Goal: Check status: Check status

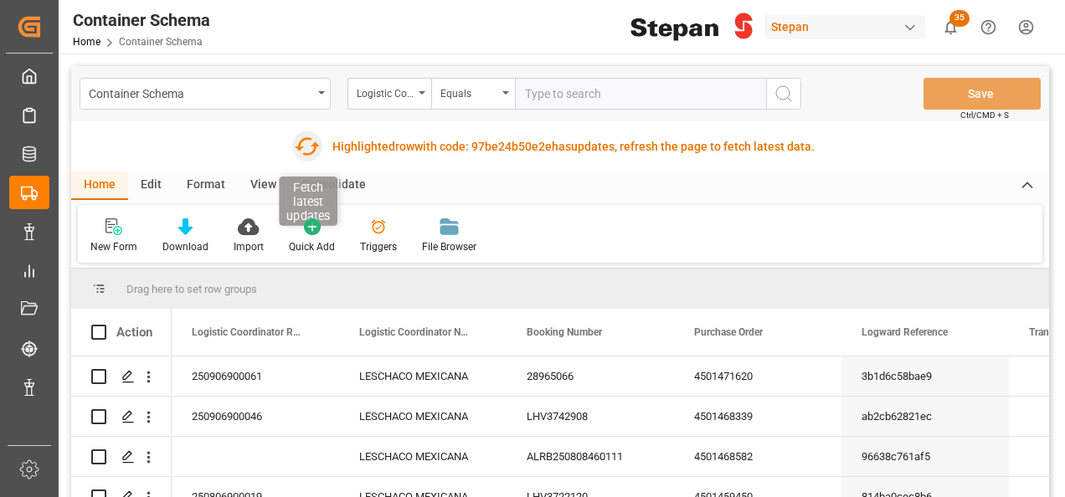
click at [301, 145] on icon "button" at bounding box center [307, 146] width 27 height 27
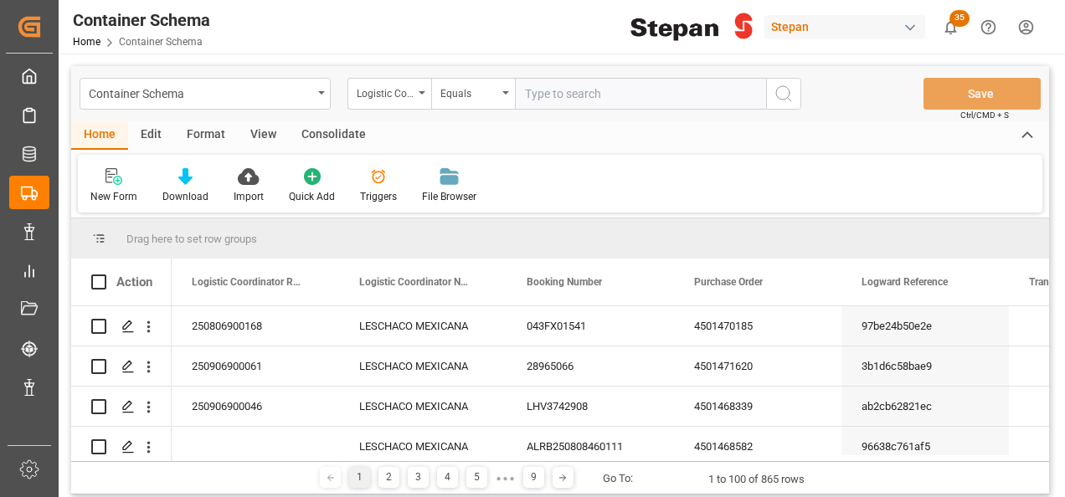
click at [555, 92] on input "text" at bounding box center [640, 94] width 251 height 32
click at [401, 95] on div "Logistic Coordinator Reference Number" at bounding box center [385, 91] width 57 height 19
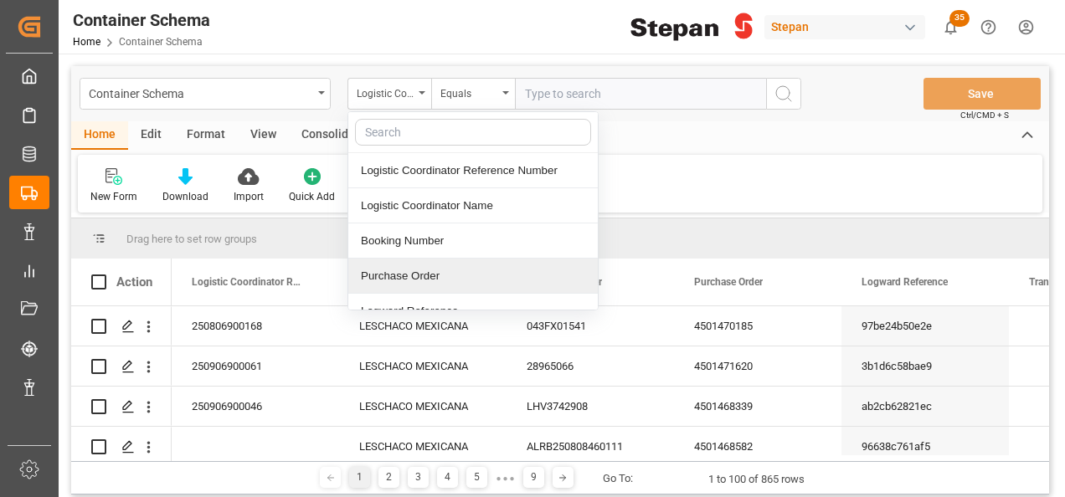
click at [408, 269] on div "Purchase Order" at bounding box center [472, 276] width 249 height 35
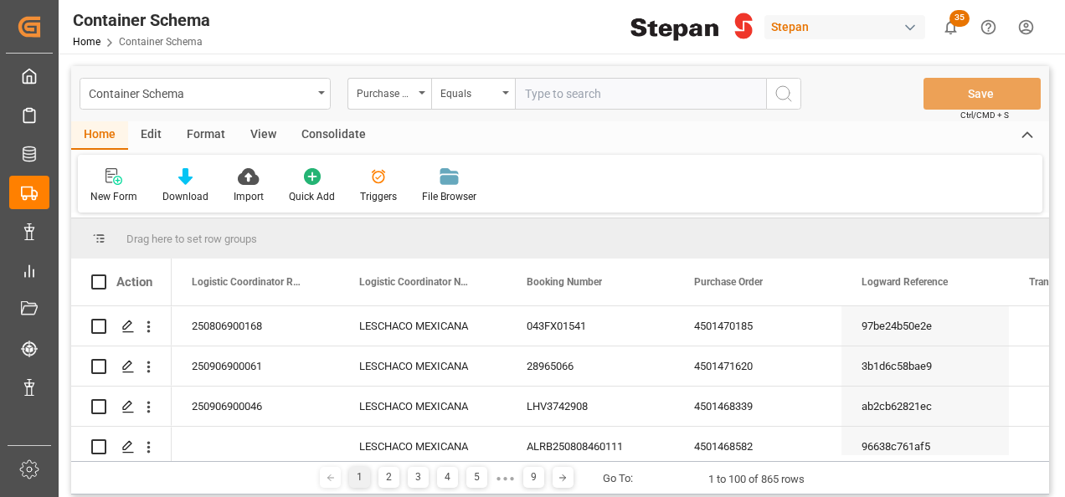
click at [541, 99] on input "text" at bounding box center [640, 94] width 251 height 32
paste input "4501471621"
type input "4501471621"
click at [784, 92] on icon "search button" at bounding box center [783, 94] width 20 height 20
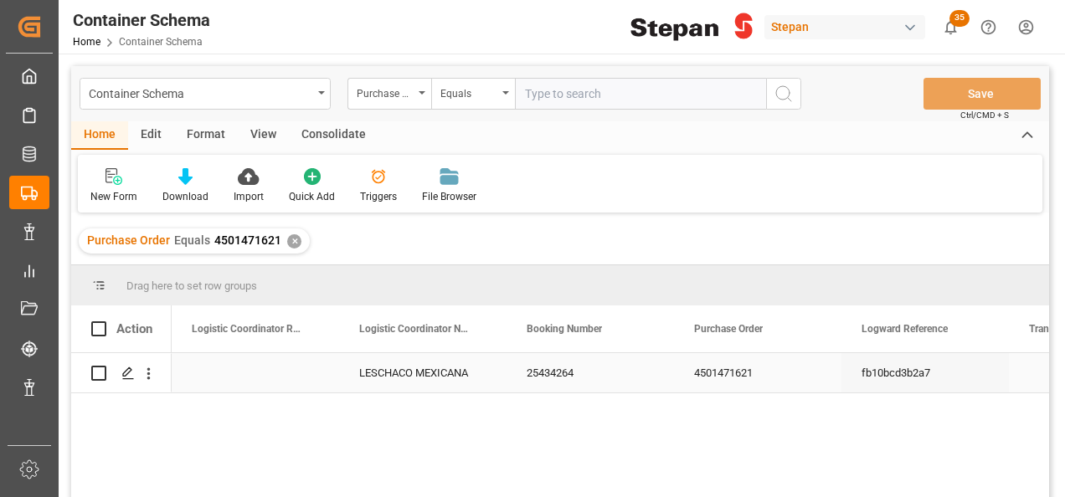
click at [252, 363] on div "Press SPACE to select this row." at bounding box center [255, 372] width 167 height 39
click at [233, 372] on input "Press SPACE to select this row." at bounding box center [255, 383] width 141 height 32
paste input "250906900283"
type input "250906900283"
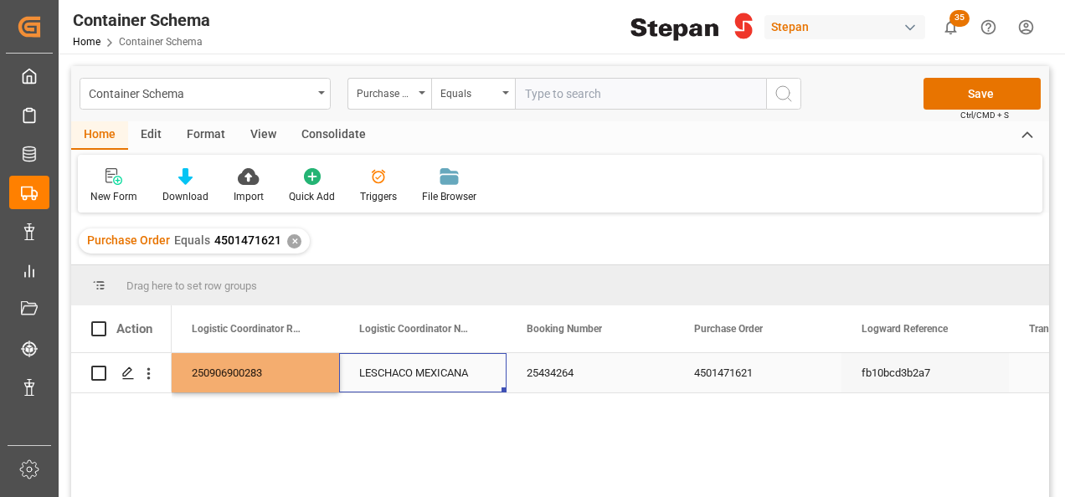
click at [373, 382] on div "LESCHACO MEXICANA" at bounding box center [422, 372] width 167 height 39
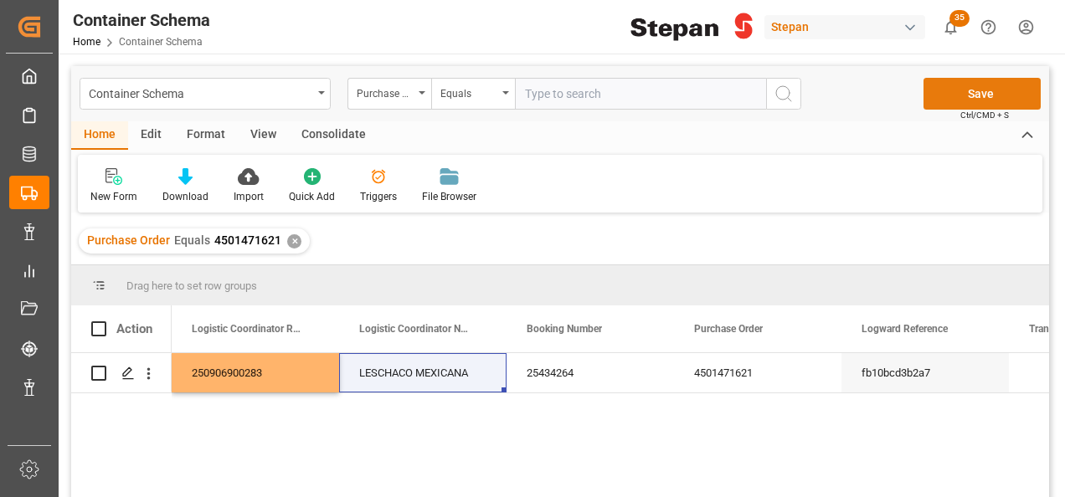
click at [995, 95] on button "Save" at bounding box center [981, 94] width 117 height 32
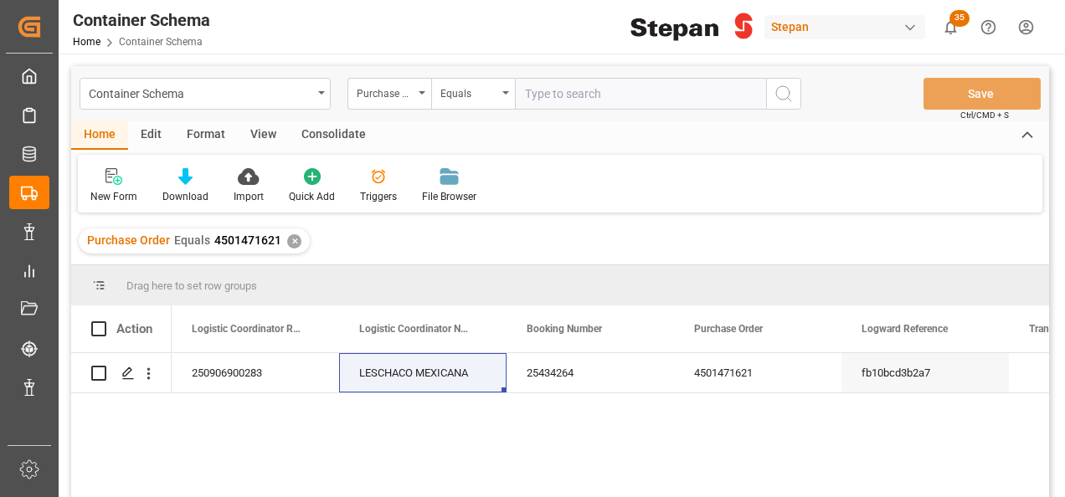
click at [289, 238] on div "✕" at bounding box center [294, 241] width 14 height 14
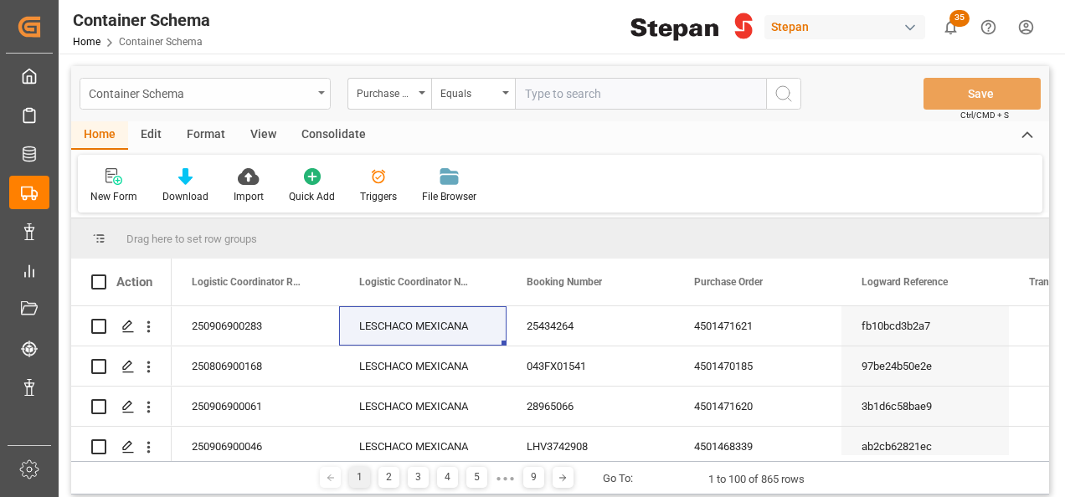
click at [310, 97] on div "Container Schema" at bounding box center [200, 92] width 223 height 21
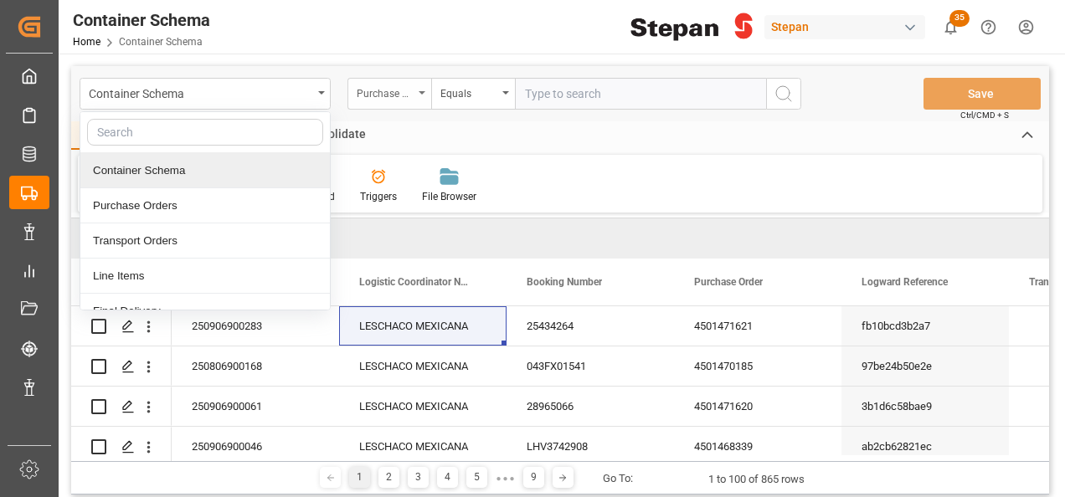
click at [413, 94] on div "Purchase Order" at bounding box center [389, 94] width 84 height 32
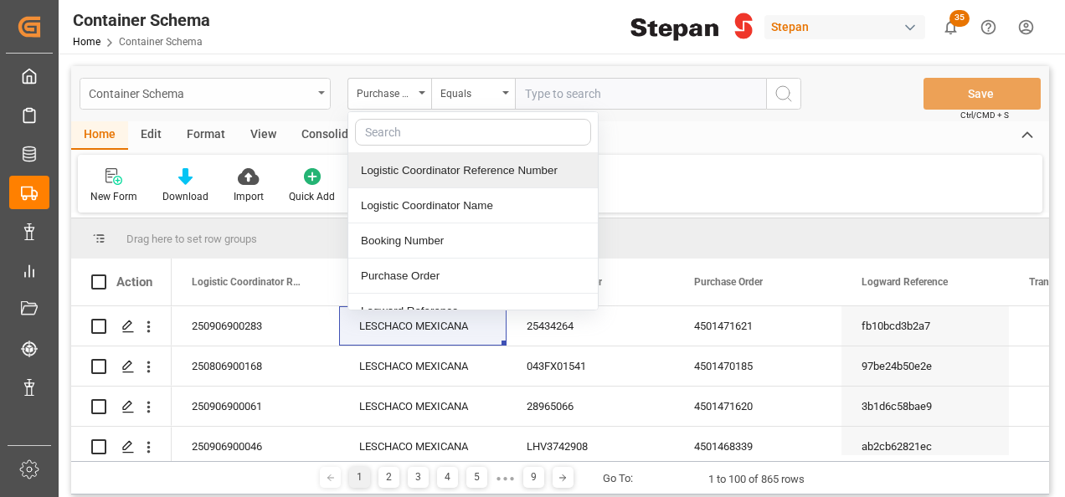
click at [317, 92] on div "Container Schema" at bounding box center [205, 94] width 251 height 32
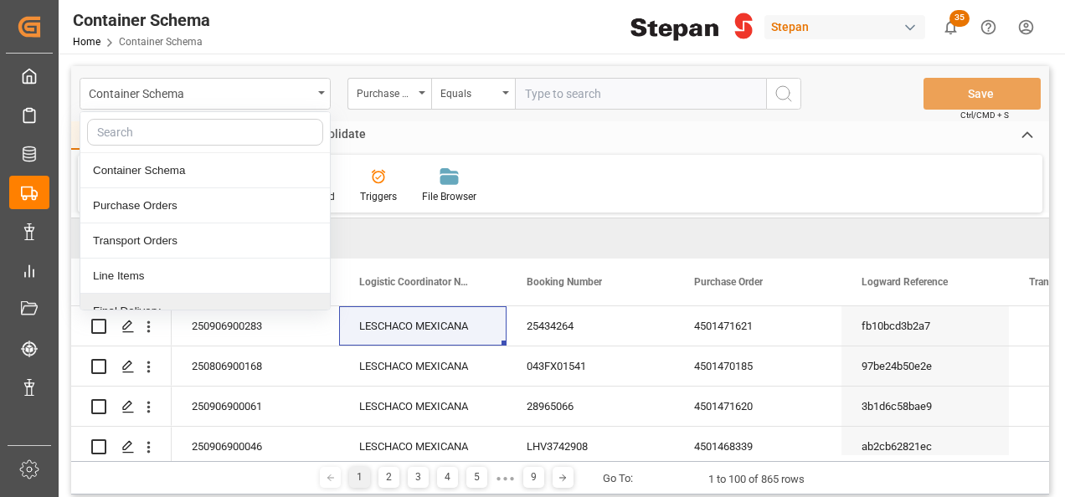
click at [105, 301] on div "Final Delivery" at bounding box center [204, 311] width 249 height 35
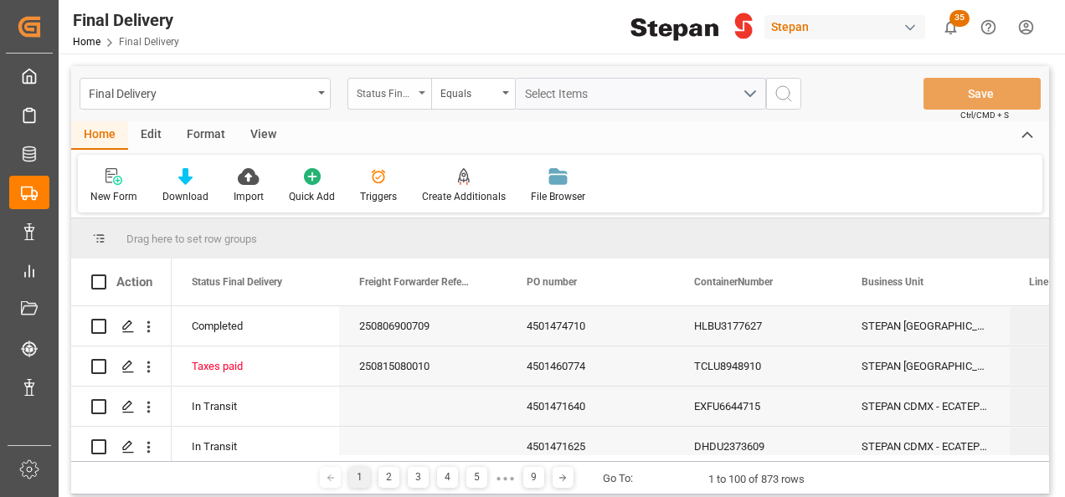
click at [419, 96] on div "Status Final Delivery" at bounding box center [389, 94] width 84 height 32
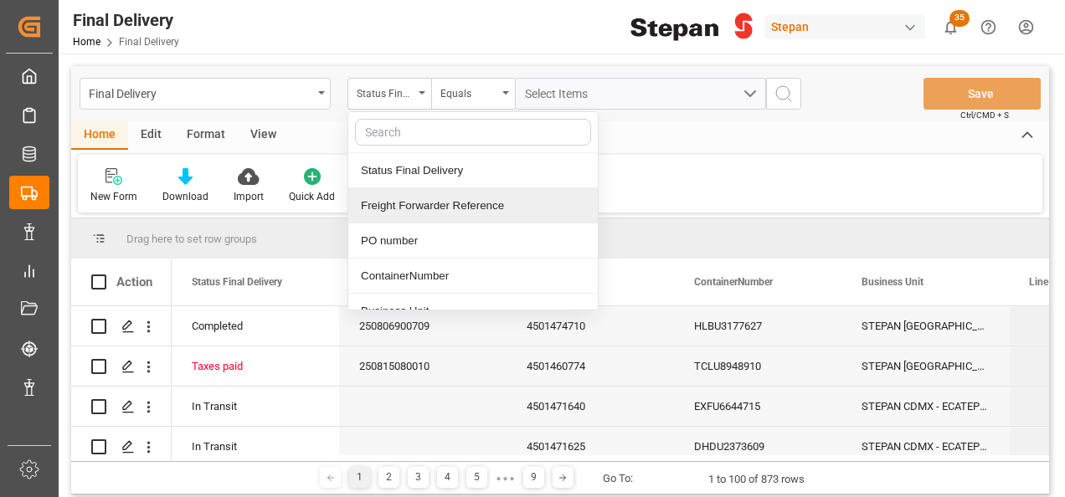
click at [398, 205] on div "Freight Forwarder Reference" at bounding box center [472, 205] width 249 height 35
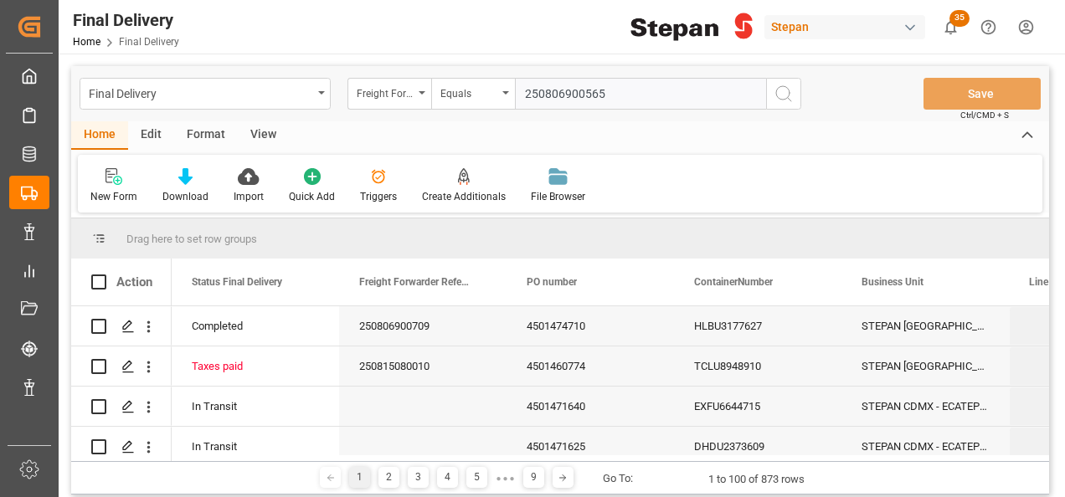
type input "250806900565"
click at [792, 92] on icon "search button" at bounding box center [783, 94] width 20 height 20
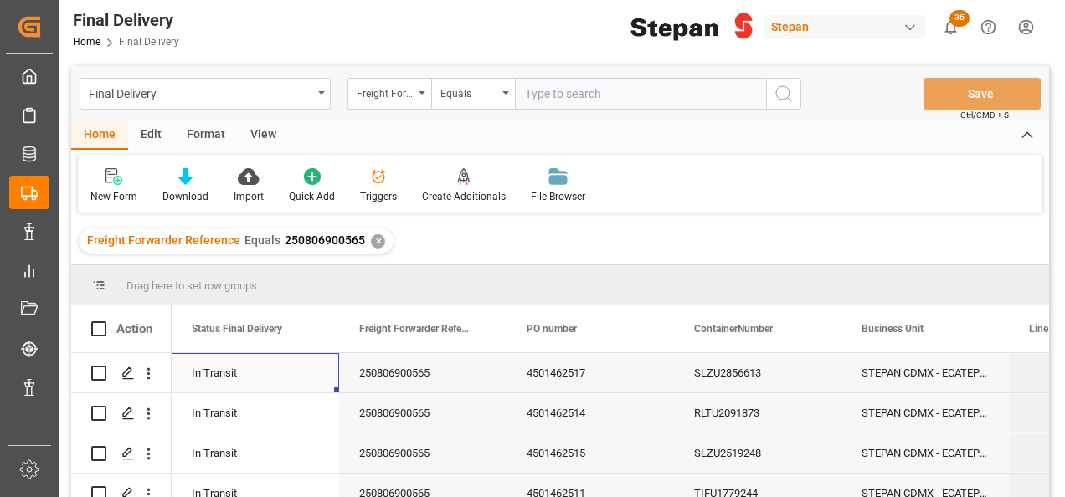
click at [254, 374] on div "In Transit" at bounding box center [255, 373] width 127 height 38
click at [321, 92] on icon "open menu" at bounding box center [321, 92] width 7 height 3
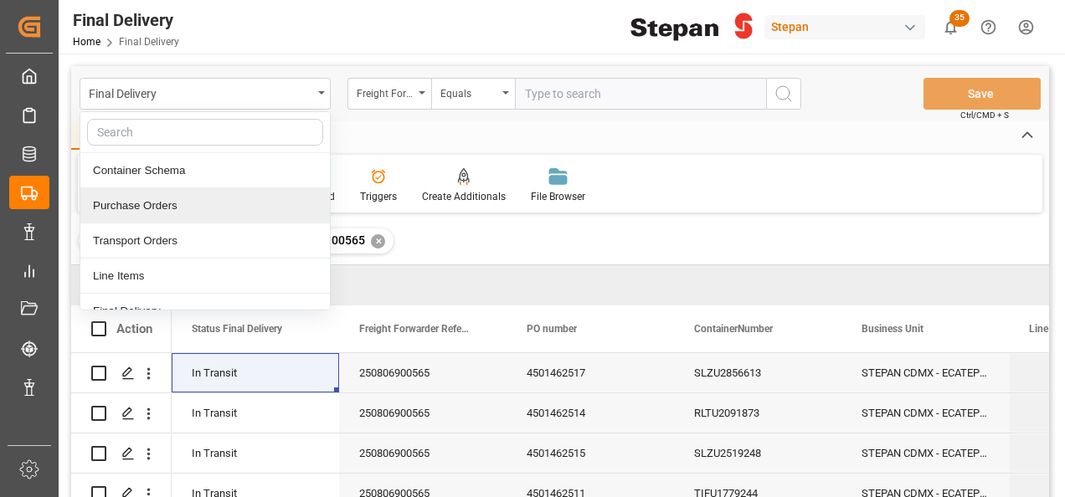
click at [126, 203] on div "Purchase Orders" at bounding box center [204, 205] width 249 height 35
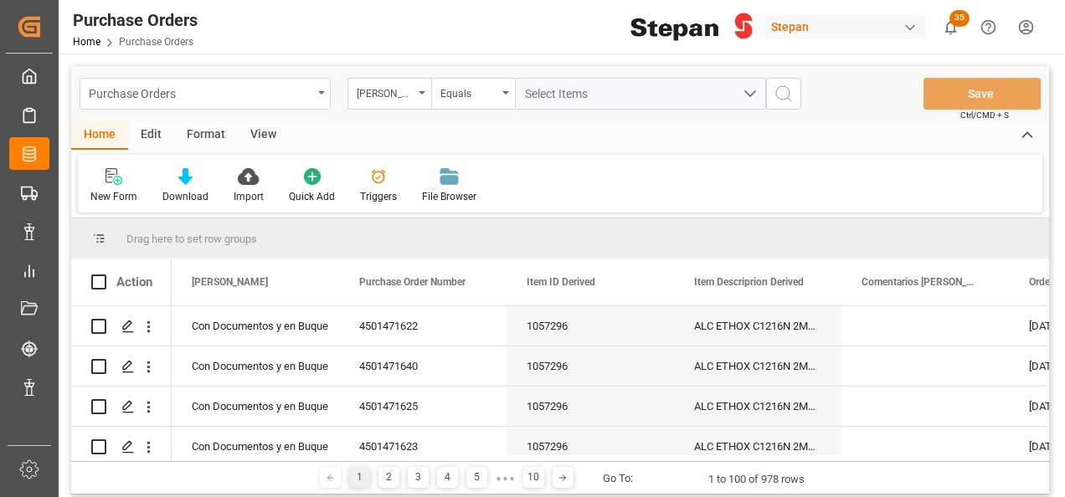
click at [320, 96] on div "Purchase Orders" at bounding box center [205, 94] width 251 height 32
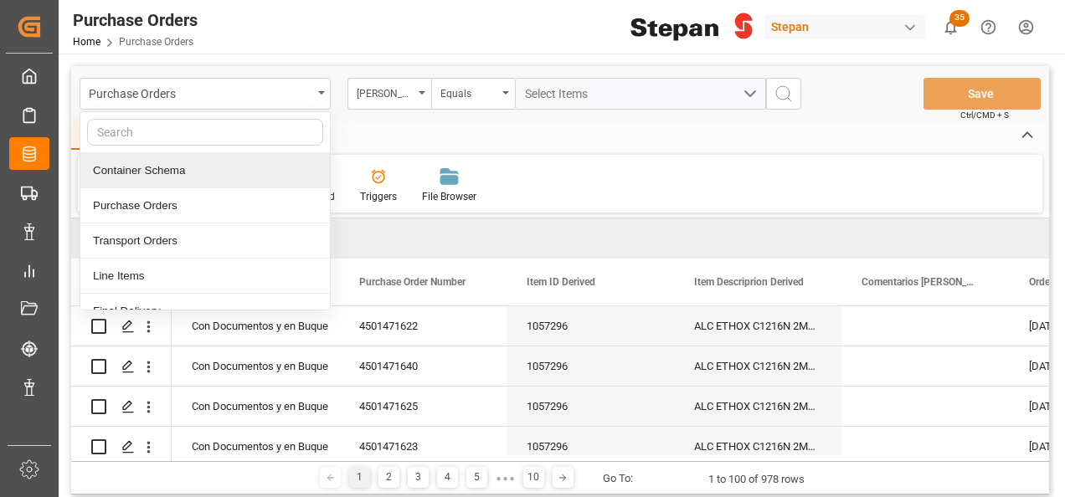
click at [136, 168] on div "Container Schema" at bounding box center [204, 170] width 249 height 35
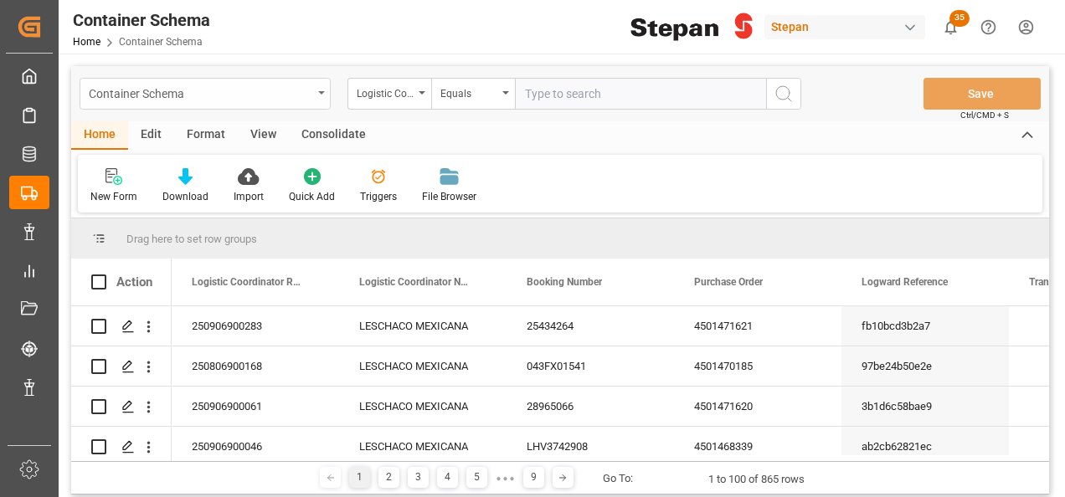
click at [324, 94] on icon "open menu" at bounding box center [321, 92] width 7 height 3
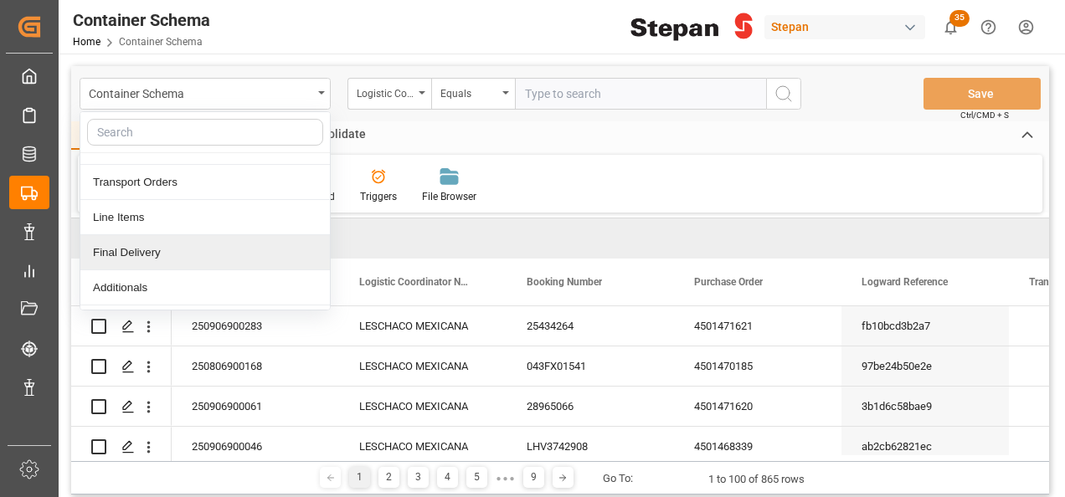
scroll to position [84, 0]
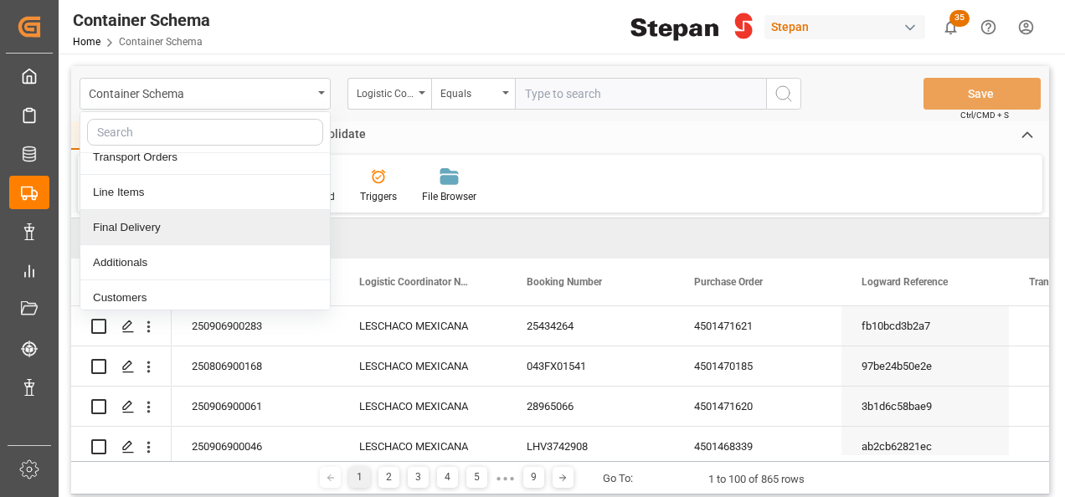
click at [129, 231] on div "Final Delivery" at bounding box center [204, 227] width 249 height 35
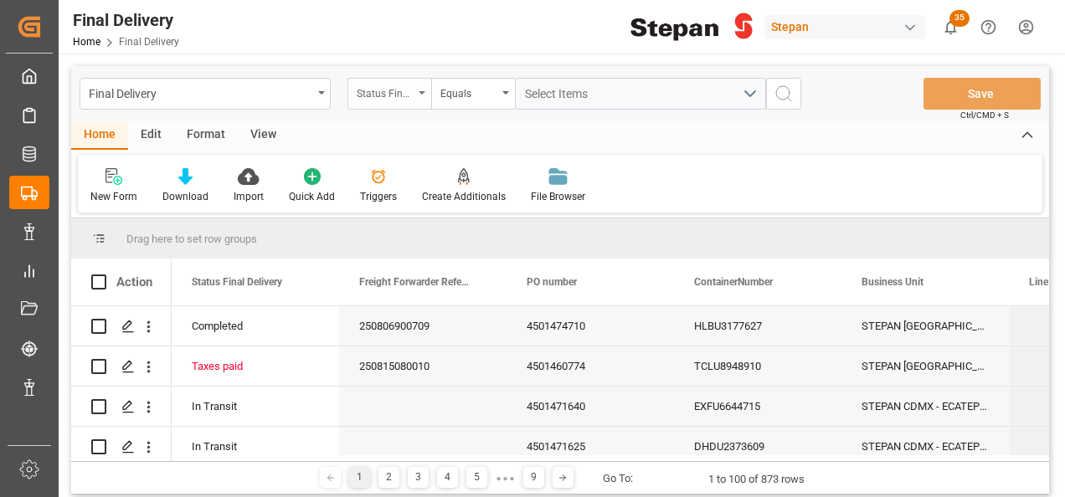
click at [419, 94] on icon "open menu" at bounding box center [421, 92] width 7 height 3
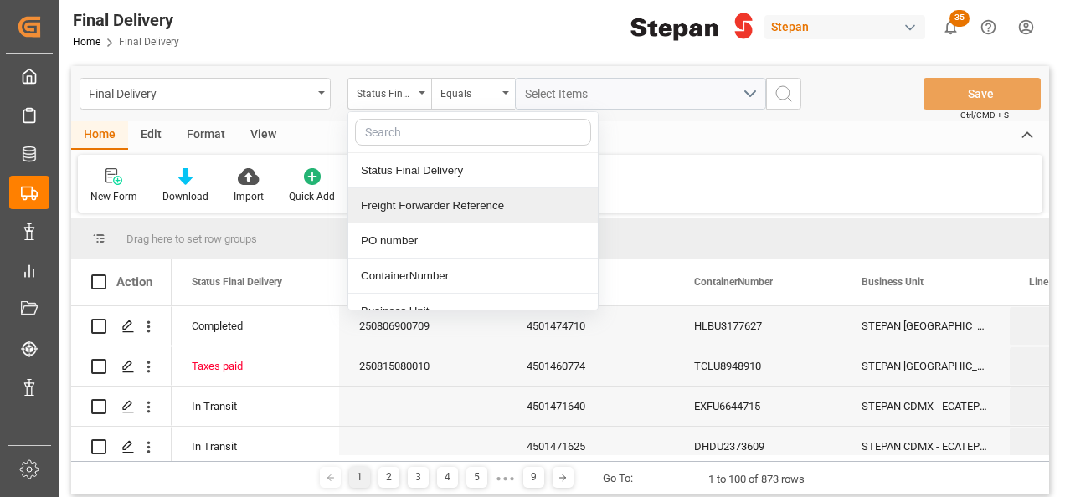
click at [434, 203] on div "Freight Forwarder Reference" at bounding box center [472, 205] width 249 height 35
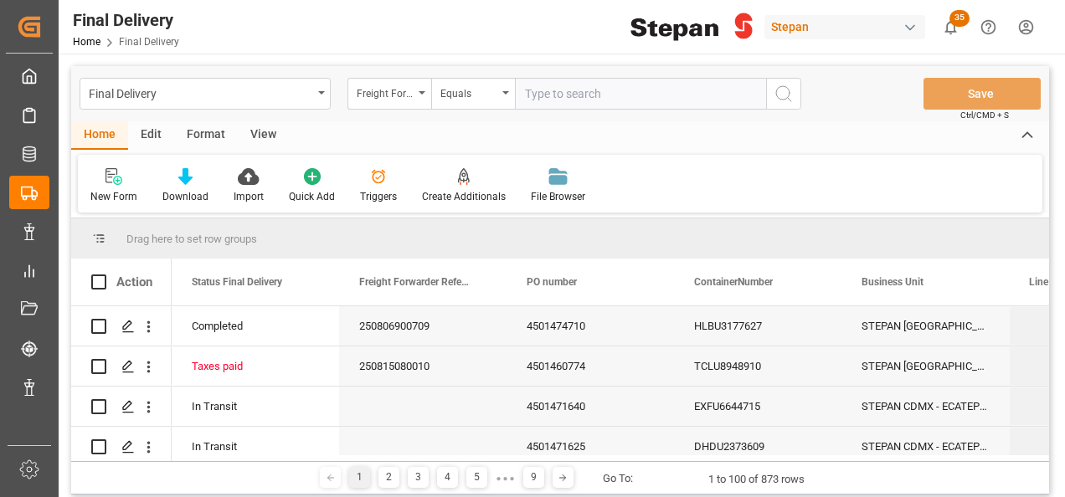
click at [577, 90] on input "text" at bounding box center [640, 94] width 251 height 32
type input "250806900565"
click at [784, 98] on icon "search button" at bounding box center [783, 94] width 20 height 20
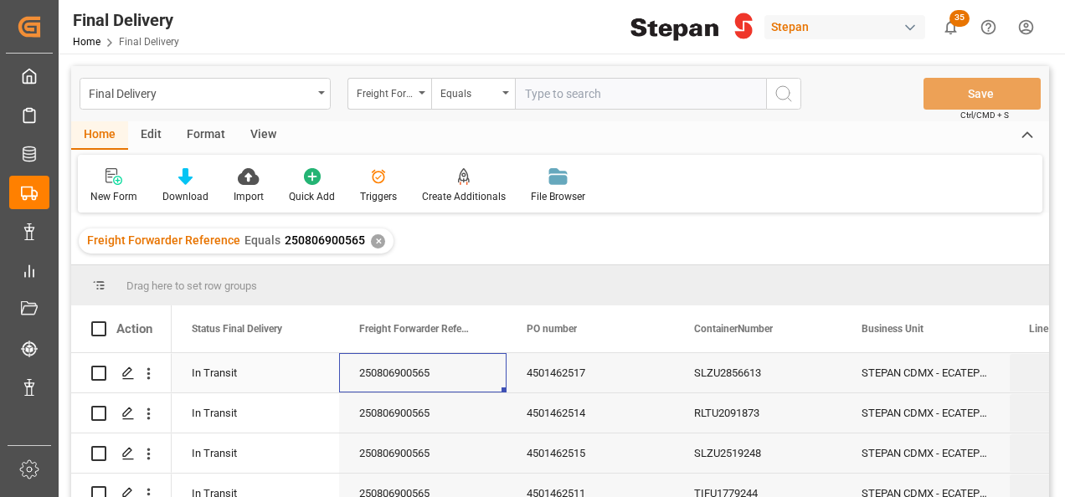
click at [447, 365] on div "250806900565" at bounding box center [422, 372] width 167 height 39
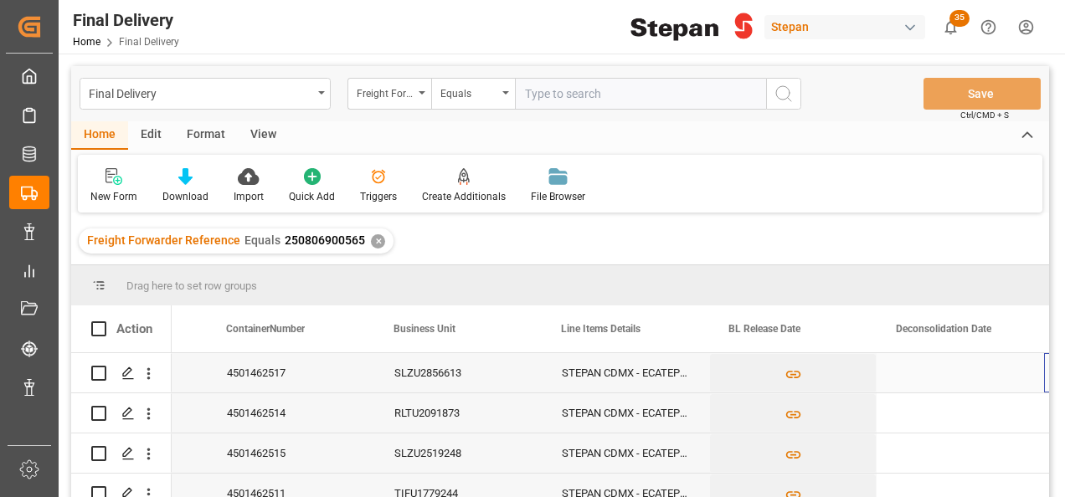
scroll to position [0, 468]
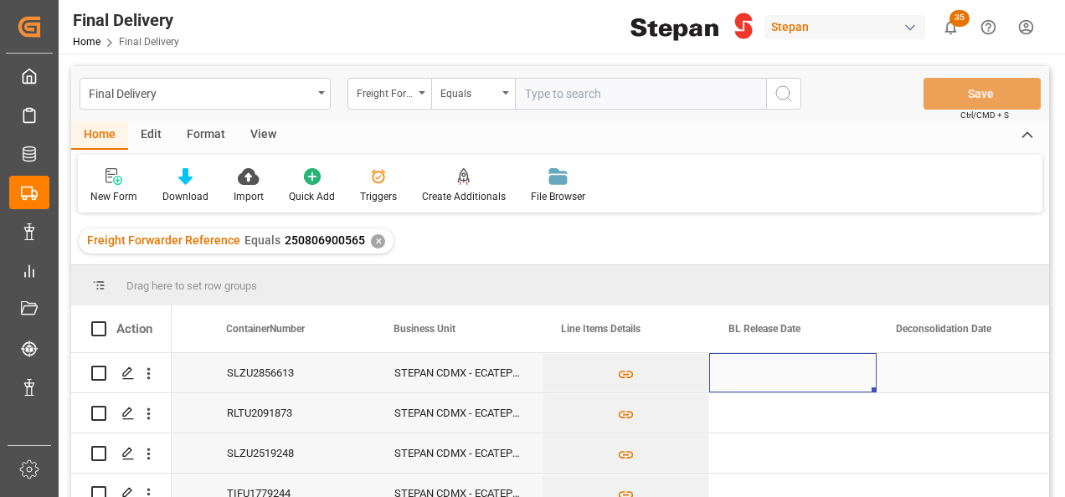
click at [780, 372] on div "Press SPACE to select this row." at bounding box center [792, 372] width 167 height 39
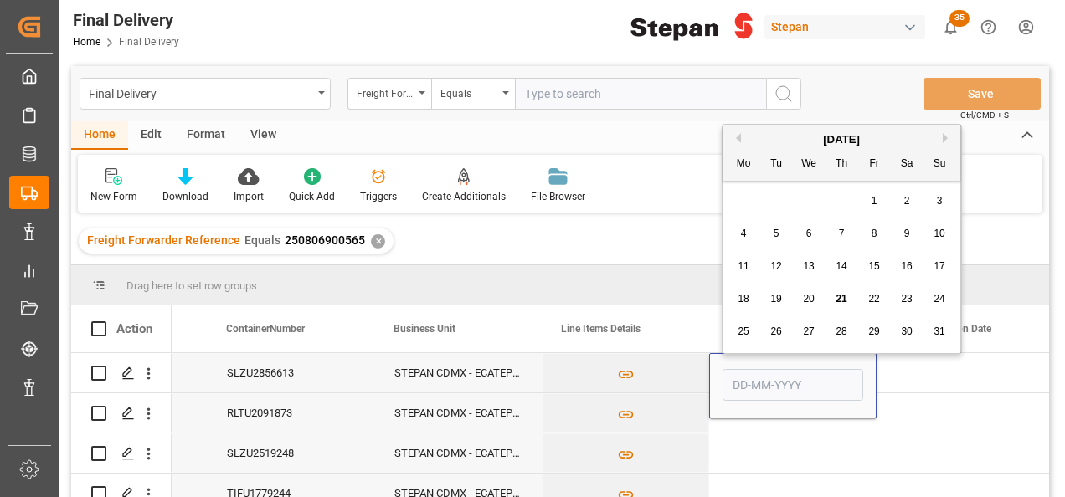
click at [838, 298] on span "21" at bounding box center [840, 299] width 11 height 12
type input "[DATE]"
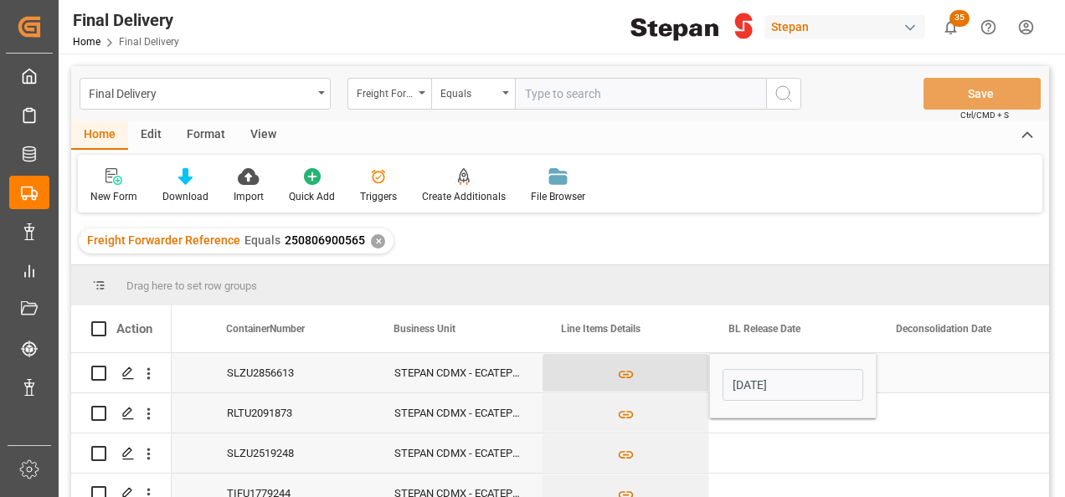
click at [685, 364] on button "Press SPACE to select this row." at bounding box center [625, 373] width 166 height 38
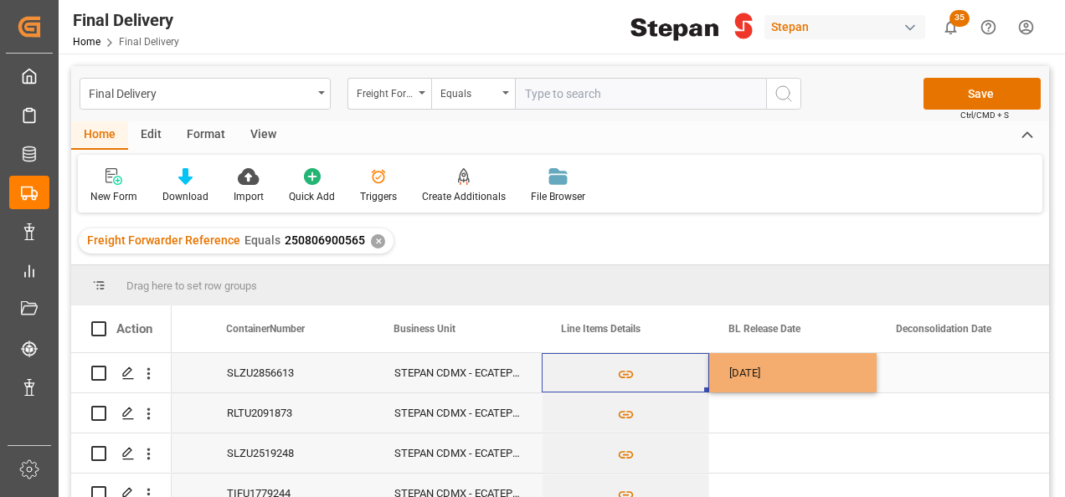
click at [830, 365] on div "[DATE]" at bounding box center [792, 372] width 167 height 39
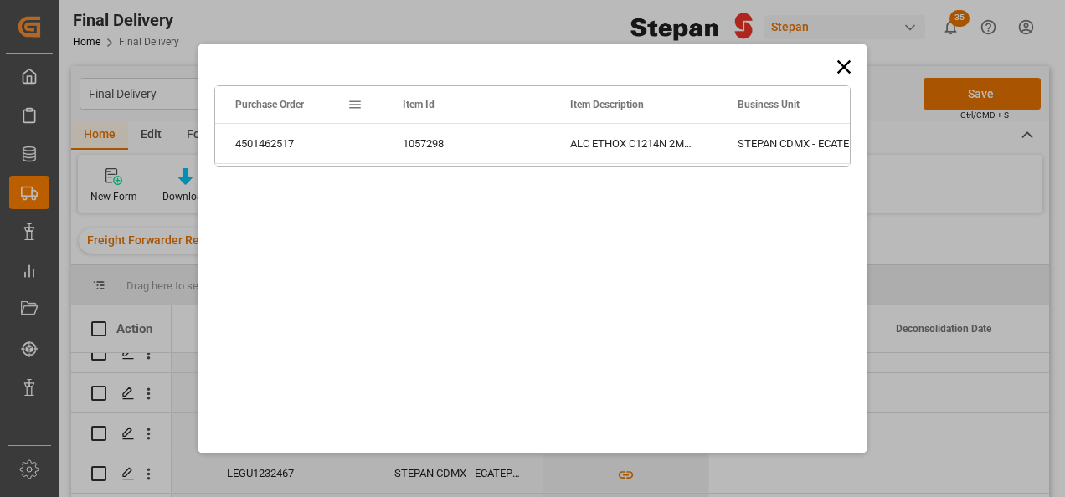
scroll to position [338, 0]
drag, startPoint x: 873, startPoint y: 405, endPoint x: 891, endPoint y: 497, distance: 93.7
click at [842, 64] on icon at bounding box center [843, 66] width 23 height 23
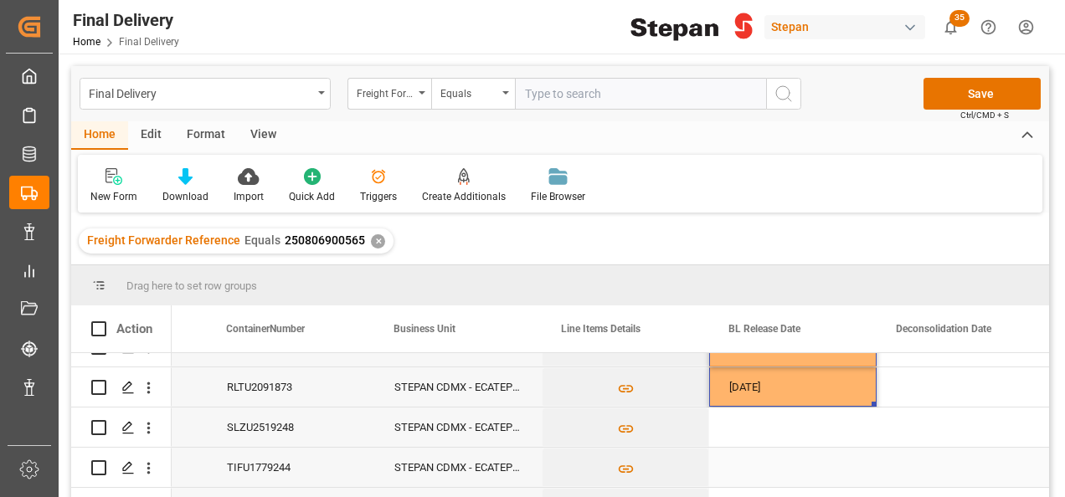
scroll to position [0, 0]
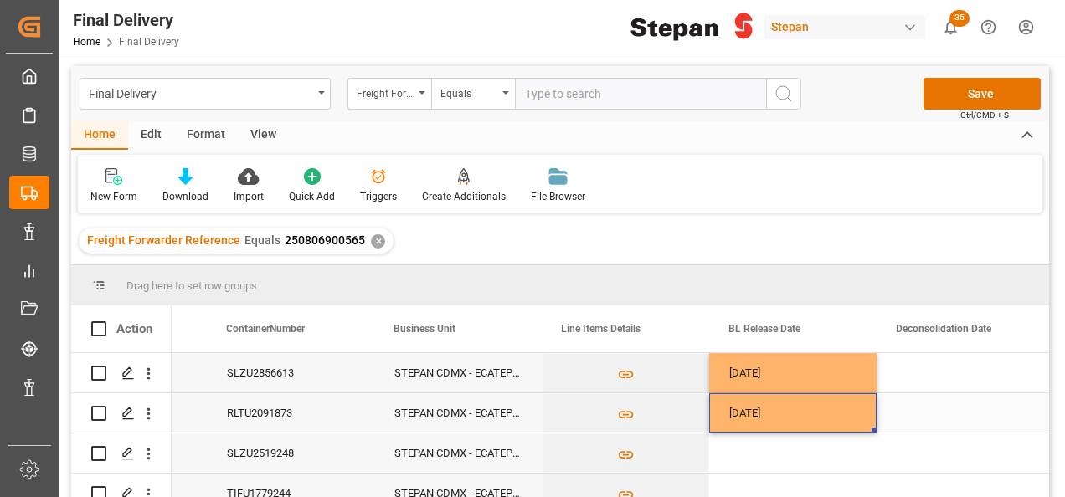
click at [847, 415] on div "[DATE]" at bounding box center [792, 412] width 167 height 39
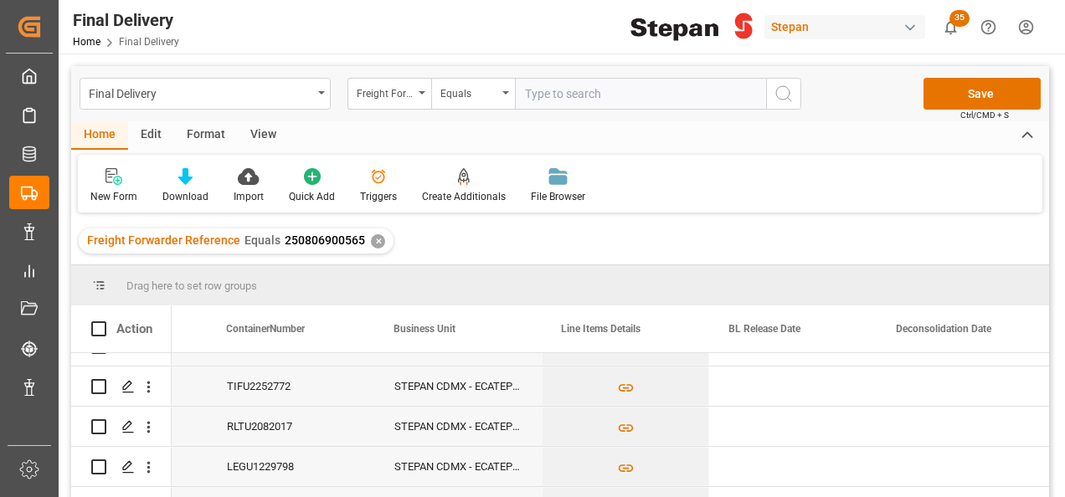
scroll to position [301, 0]
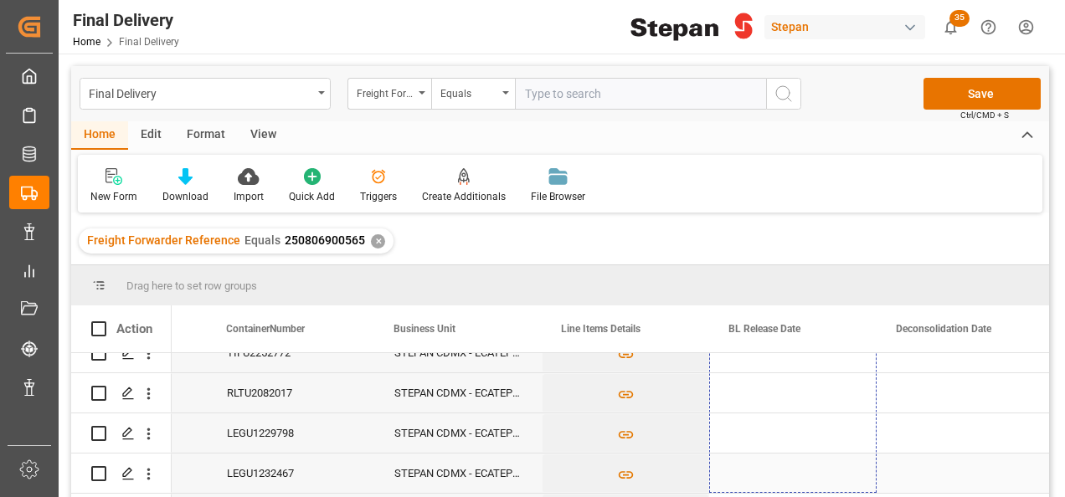
drag, startPoint x: 872, startPoint y: 431, endPoint x: 927, endPoint y: 410, distance: 58.3
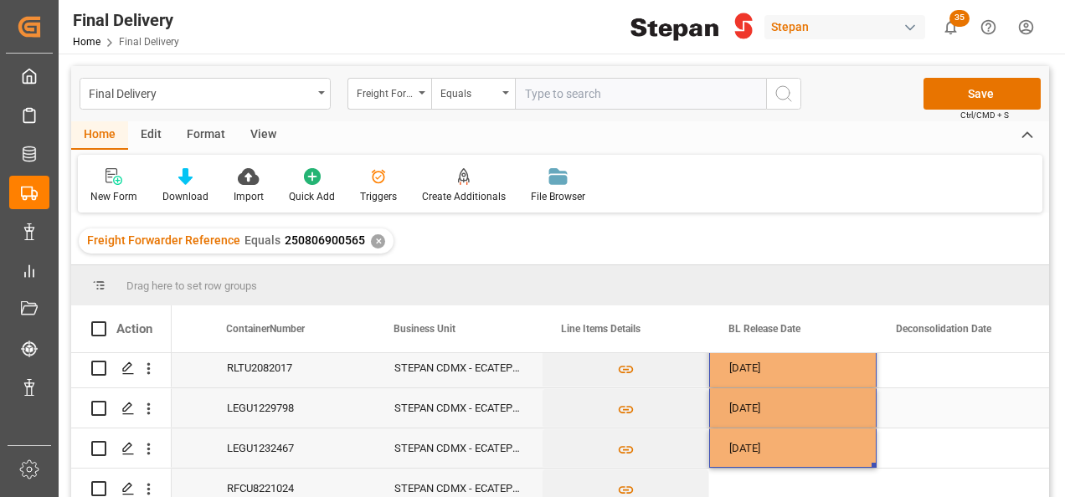
scroll to position [338, 0]
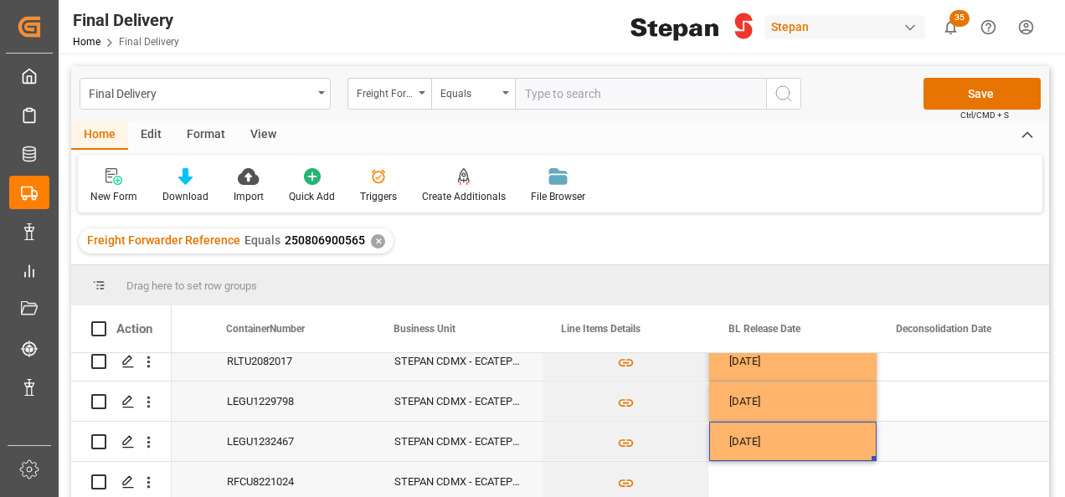
drag, startPoint x: 827, startPoint y: 431, endPoint x: 857, endPoint y: 444, distance: 32.6
click at [827, 432] on div "[DATE]" at bounding box center [792, 441] width 167 height 39
drag, startPoint x: 870, startPoint y: 454, endPoint x: 922, endPoint y: 433, distance: 56.0
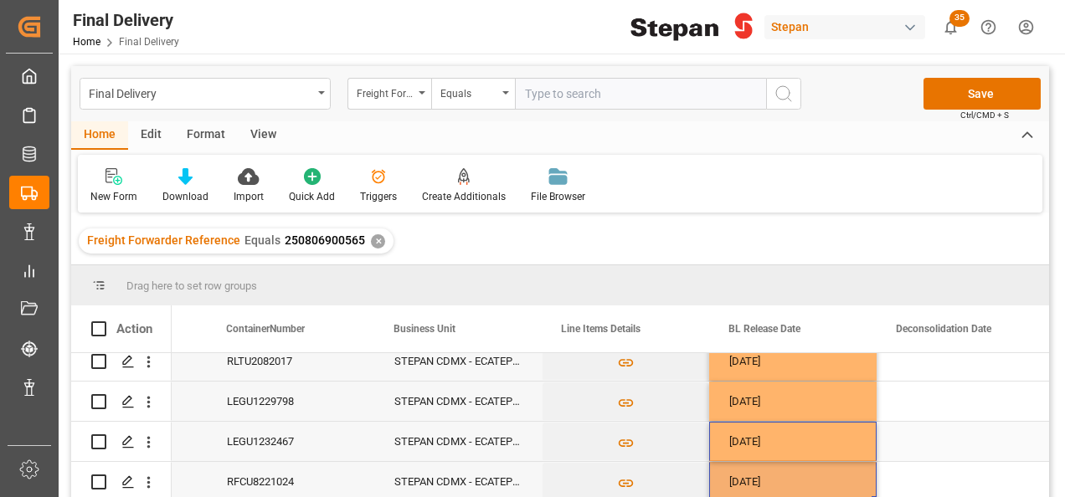
click at [929, 432] on div "Press SPACE to select this row." at bounding box center [959, 441] width 167 height 39
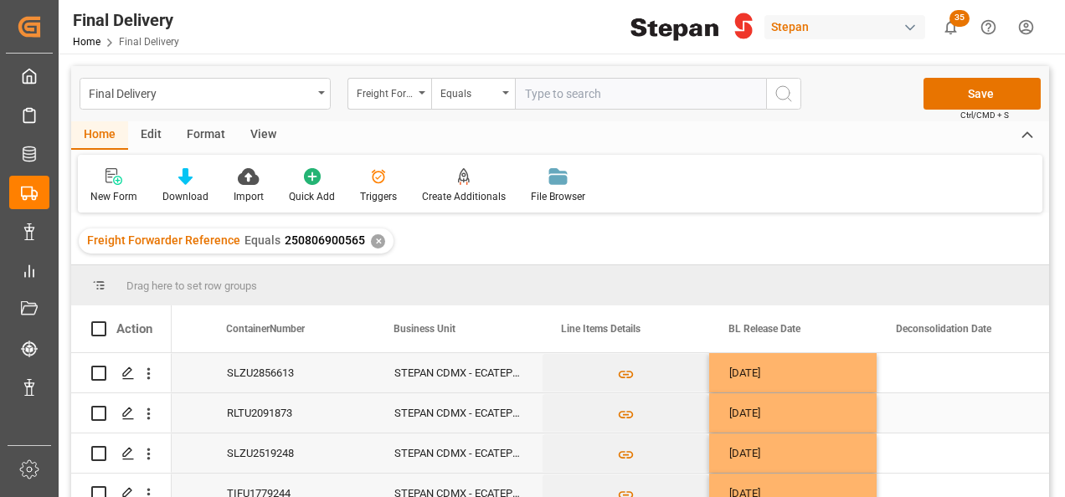
scroll to position [0, 0]
click at [957, 94] on button "Save" at bounding box center [981, 94] width 117 height 32
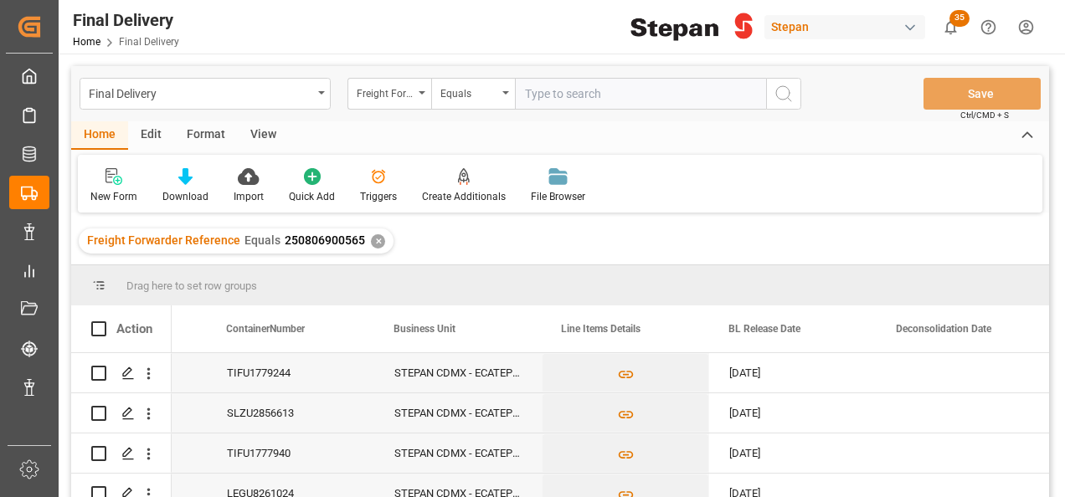
click at [371, 238] on div "✕" at bounding box center [378, 241] width 14 height 14
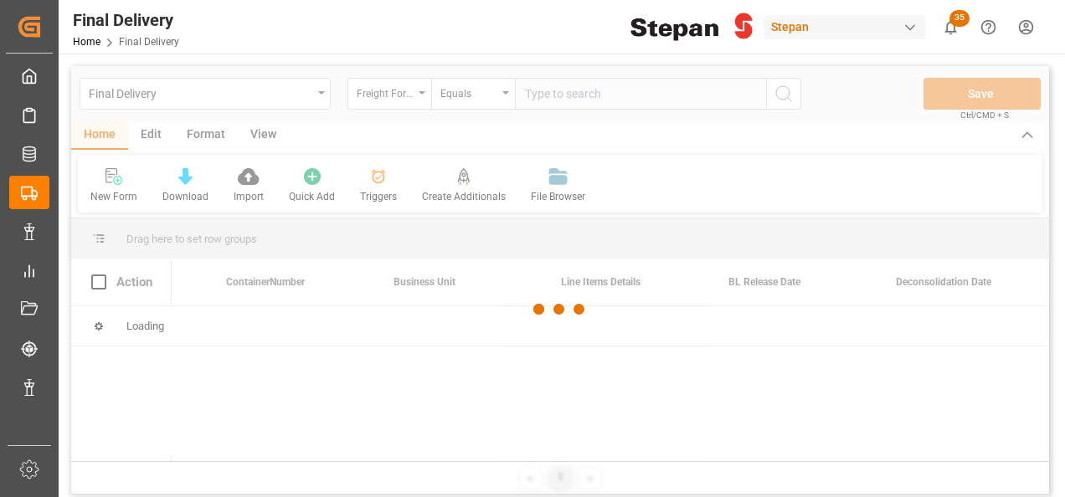
scroll to position [0, 468]
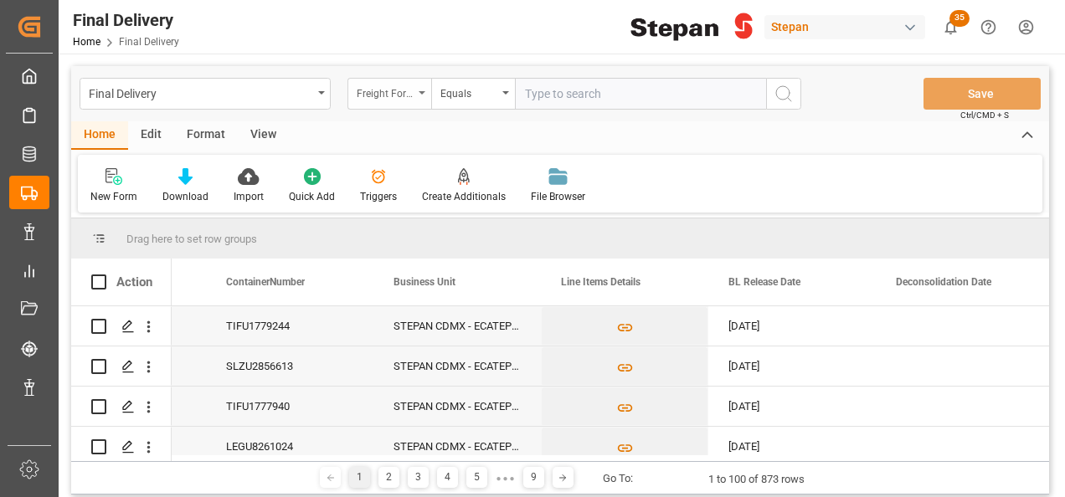
click at [413, 95] on div "Freight Forwarder Reference" at bounding box center [389, 94] width 84 height 32
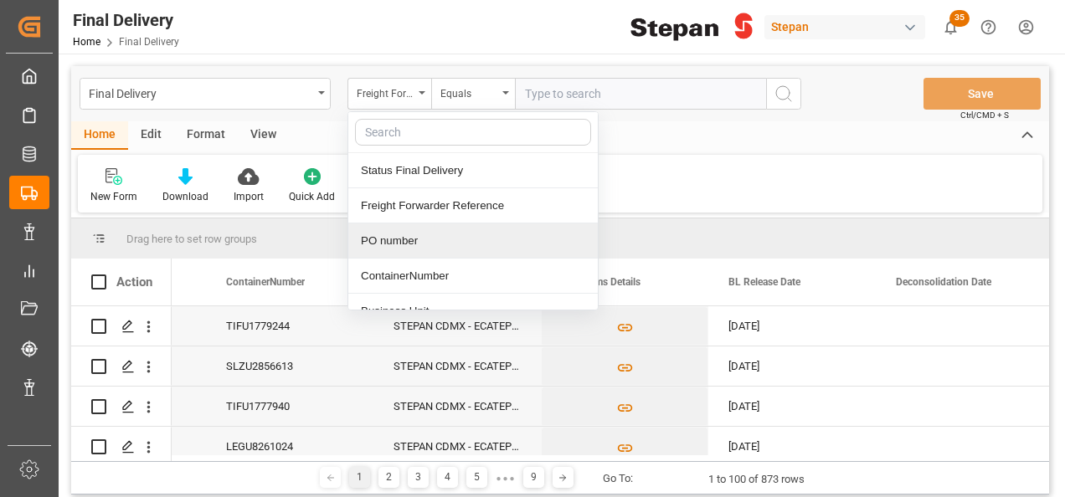
click at [389, 239] on div "PO number" at bounding box center [472, 240] width 249 height 35
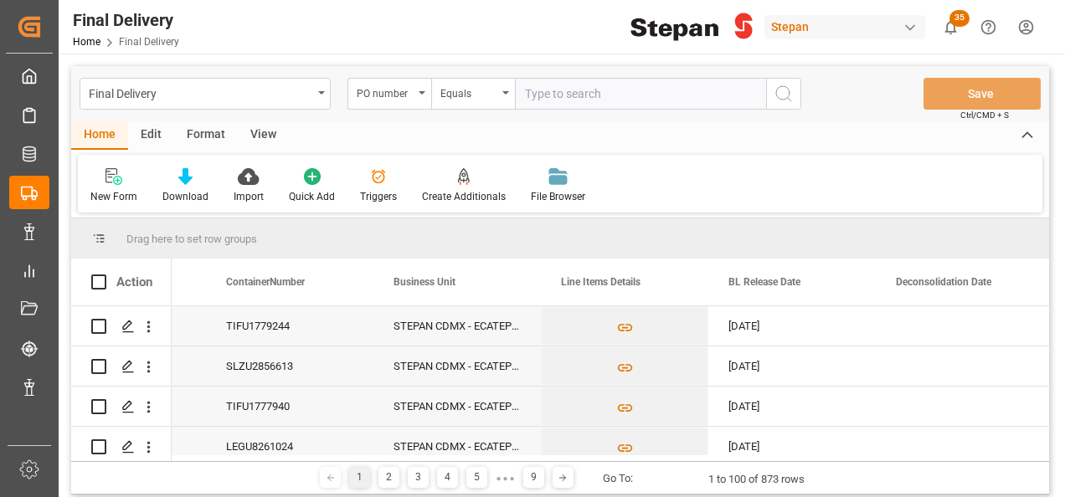
click at [524, 85] on input "text" at bounding box center [640, 94] width 251 height 32
paste input "450145143"
type input "450145143"
click at [791, 88] on icon "search button" at bounding box center [783, 94] width 20 height 20
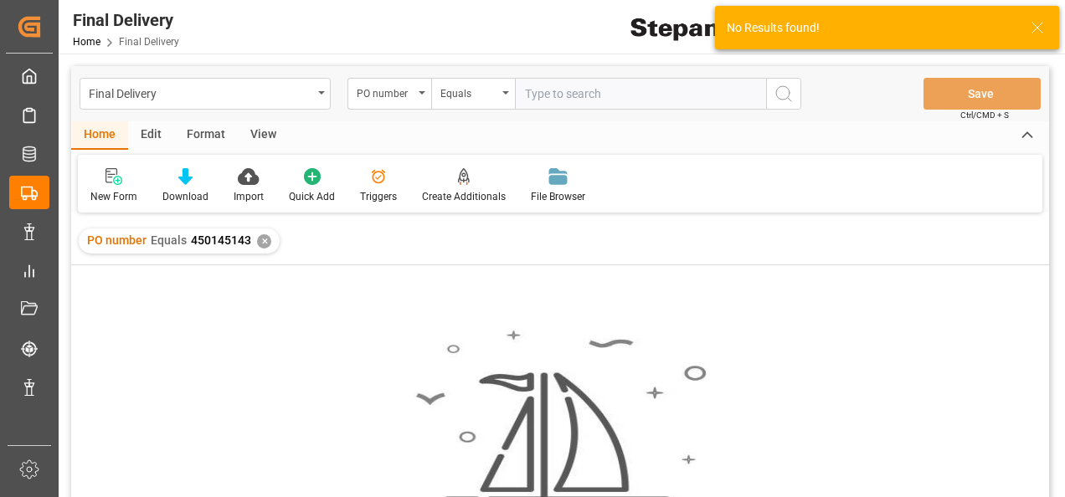
click at [254, 245] on div "PO number Equals 450145143 ✕" at bounding box center [179, 240] width 201 height 25
click at [257, 241] on div "✕" at bounding box center [264, 241] width 14 height 14
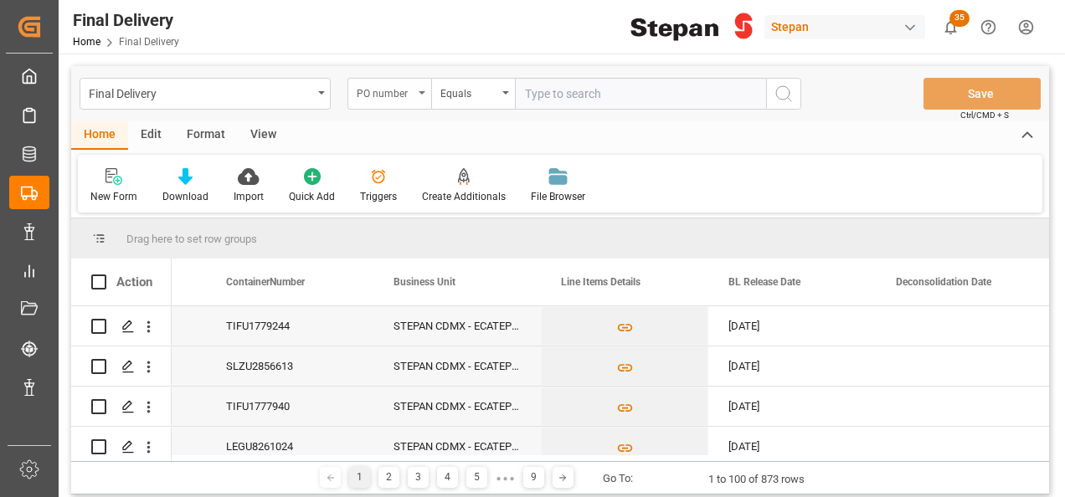
click at [429, 90] on div "PO number" at bounding box center [389, 94] width 84 height 32
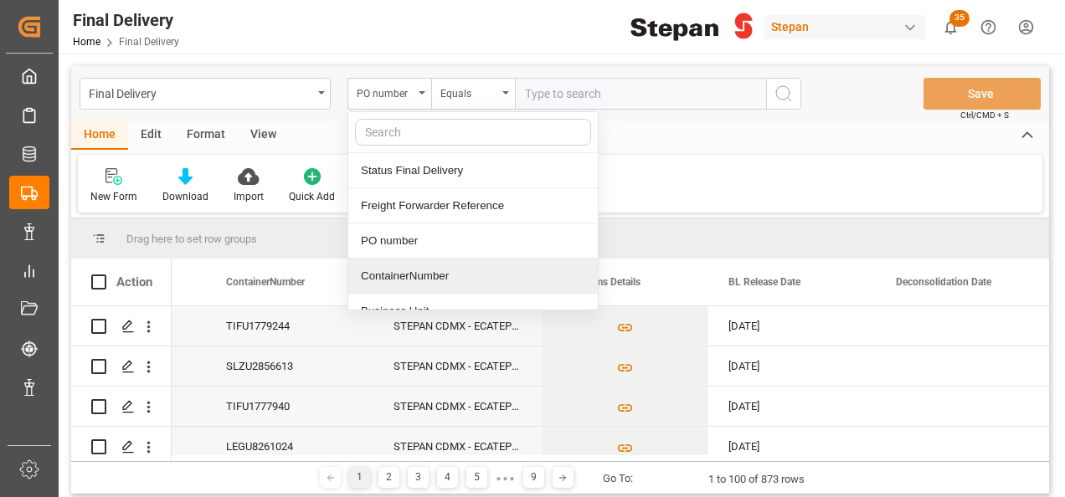
click at [393, 269] on div "ContainerNumber" at bounding box center [472, 276] width 249 height 35
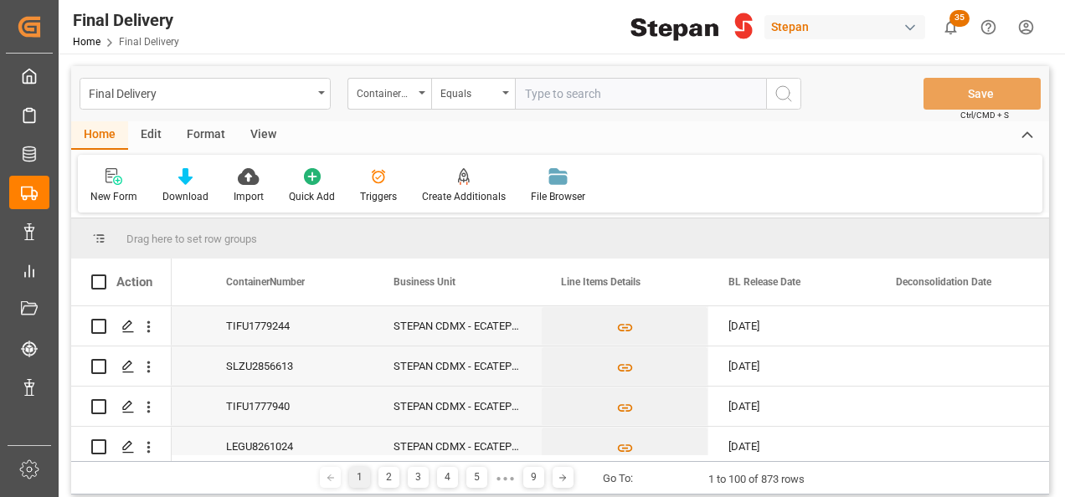
click at [546, 100] on input "text" at bounding box center [640, 94] width 251 height 32
paste input "TIFU5751245"
type input "TIFU5751245"
click at [784, 93] on icon "search button" at bounding box center [783, 94] width 20 height 20
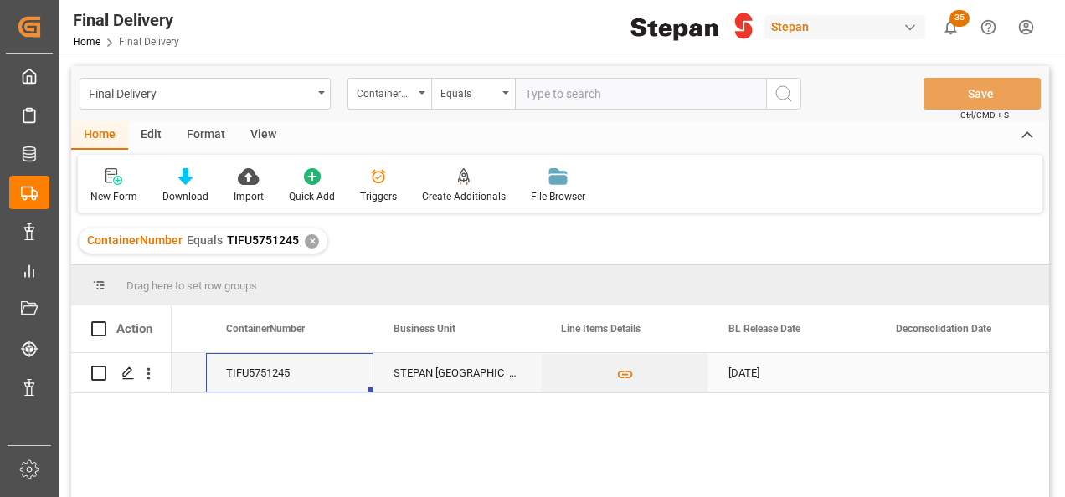
click at [284, 374] on div "TIFU5751245" at bounding box center [289, 372] width 167 height 39
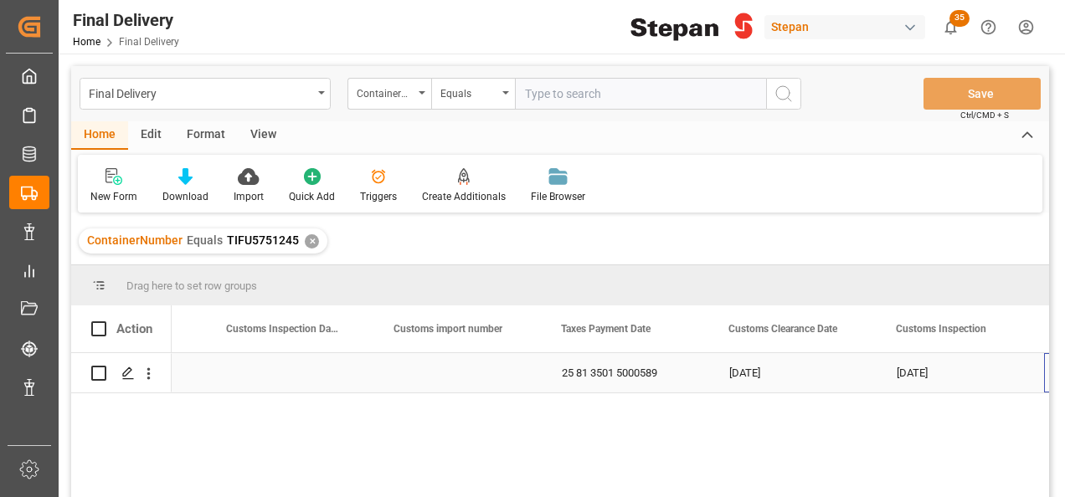
scroll to position [0, 1305]
click at [395, 367] on div "25 81 3501 5000589" at bounding box center [457, 372] width 167 height 39
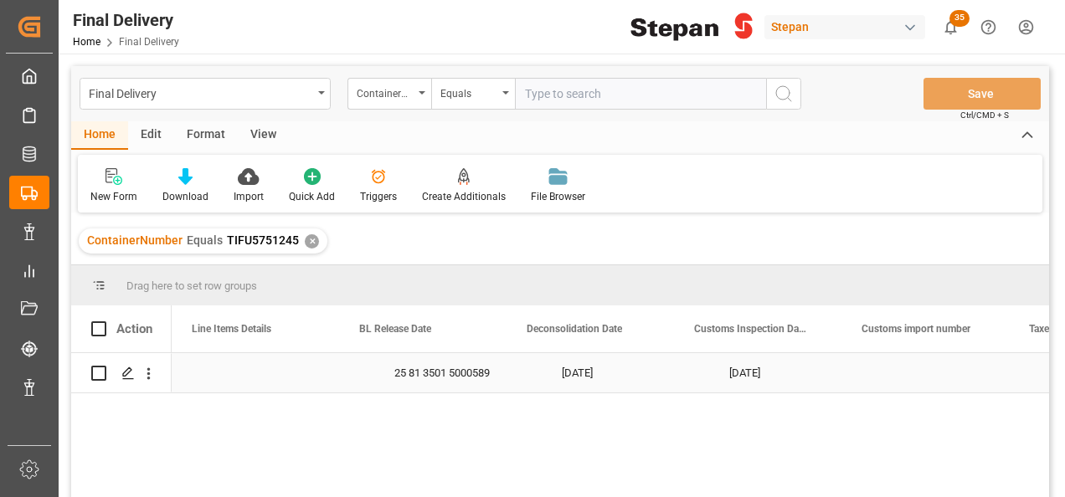
scroll to position [0, 0]
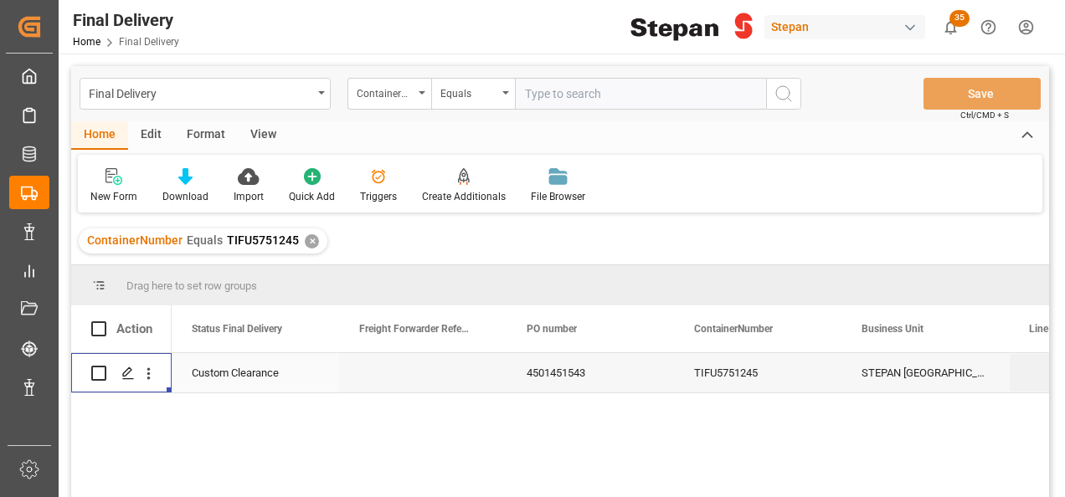
click at [541, 367] on div "4501451543" at bounding box center [589, 372] width 167 height 39
click at [126, 376] on polygon "Press SPACE to select this row." at bounding box center [127, 372] width 8 height 8
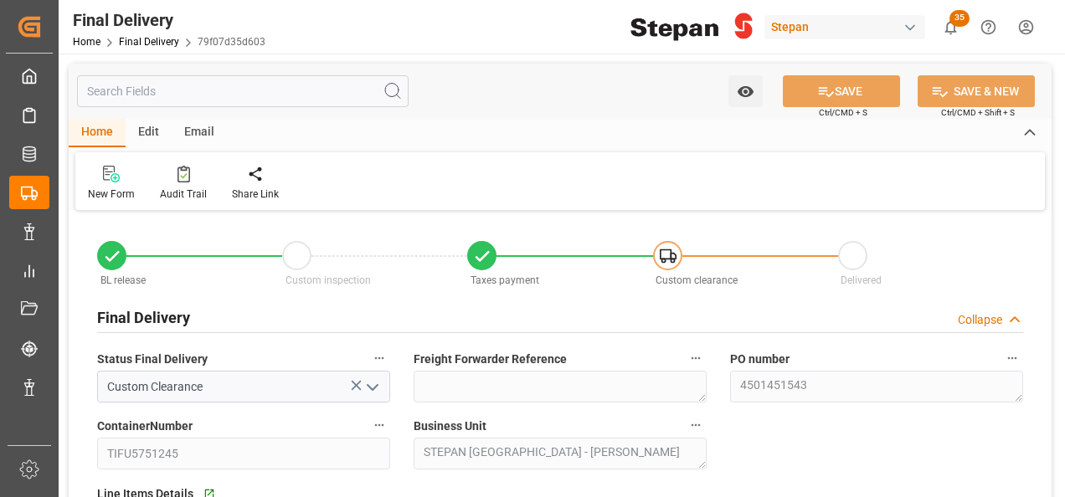
type input "[DATE]"
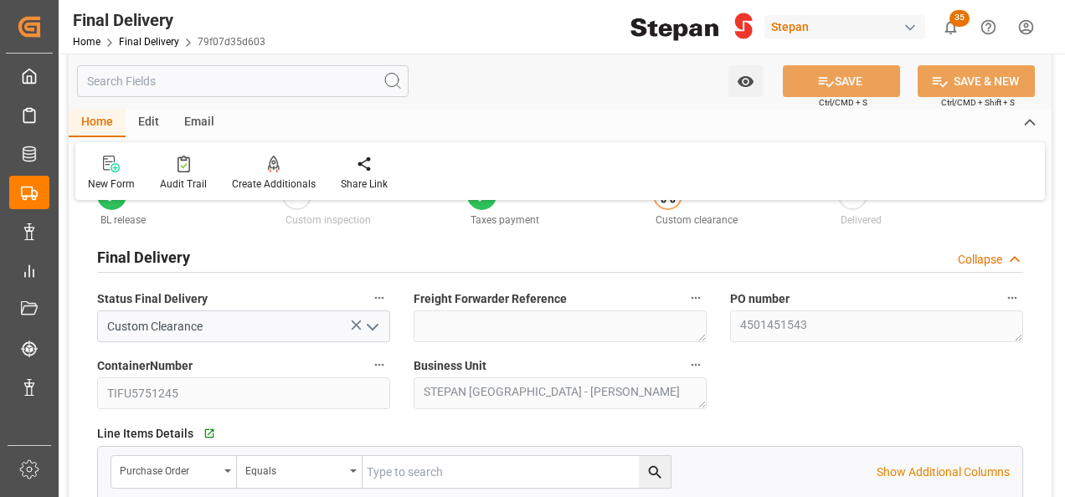
scroll to position [84, 0]
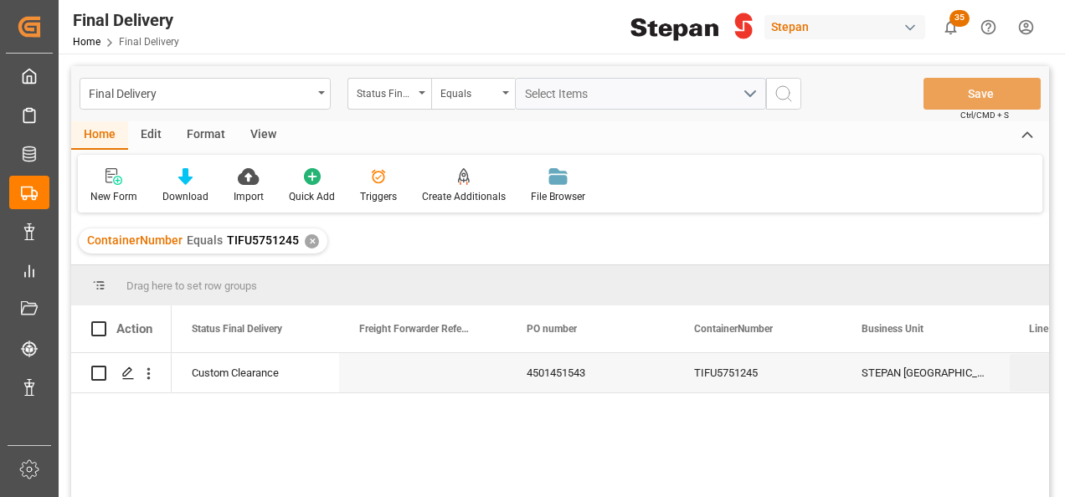
click at [308, 239] on div "✕" at bounding box center [312, 241] width 14 height 14
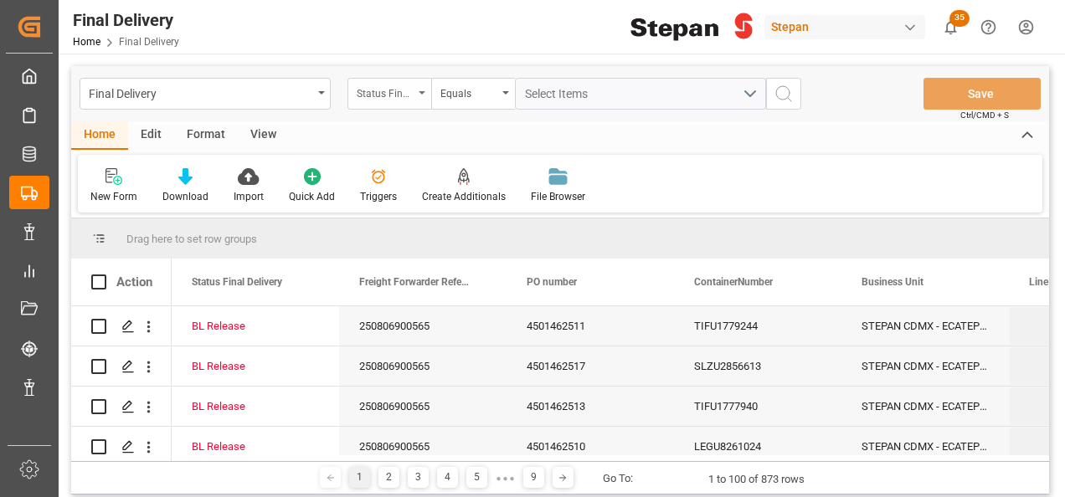
click at [407, 91] on div "Status Final Delivery" at bounding box center [385, 91] width 57 height 19
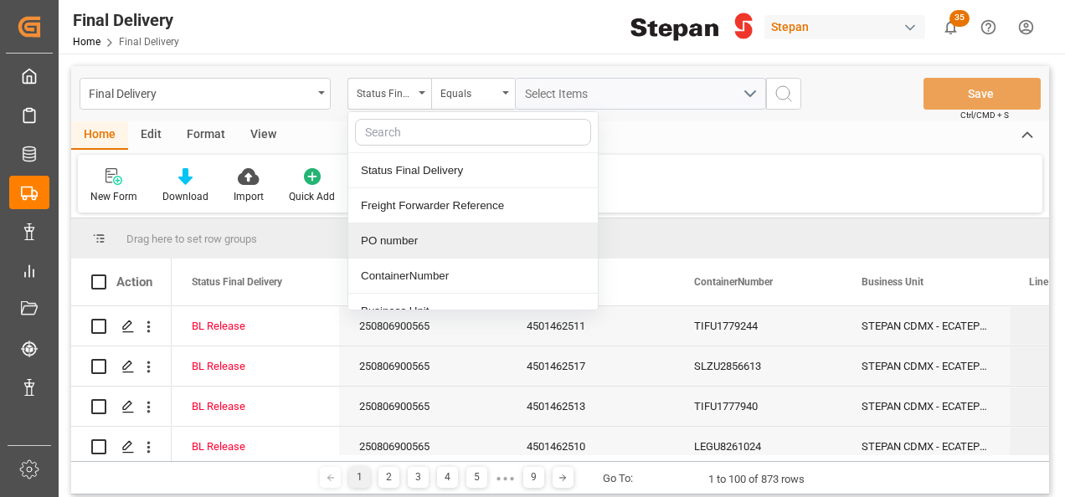
click at [392, 238] on div "PO number" at bounding box center [472, 240] width 249 height 35
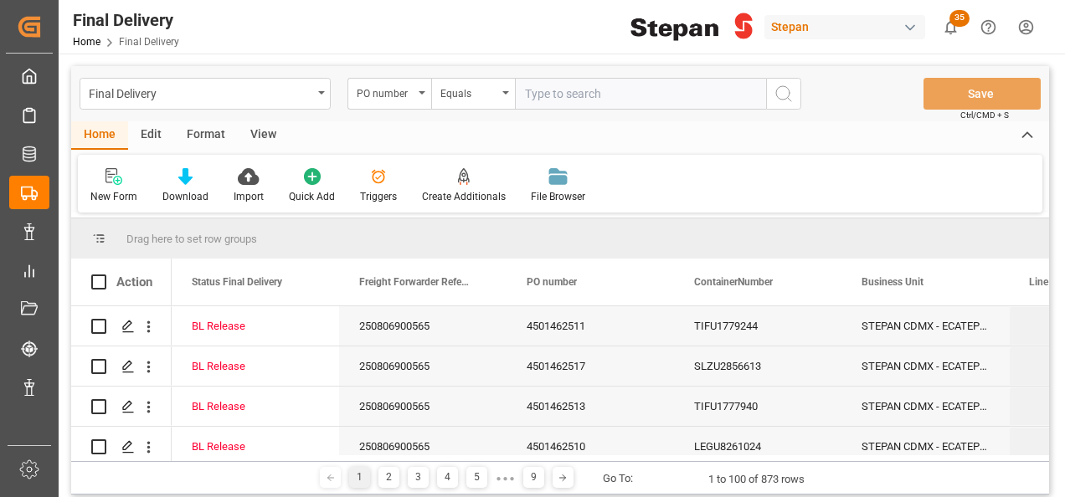
click at [554, 97] on input "text" at bounding box center [640, 94] width 251 height 32
type input "4501449447"
click at [781, 94] on icon "search button" at bounding box center [783, 94] width 20 height 20
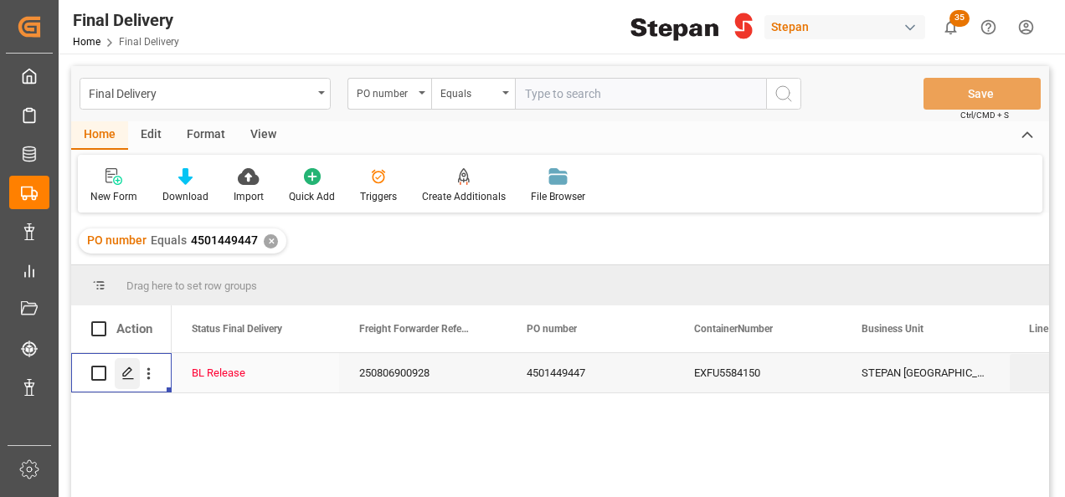
click at [126, 377] on icon "Press SPACE to select this row." at bounding box center [127, 373] width 13 height 13
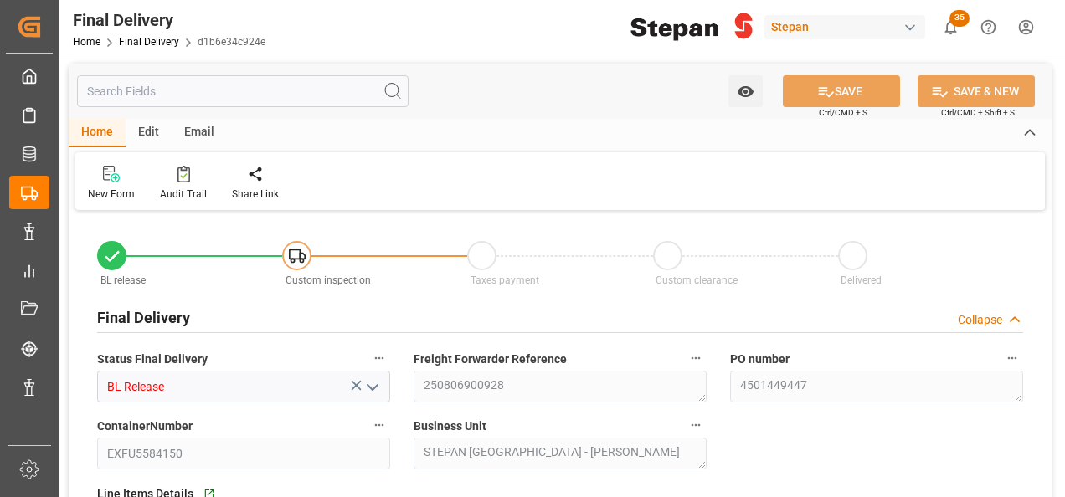
type input "[DATE]"
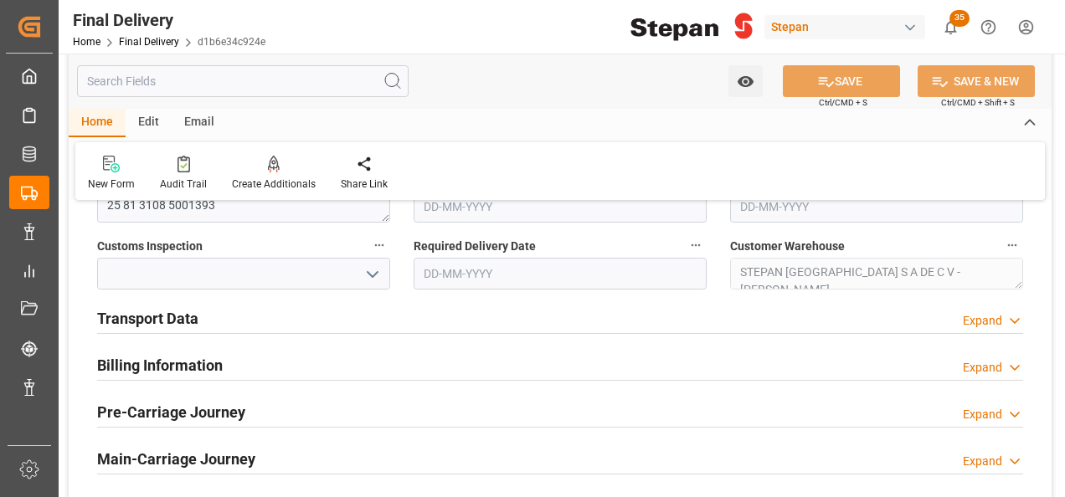
scroll to position [586, 0]
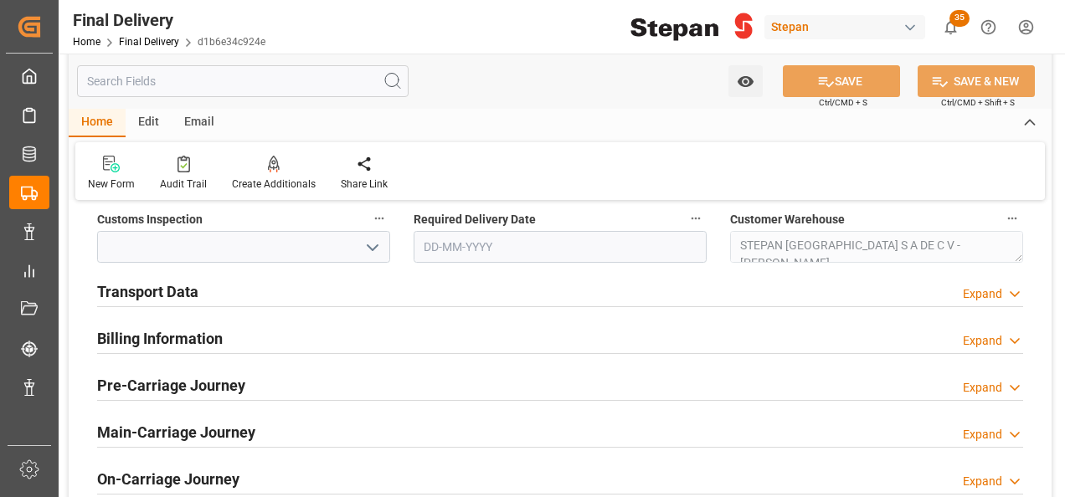
click at [152, 291] on h2 "Transport Data" at bounding box center [147, 291] width 101 height 23
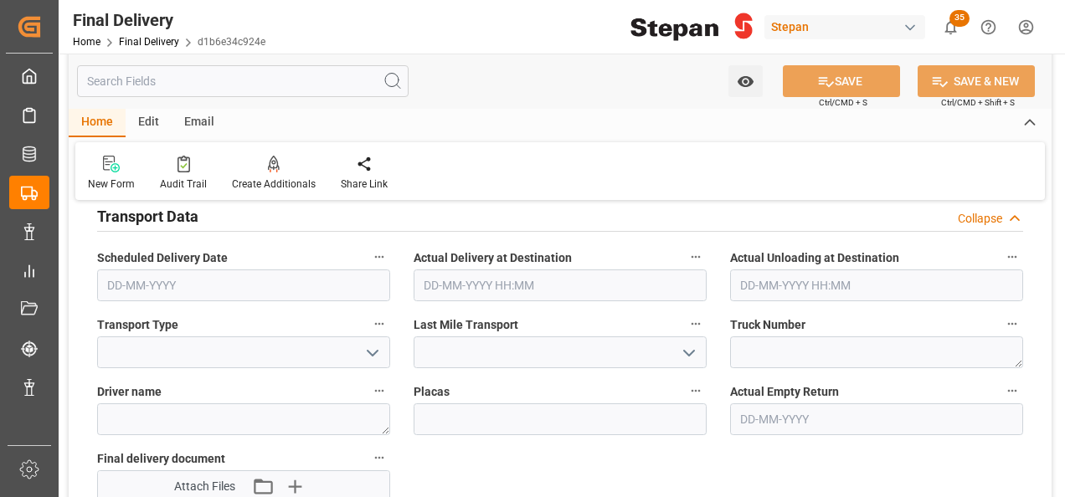
scroll to position [753, 0]
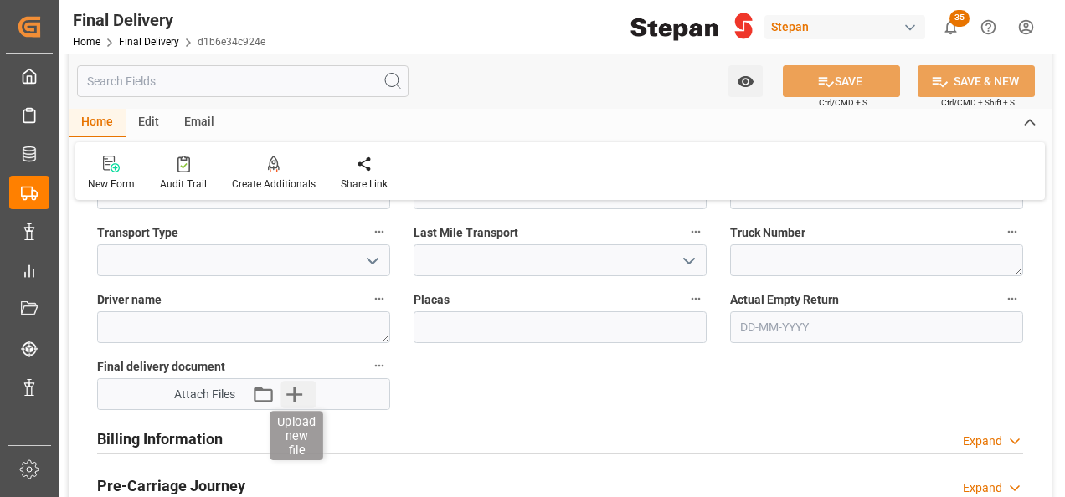
click at [300, 391] on icon "button" at bounding box center [294, 394] width 27 height 27
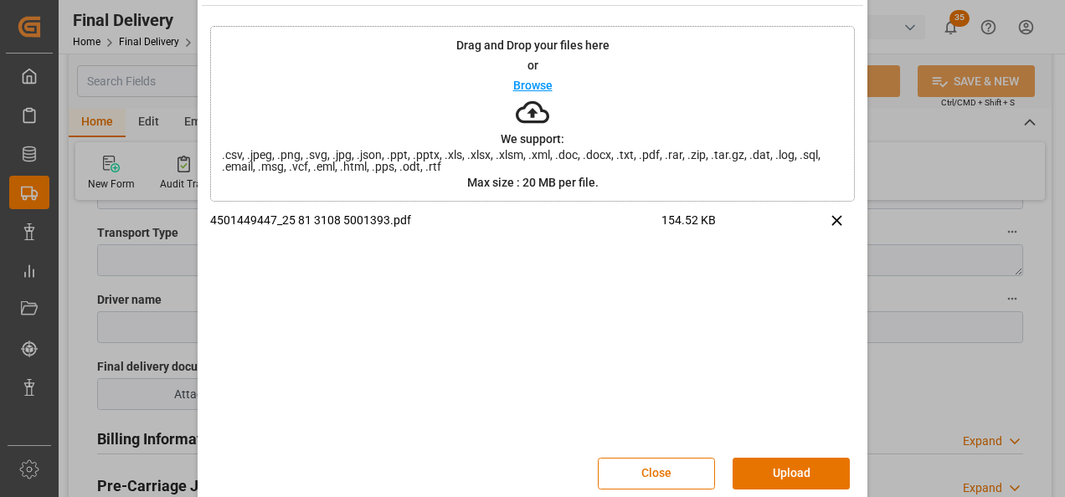
scroll to position [66, 0]
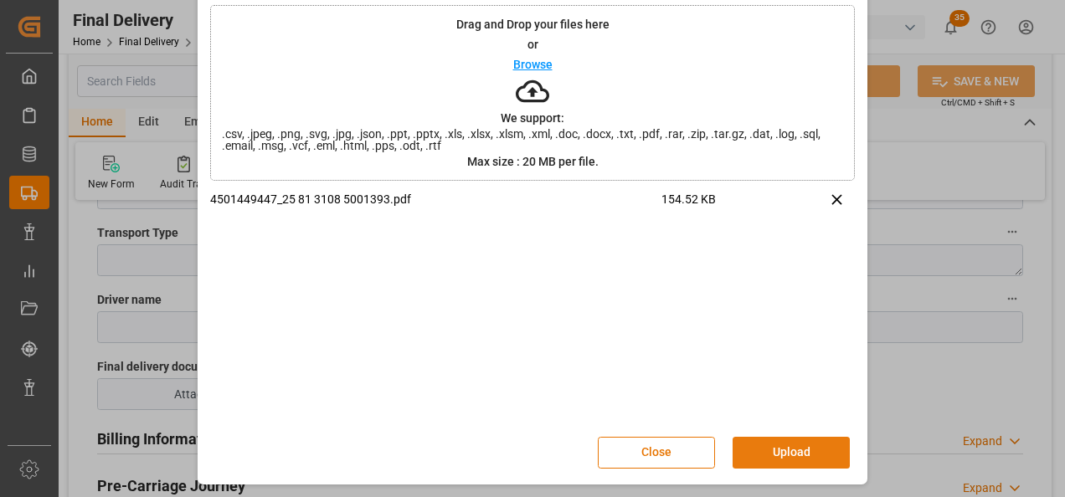
click at [787, 442] on button "Upload" at bounding box center [790, 453] width 117 height 32
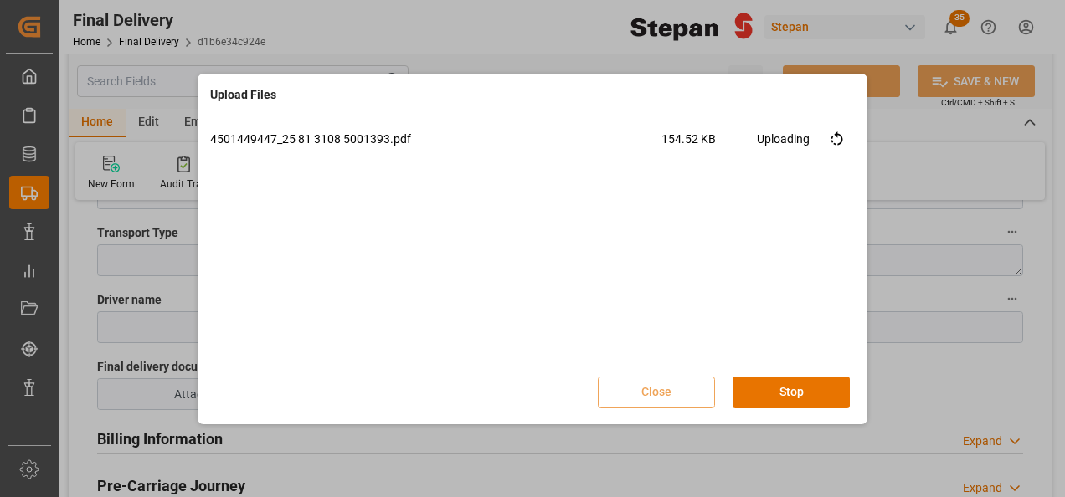
scroll to position [0, 0]
click at [790, 380] on button "Done" at bounding box center [790, 393] width 117 height 32
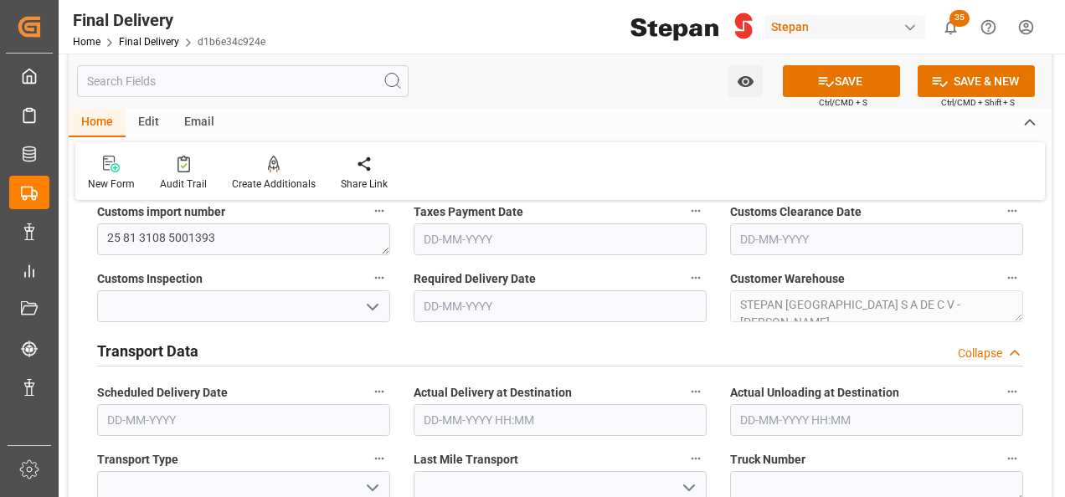
scroll to position [502, 0]
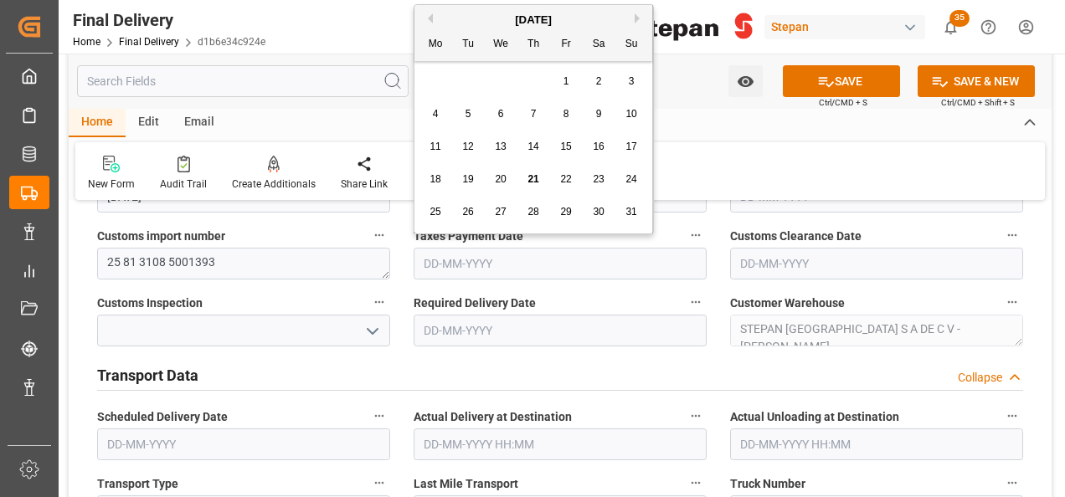
click at [461, 261] on input "text" at bounding box center [559, 264] width 293 height 32
click at [531, 177] on span "21" at bounding box center [532, 179] width 11 height 12
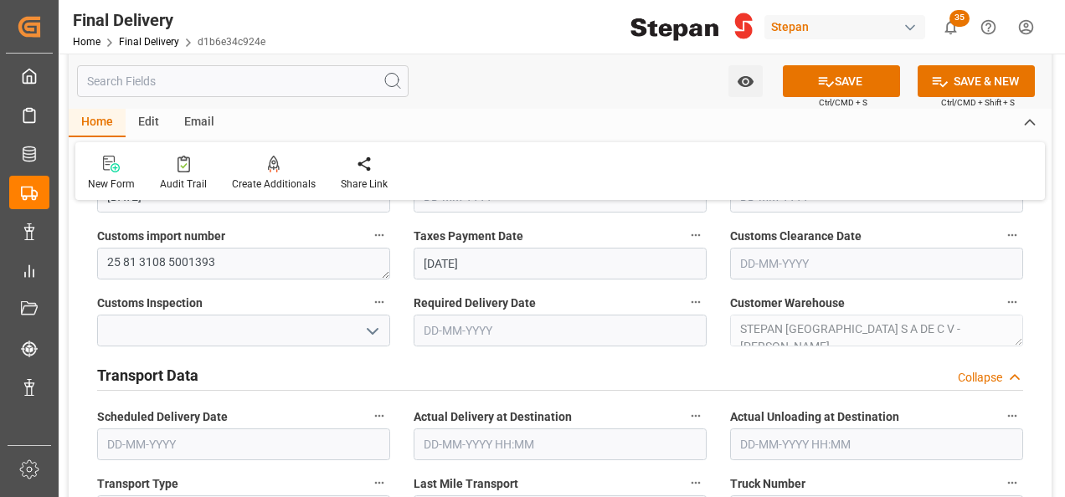
click at [449, 262] on input "[DATE]" at bounding box center [559, 264] width 293 height 32
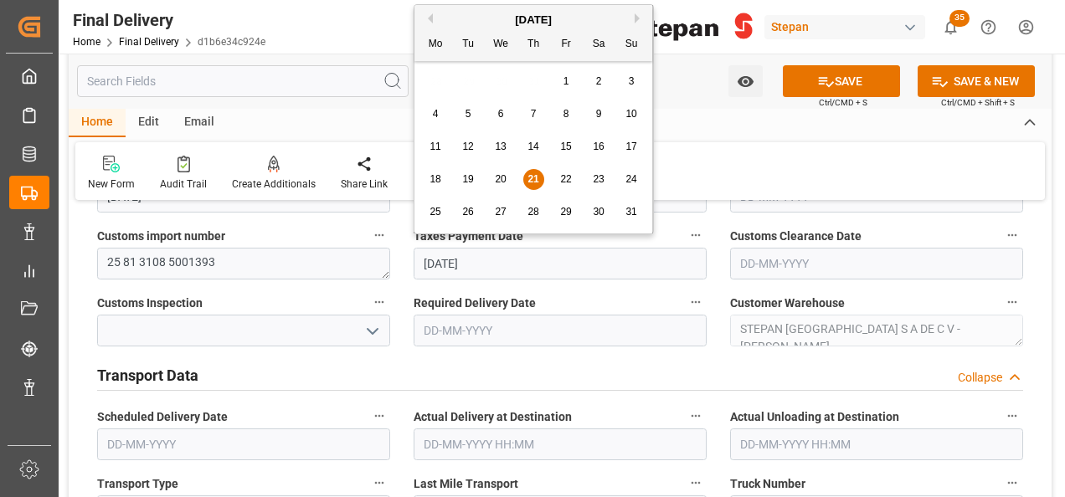
click at [495, 175] on span "20" at bounding box center [500, 179] width 11 height 12
type input "[DATE]"
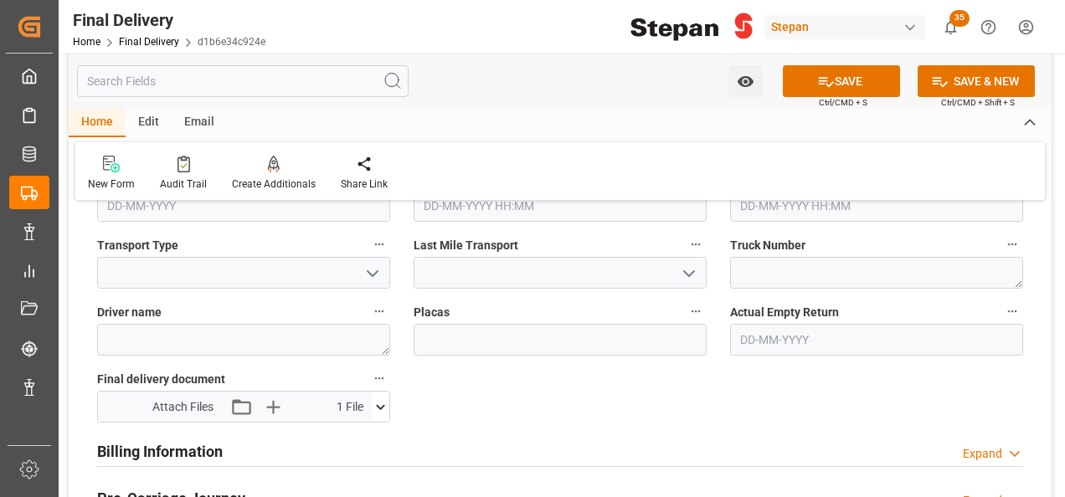
scroll to position [670, 0]
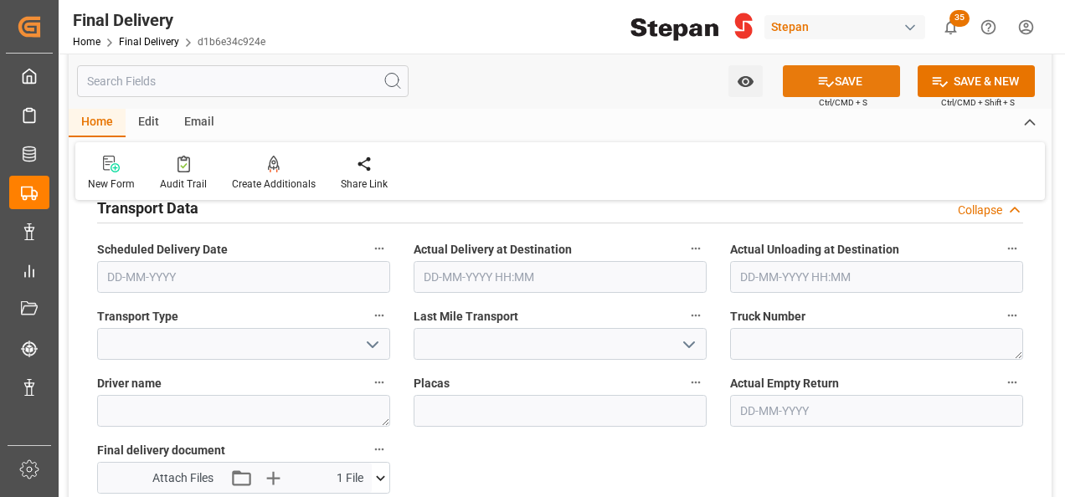
click at [824, 84] on icon at bounding box center [826, 82] width 15 height 10
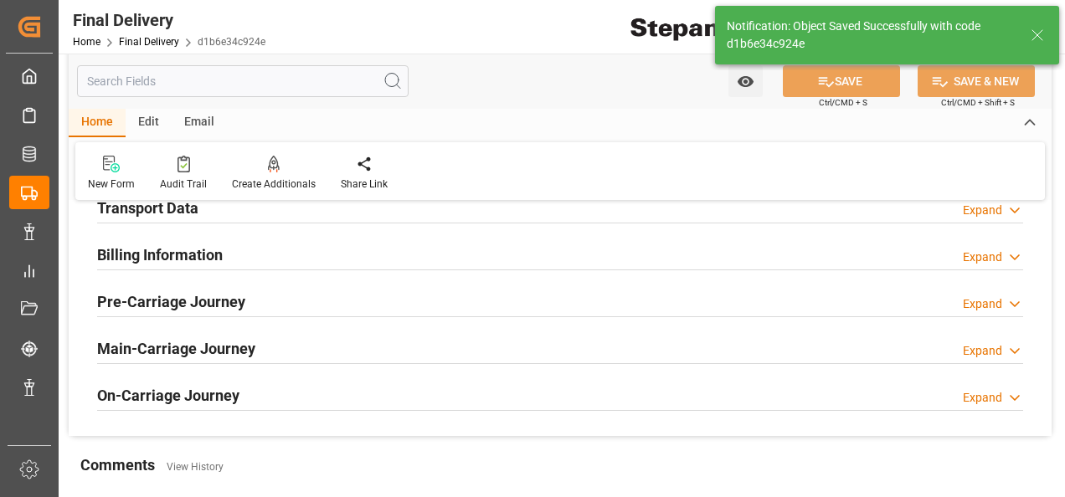
type input "Taxes paid"
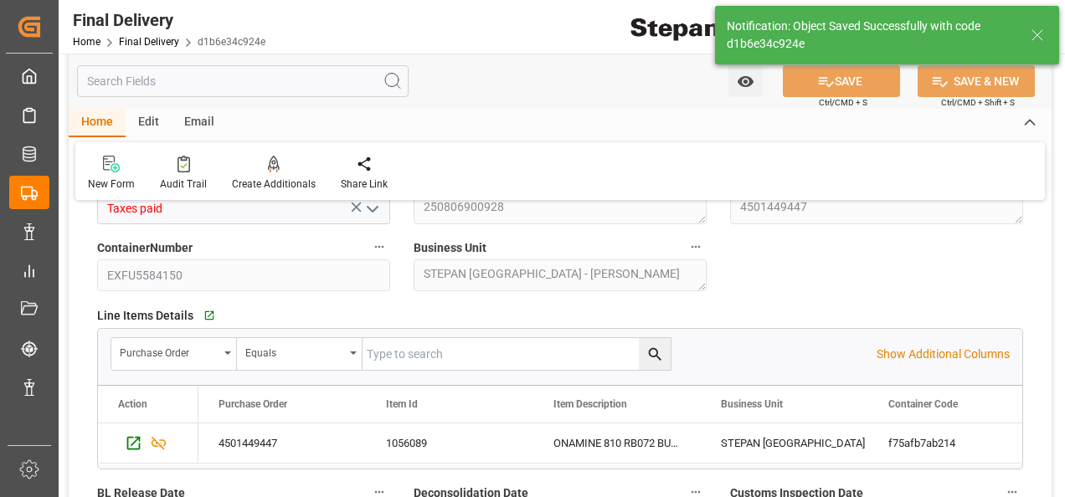
scroll to position [167, 0]
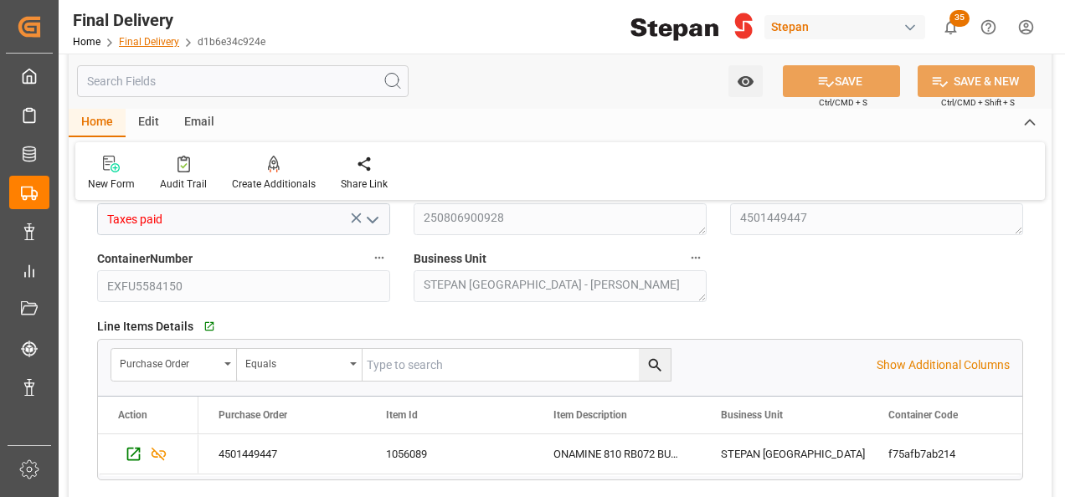
click at [132, 40] on link "Final Delivery" at bounding box center [149, 42] width 60 height 12
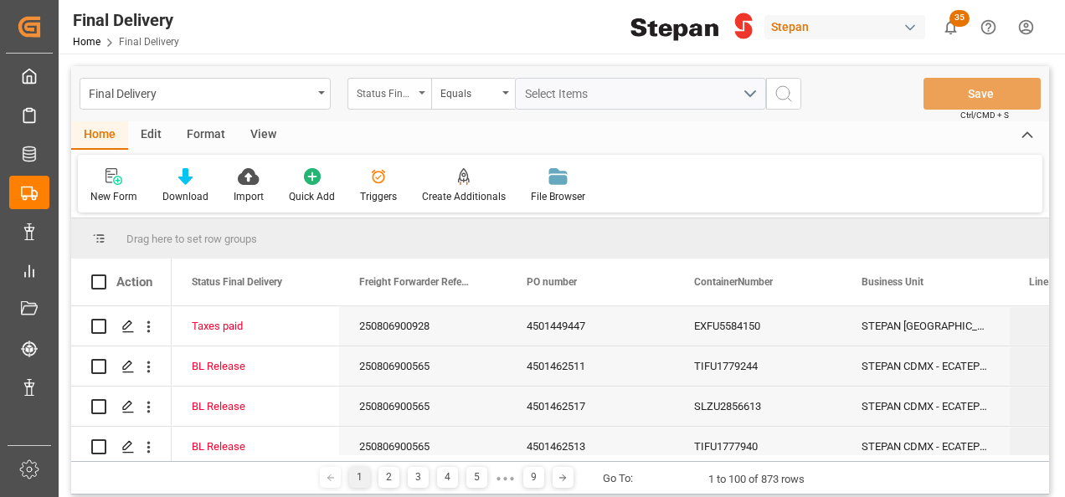
click at [411, 94] on div "Status Final Delivery" at bounding box center [389, 94] width 84 height 32
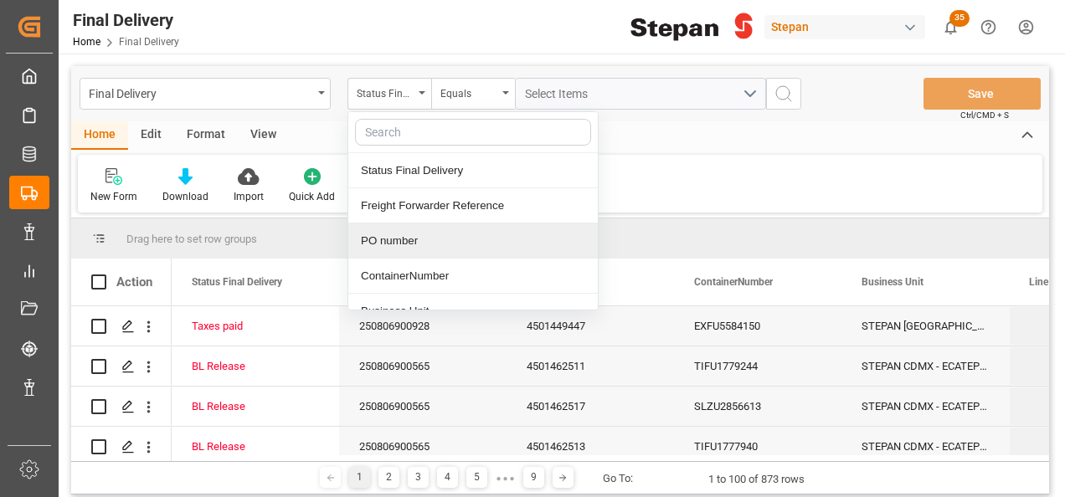
drag, startPoint x: 403, startPoint y: 236, endPoint x: 415, endPoint y: 214, distance: 24.7
click at [403, 237] on div "PO number" at bounding box center [472, 240] width 249 height 35
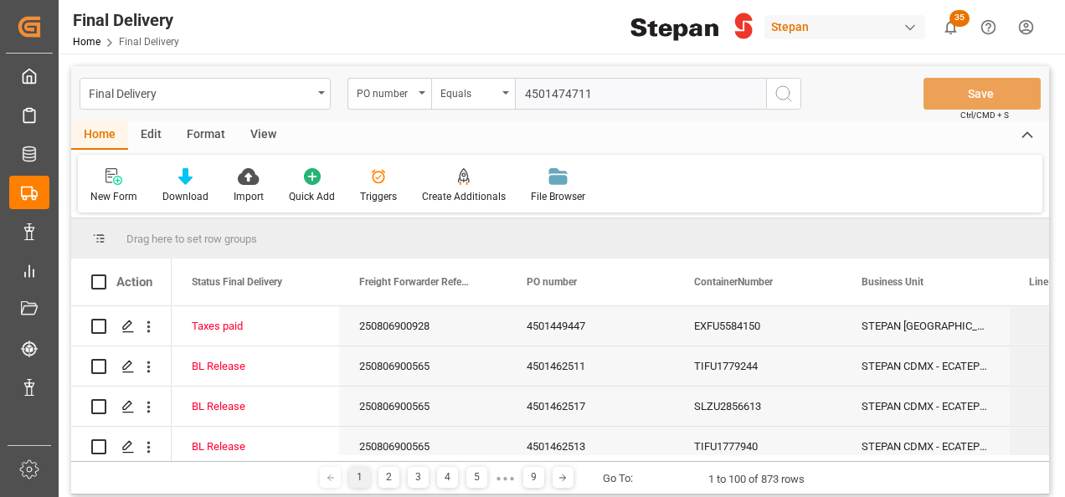
type input "4501474711"
click at [788, 90] on icon "search button" at bounding box center [783, 94] width 20 height 20
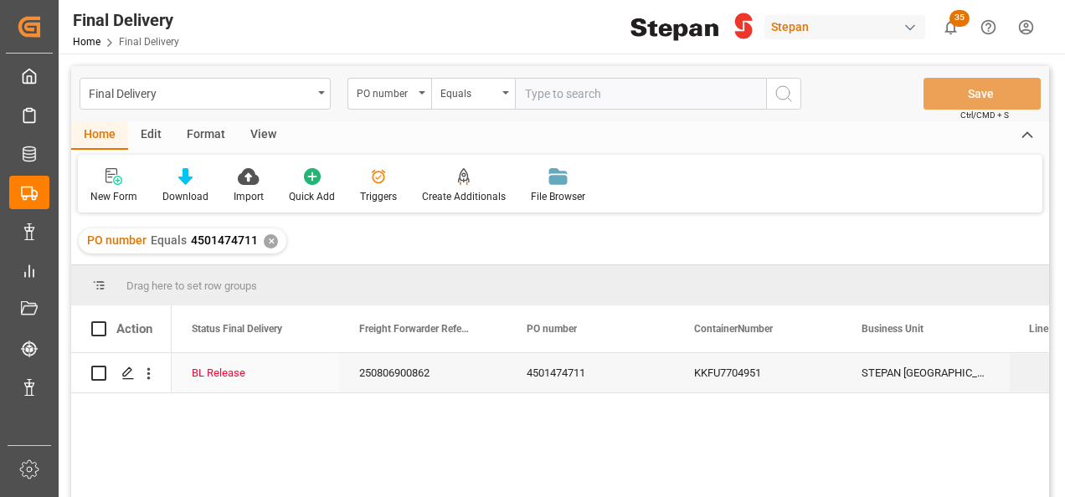
click at [266, 374] on div "BL Release" at bounding box center [255, 373] width 127 height 38
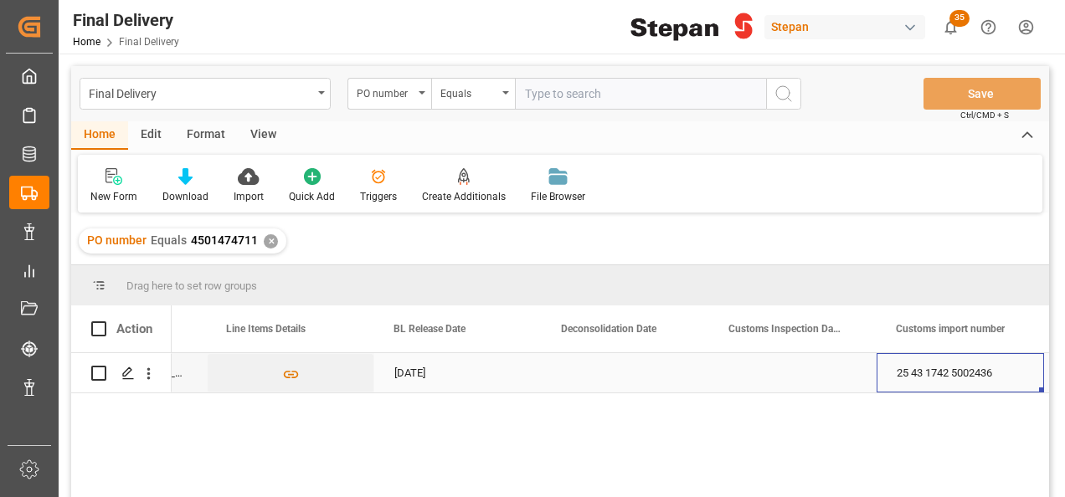
scroll to position [0, 970]
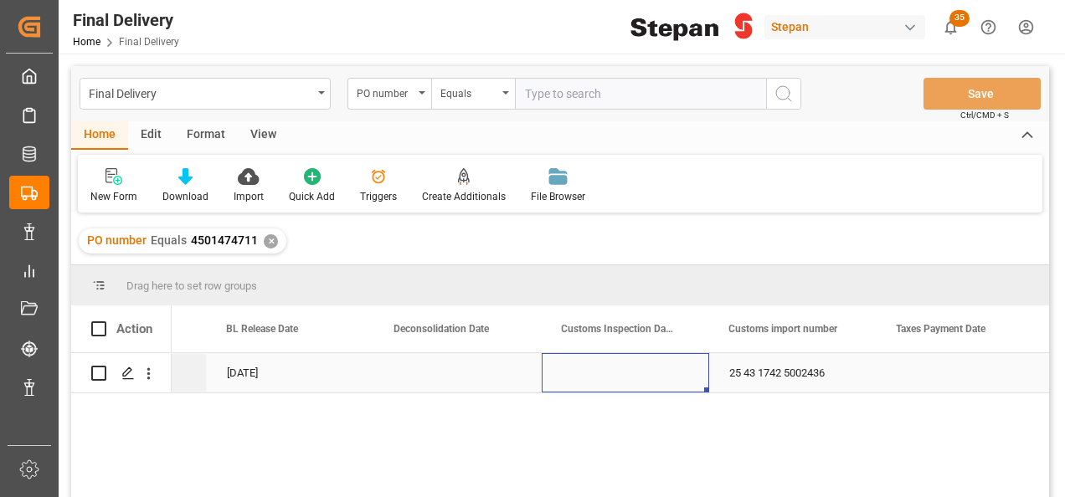
click at [636, 387] on div "Press SPACE to select this row." at bounding box center [625, 372] width 167 height 39
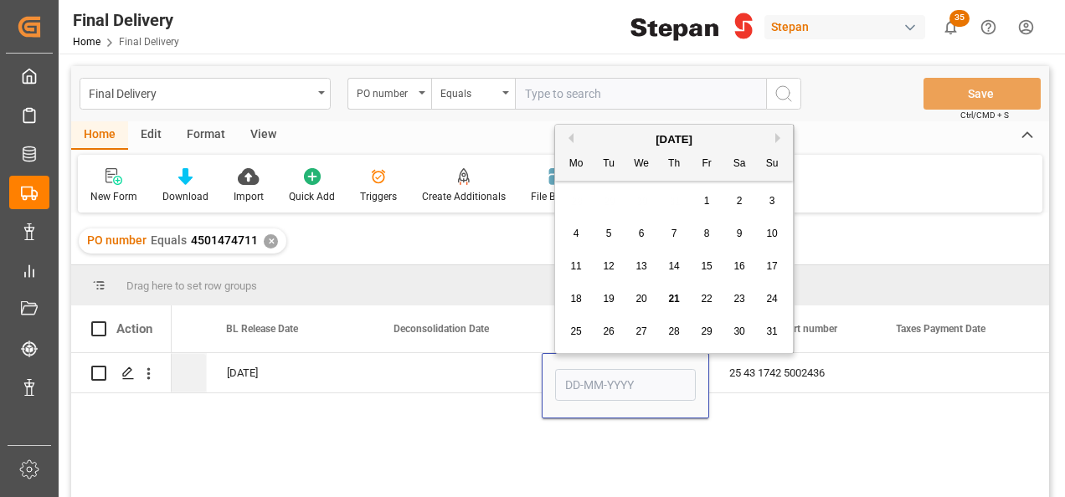
click at [670, 291] on div "21" at bounding box center [674, 300] width 21 height 20
type input "[DATE]"
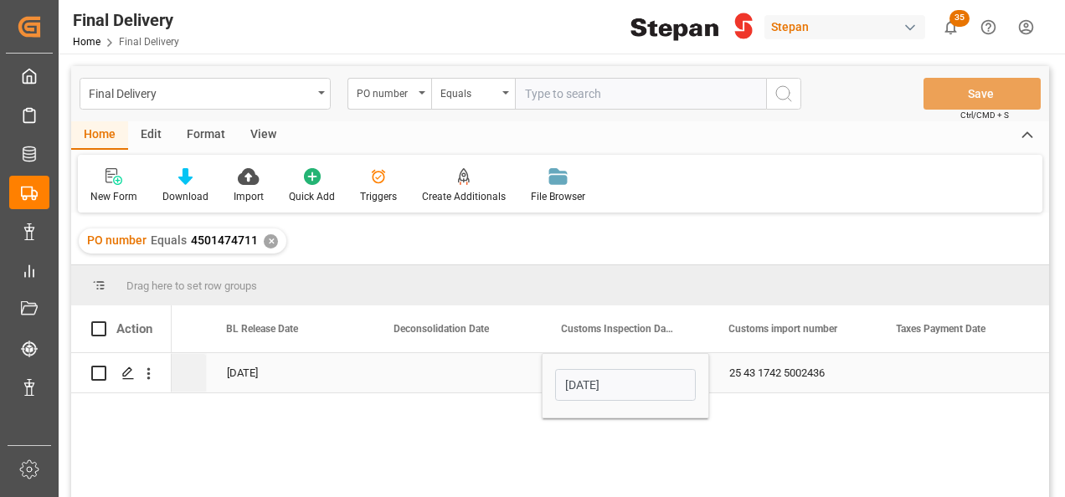
click at [477, 370] on div "Press SPACE to select this row." at bounding box center [457, 372] width 167 height 39
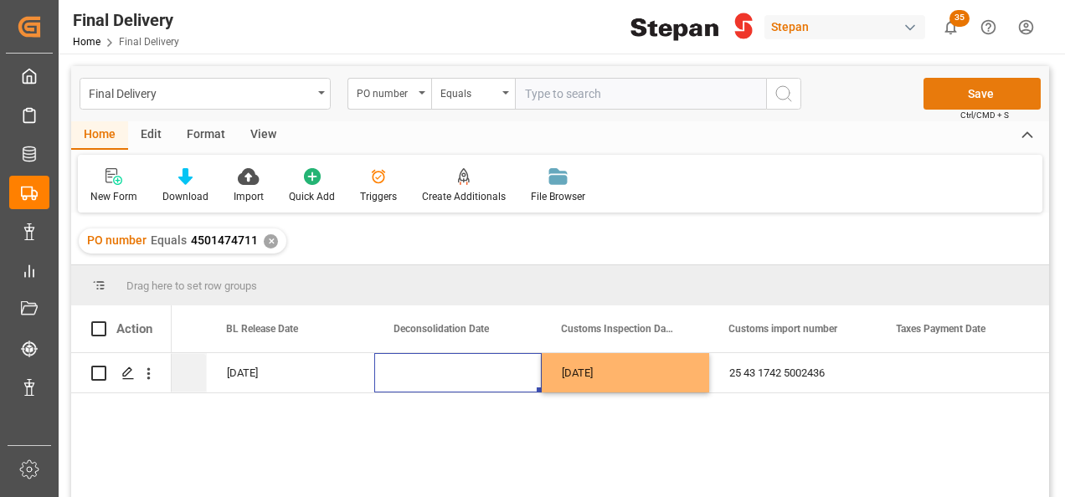
click at [976, 95] on button "Save" at bounding box center [981, 94] width 117 height 32
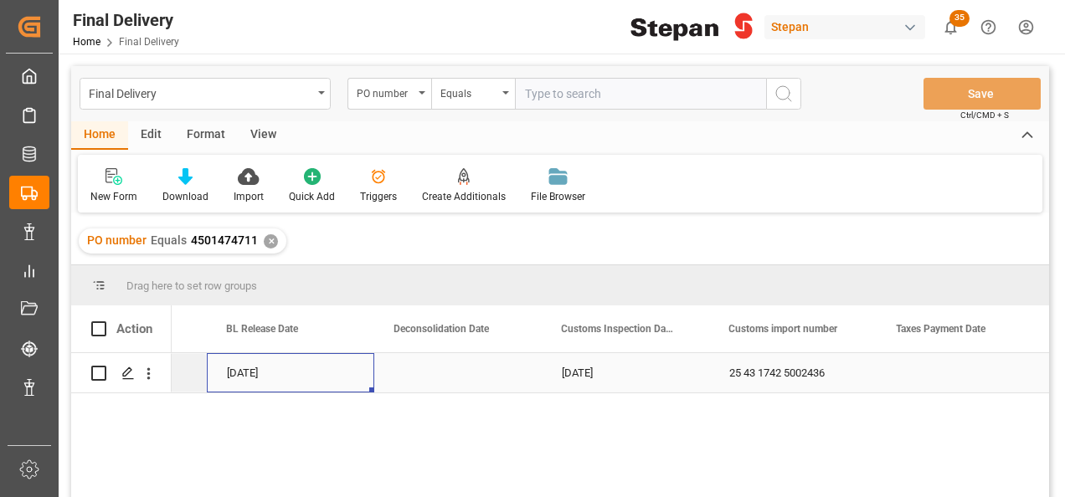
click at [358, 385] on div "[DATE]" at bounding box center [290, 372] width 167 height 39
click at [264, 242] on div "✕" at bounding box center [271, 241] width 14 height 14
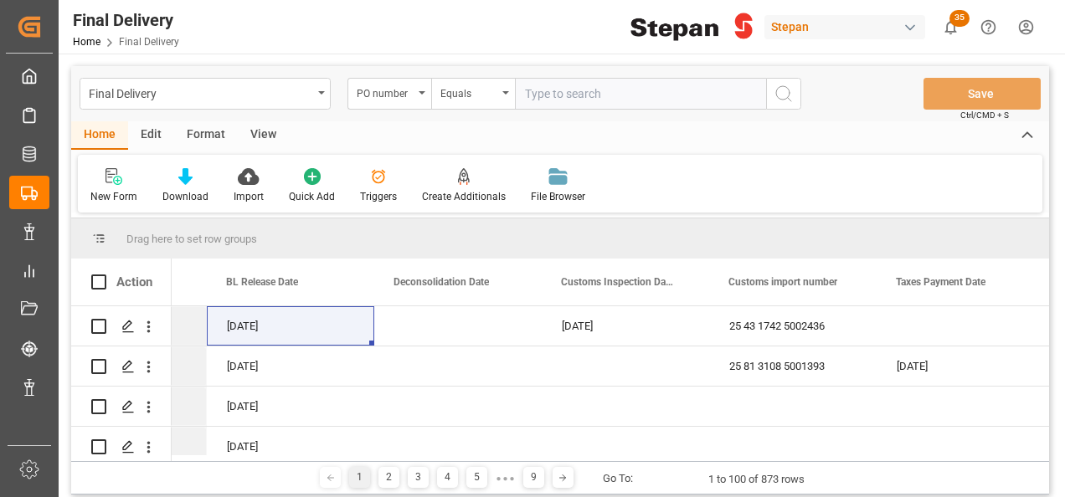
scroll to position [0, 970]
click at [421, 92] on icon "open menu" at bounding box center [421, 92] width 7 height 3
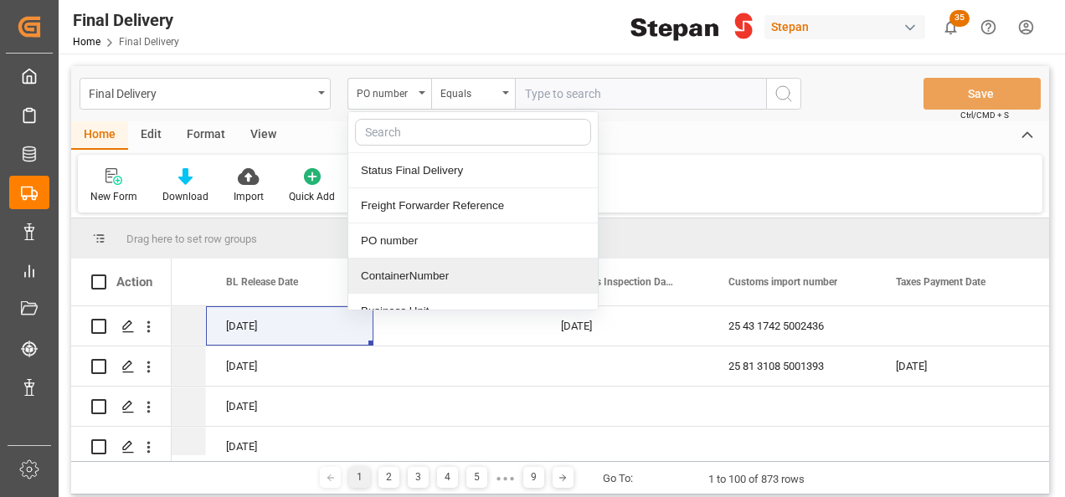
click at [388, 271] on div "ContainerNumber" at bounding box center [472, 276] width 249 height 35
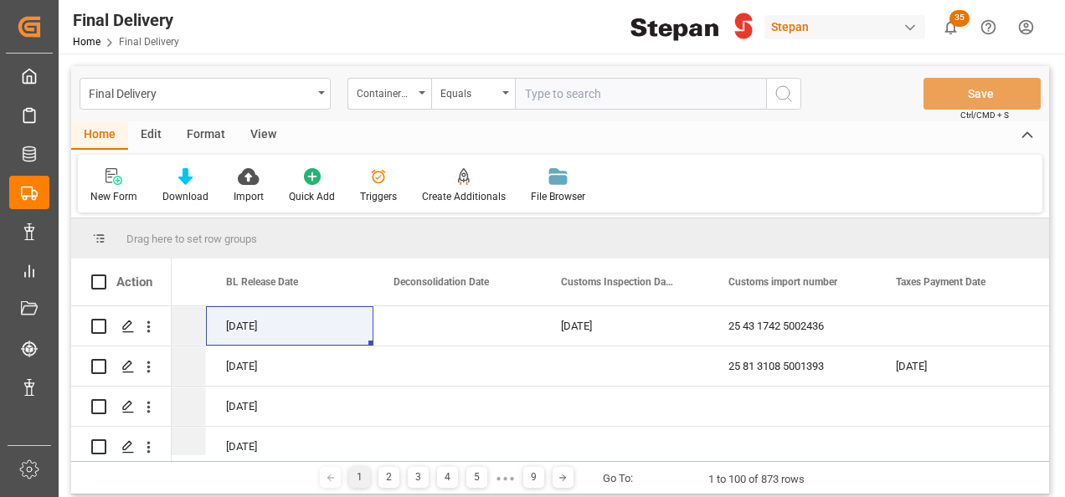
click at [534, 99] on input "text" at bounding box center [640, 94] width 251 height 32
paste input "BLKU2508543"
type input "BLKU2508543"
click at [787, 92] on icon "search button" at bounding box center [783, 94] width 20 height 20
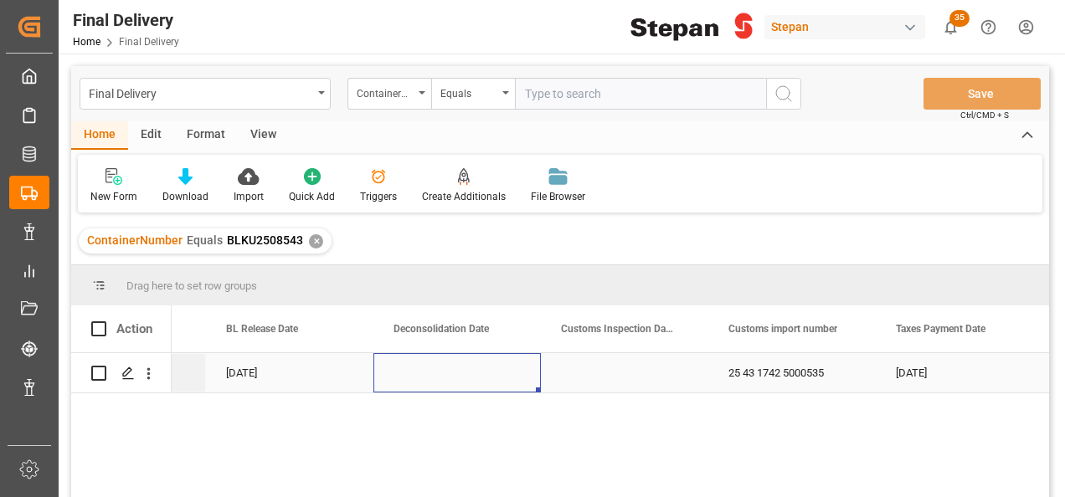
click at [472, 377] on div "Press SPACE to select this row." at bounding box center [456, 372] width 167 height 39
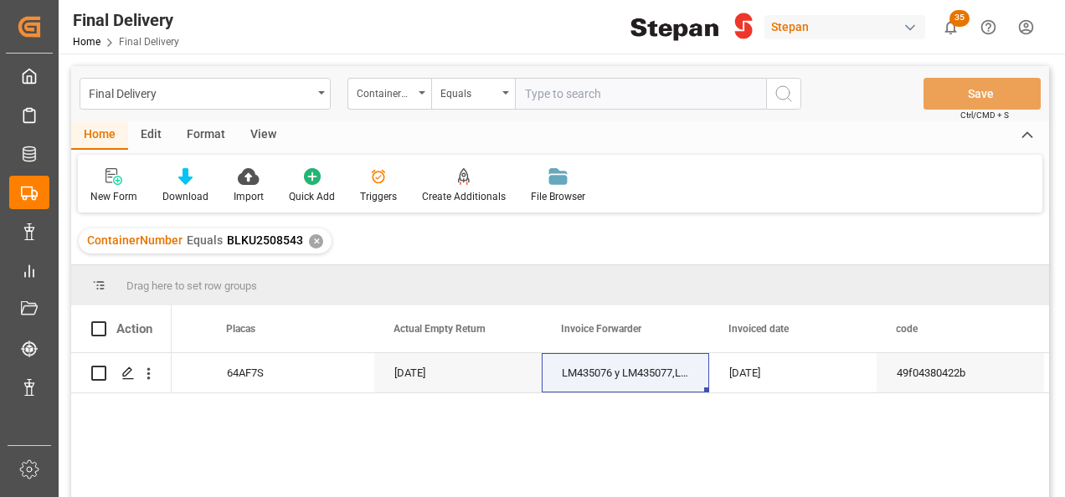
click at [309, 234] on div "✕" at bounding box center [316, 241] width 14 height 14
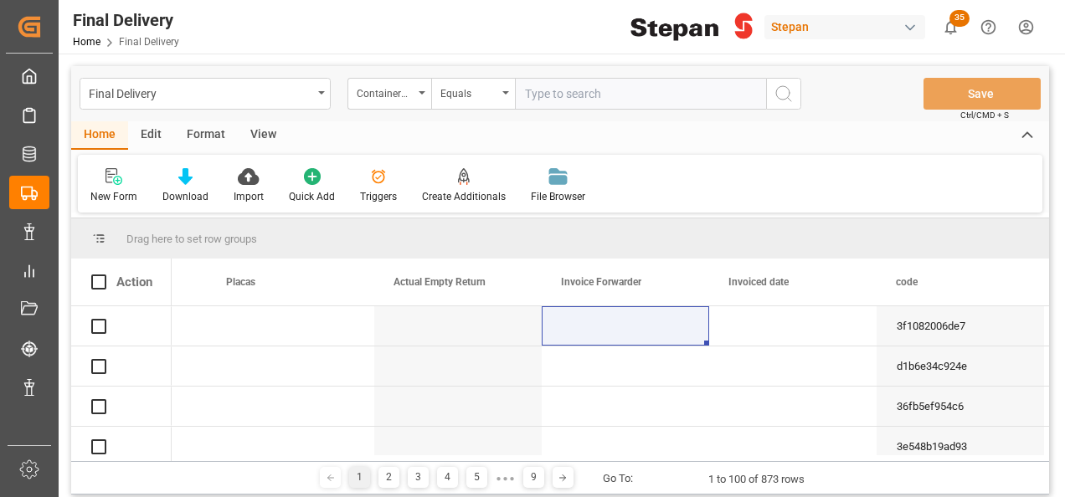
scroll to position [0, 3648]
click at [421, 95] on div "ContainerNumber" at bounding box center [389, 94] width 84 height 32
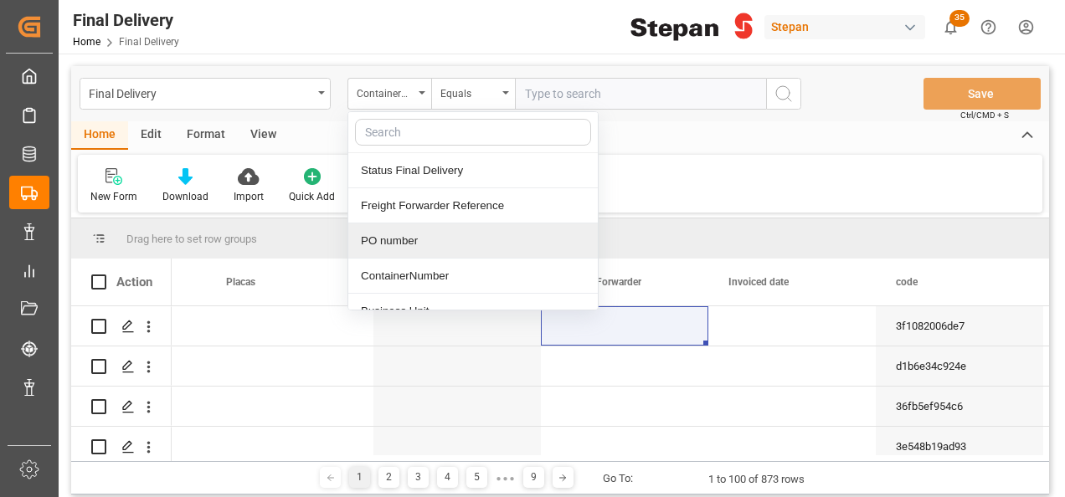
click at [400, 238] on div "PO number" at bounding box center [472, 240] width 249 height 35
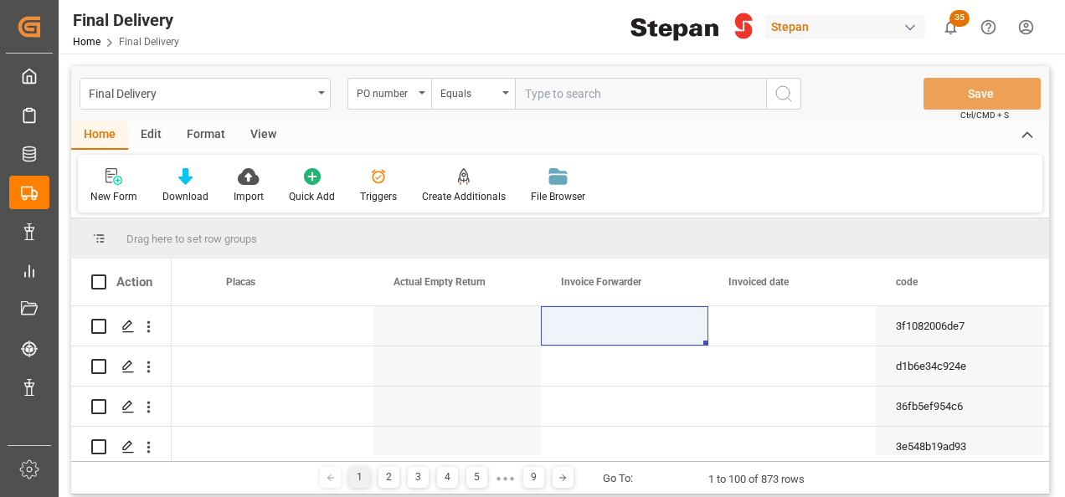
click at [561, 94] on input "text" at bounding box center [640, 94] width 251 height 32
paste input "4501474711"
type input "4501474711"
click at [777, 98] on icon "search button" at bounding box center [783, 94] width 20 height 20
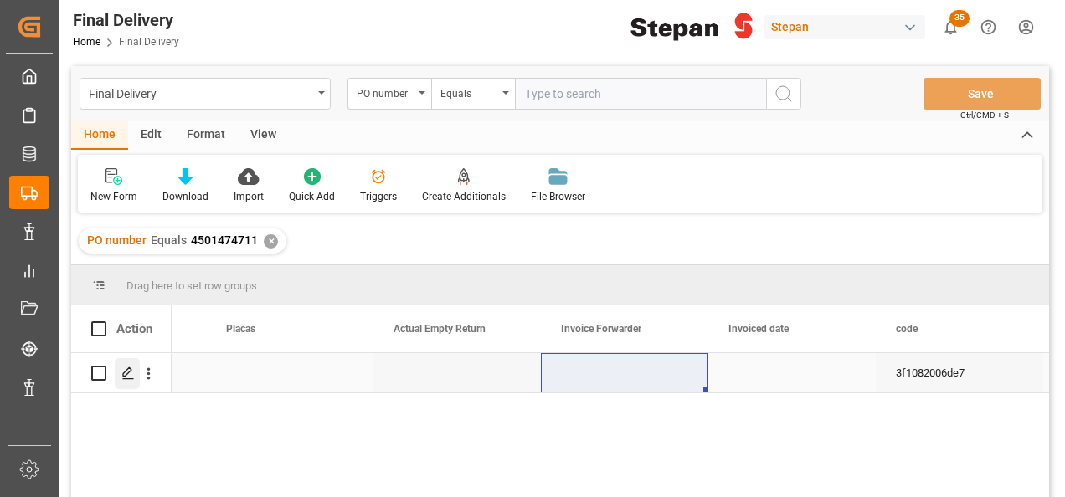
click at [129, 369] on icon "Press SPACE to select this row." at bounding box center [127, 373] width 13 height 13
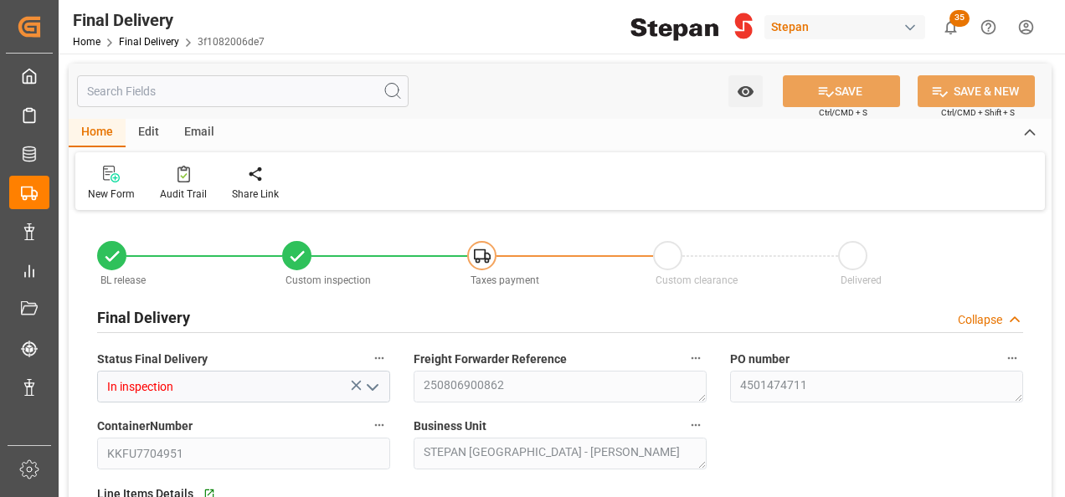
type input "[DATE]"
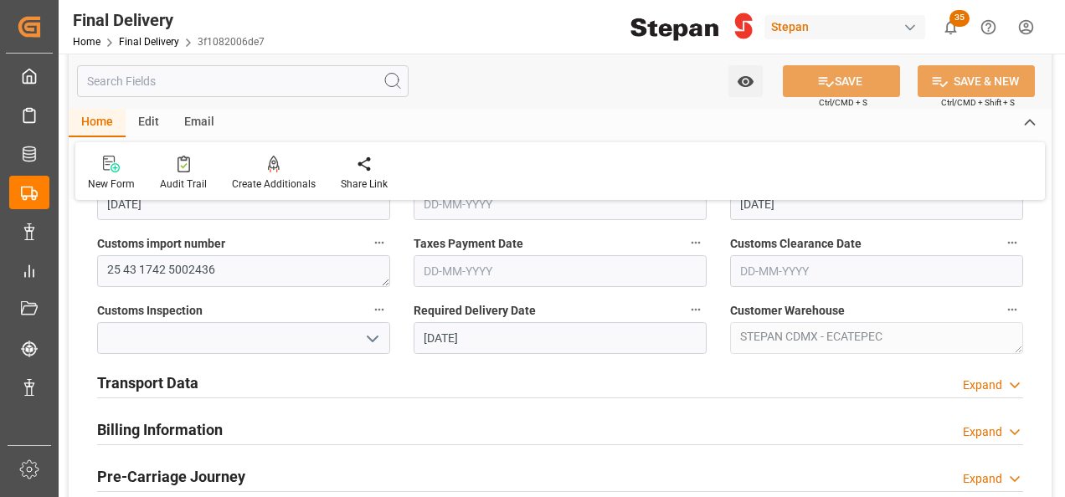
scroll to position [502, 0]
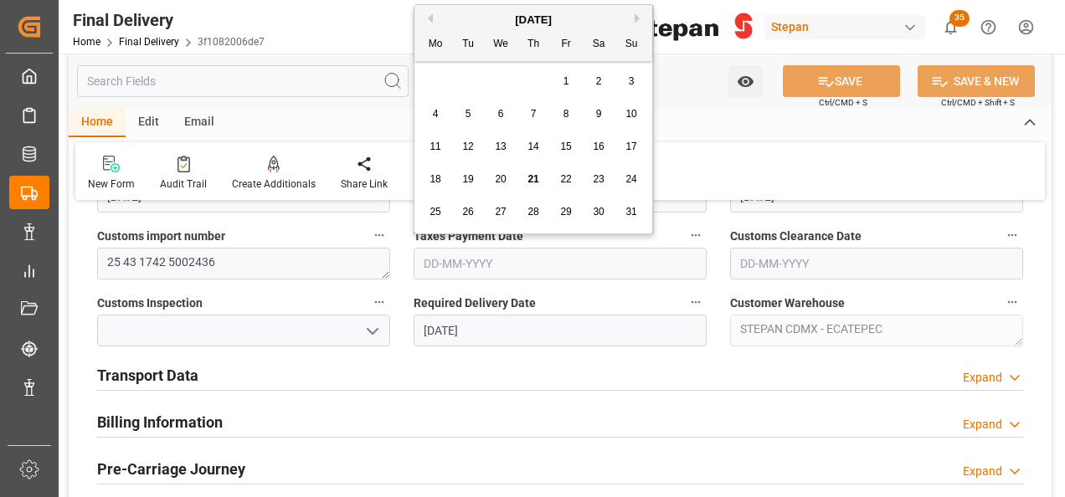
click at [472, 265] on input "text" at bounding box center [559, 264] width 293 height 32
click at [499, 174] on span "20" at bounding box center [500, 179] width 11 height 12
type input "[DATE]"
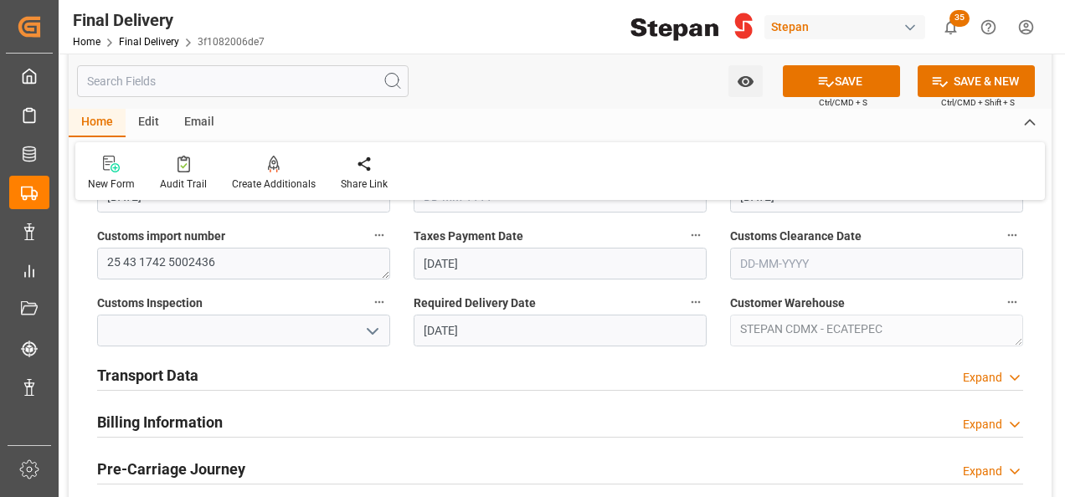
click at [156, 377] on h2 "Transport Data" at bounding box center [147, 375] width 101 height 23
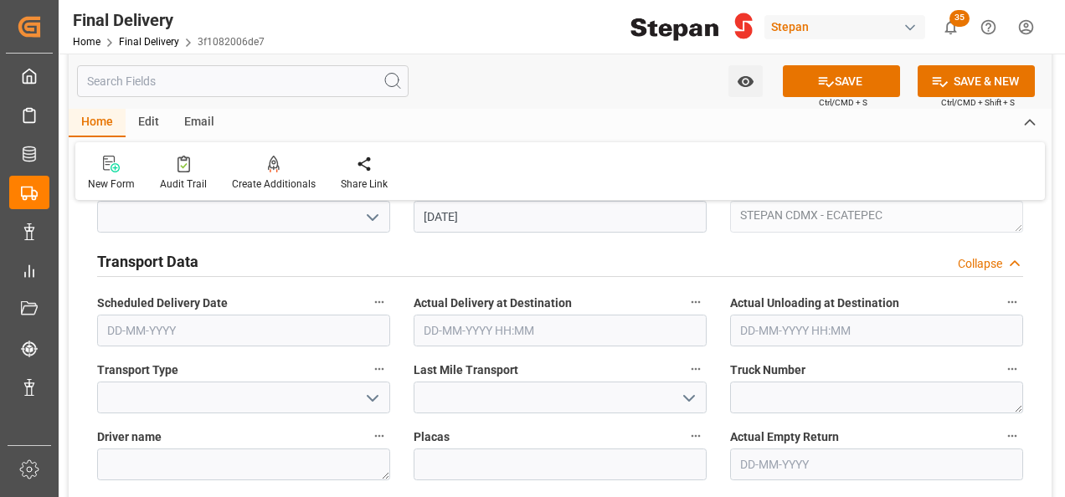
scroll to position [670, 0]
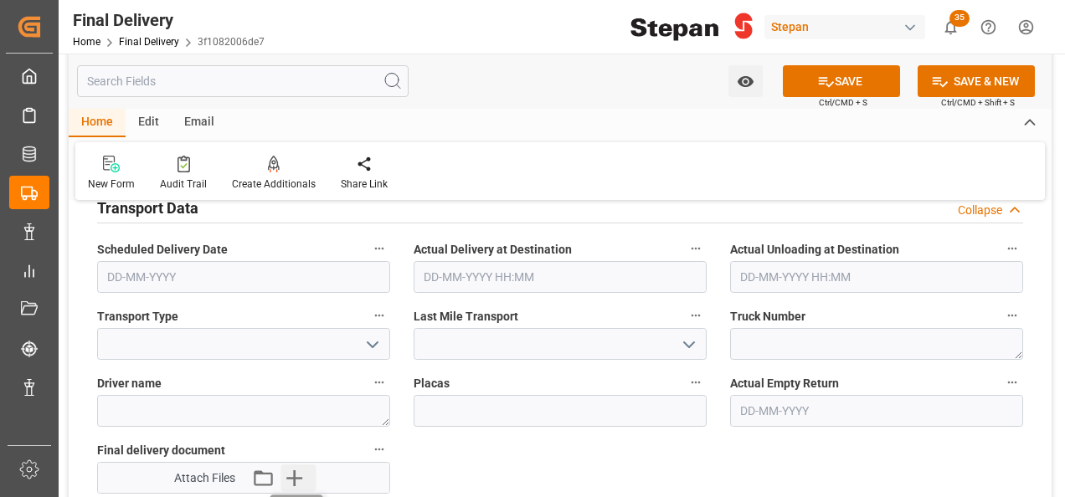
click at [295, 470] on icon "button" at bounding box center [294, 478] width 16 height 16
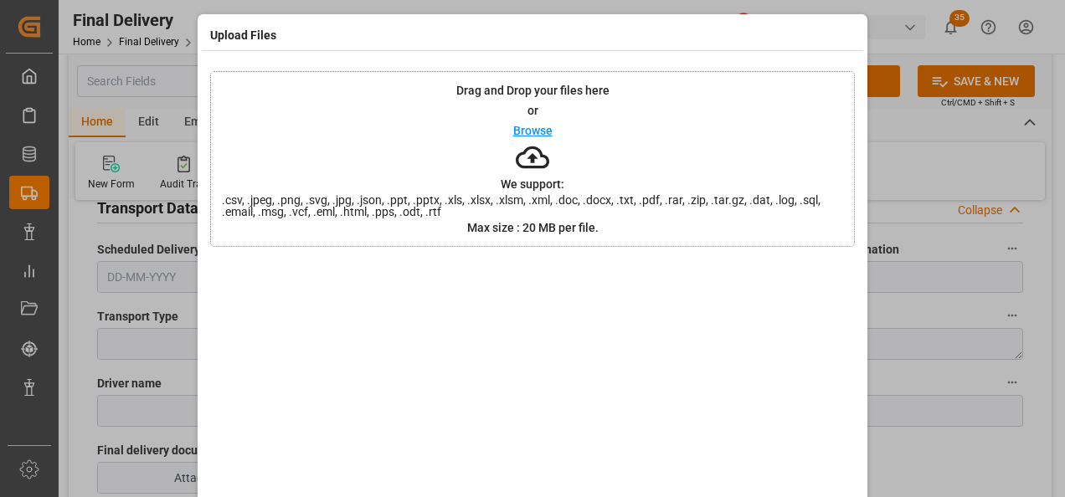
click at [614, 330] on div at bounding box center [532, 374] width 644 height 234
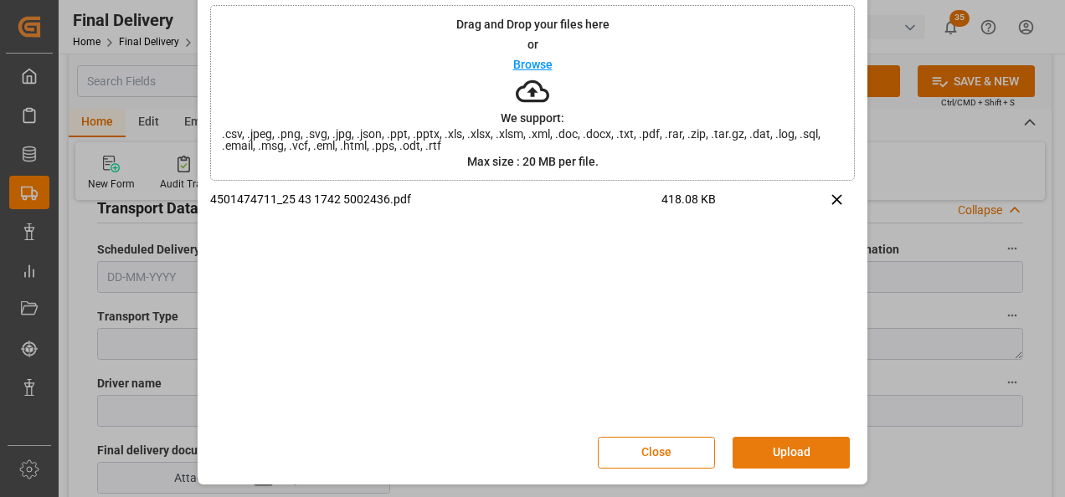
click at [773, 445] on button "Upload" at bounding box center [790, 453] width 117 height 32
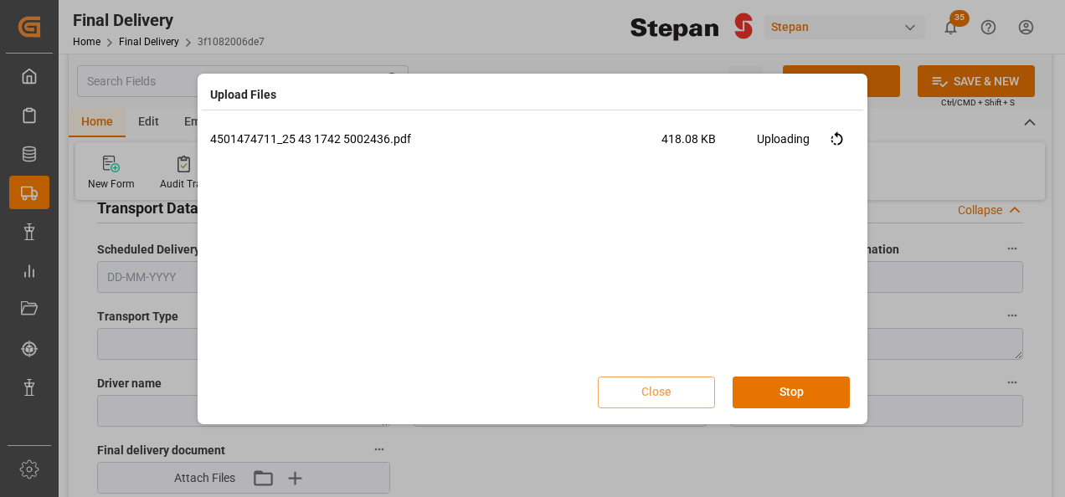
scroll to position [0, 0]
click at [793, 389] on button "Done" at bounding box center [790, 393] width 117 height 32
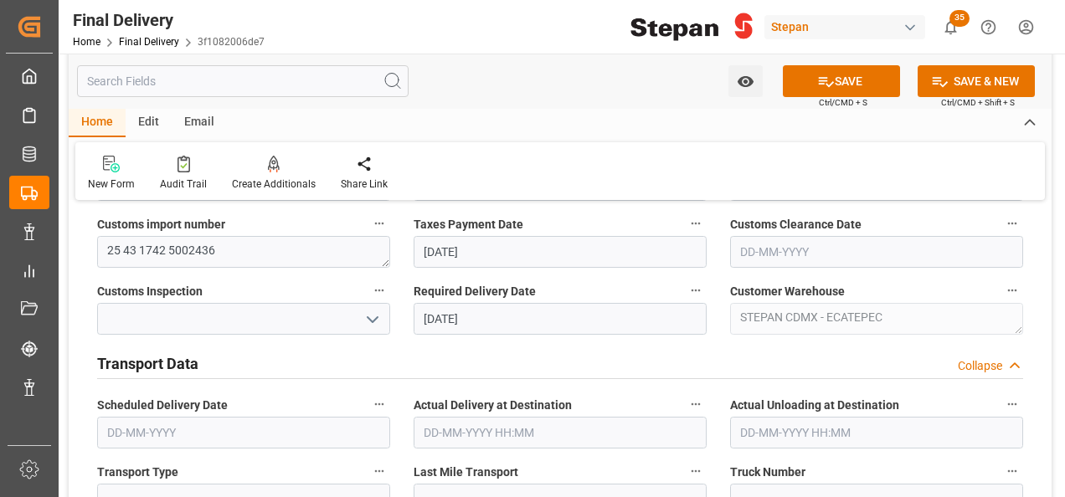
scroll to position [335, 0]
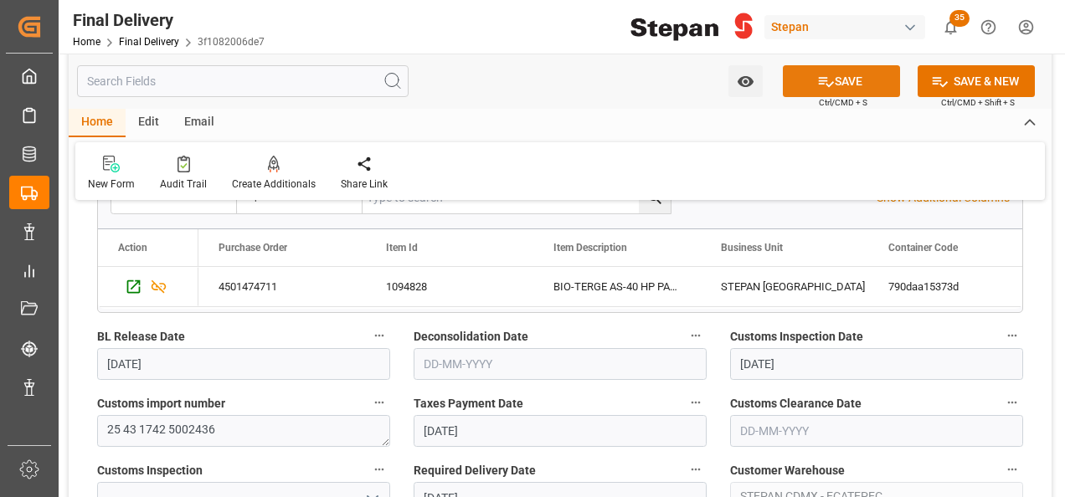
click at [836, 79] on button "SAVE" at bounding box center [841, 81] width 117 height 32
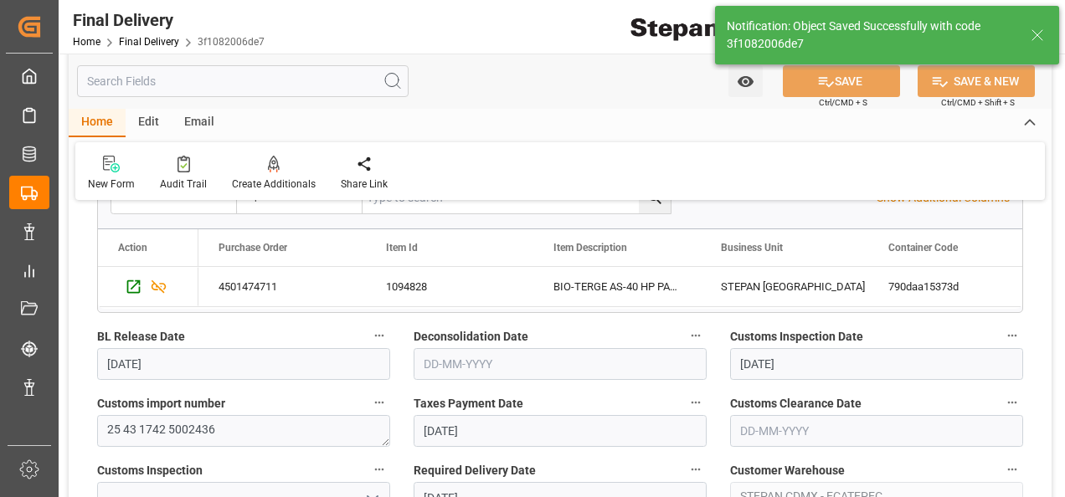
type input "Taxes paid"
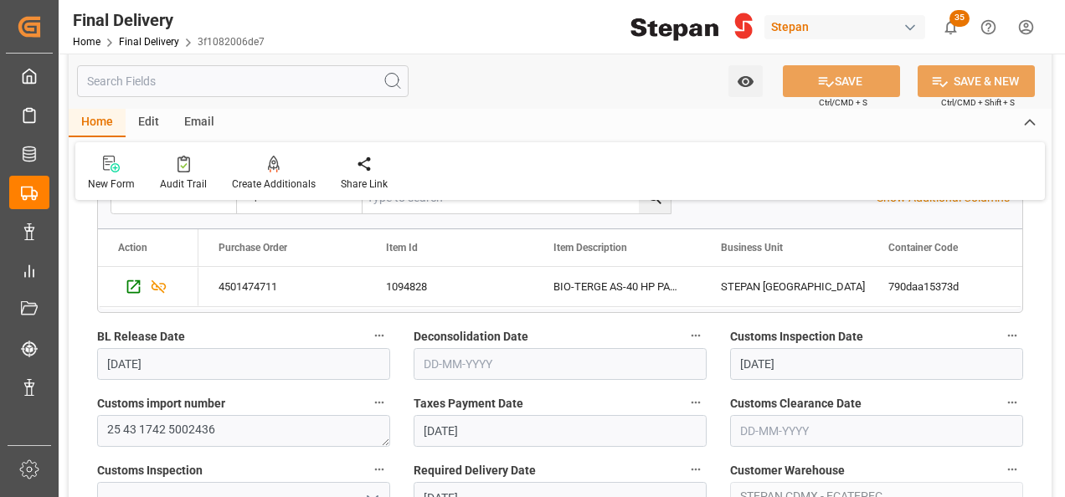
click at [134, 33] on div "Home Final Delivery 3f1082006de7" at bounding box center [169, 42] width 192 height 18
click at [136, 38] on link "Final Delivery" at bounding box center [149, 42] width 60 height 12
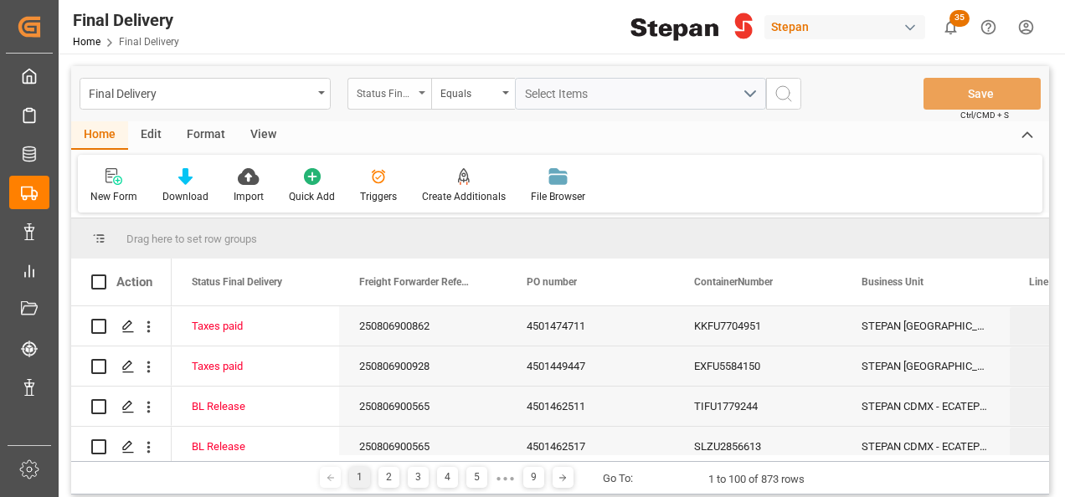
click at [422, 90] on div "Status Final Delivery" at bounding box center [389, 94] width 84 height 32
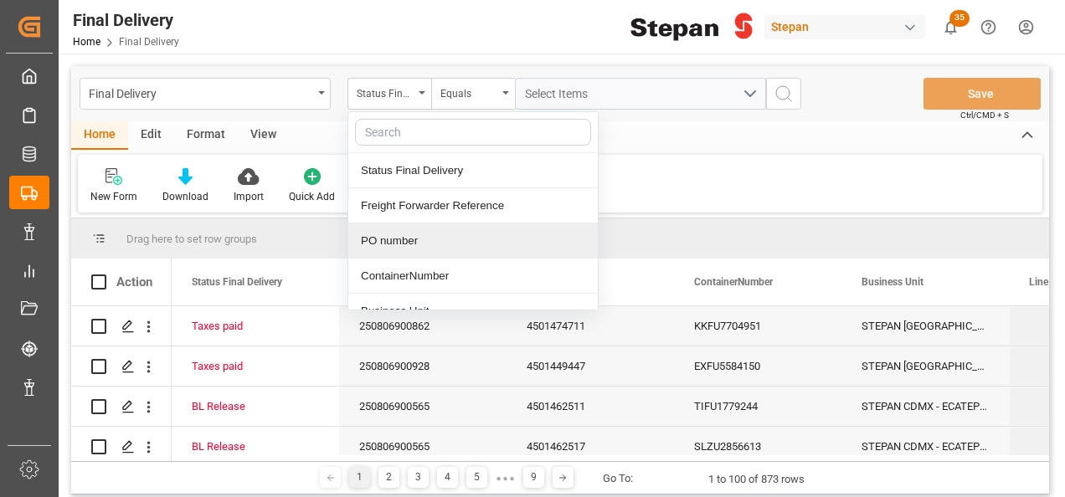
click at [396, 236] on div "PO number" at bounding box center [472, 240] width 249 height 35
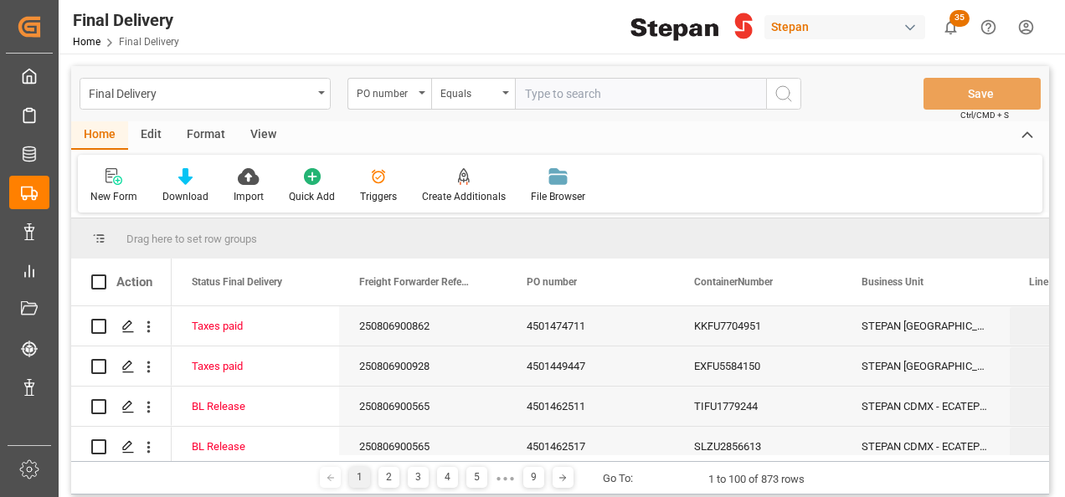
click at [541, 95] on input "text" at bounding box center [640, 94] width 251 height 32
type input "4501468579"
click at [780, 90] on icon "search button" at bounding box center [783, 94] width 20 height 20
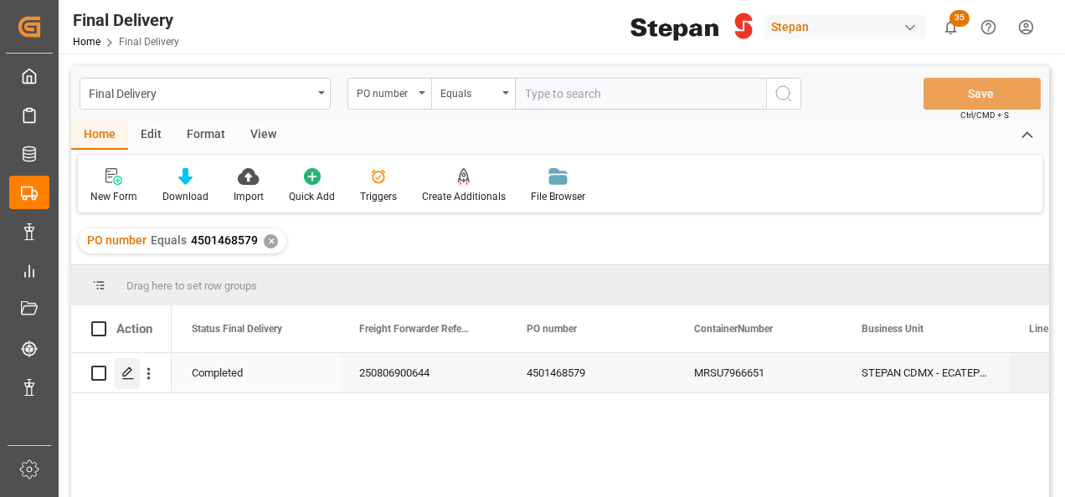
click at [121, 378] on icon "Press SPACE to select this row." at bounding box center [127, 373] width 13 height 13
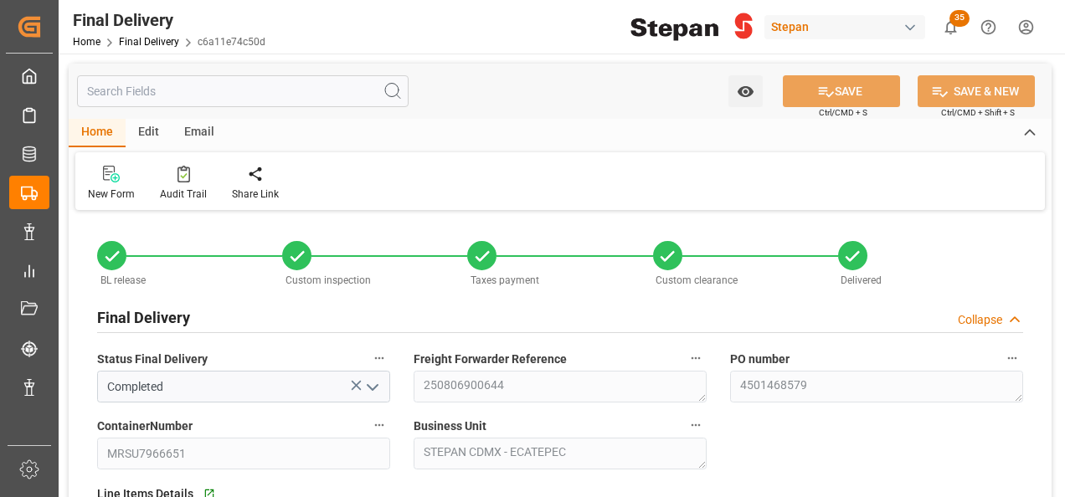
type input "[DATE]"
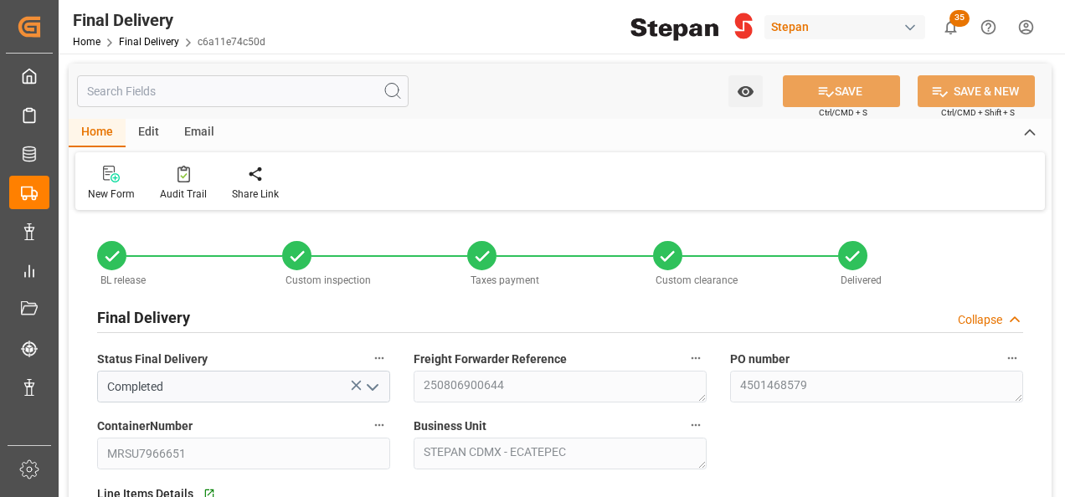
type input "[DATE]"
type input "[DATE] 00:00"
type input "[DATE]"
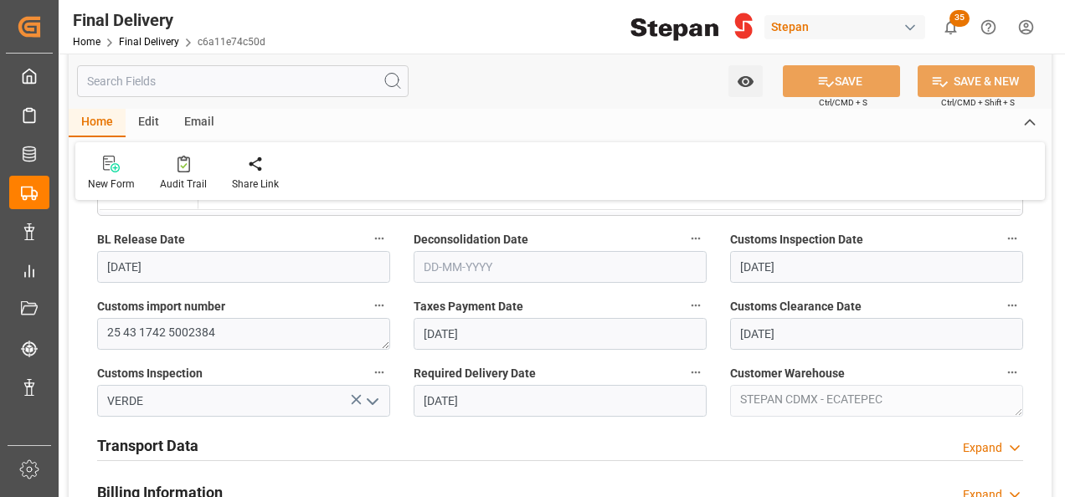
scroll to position [586, 0]
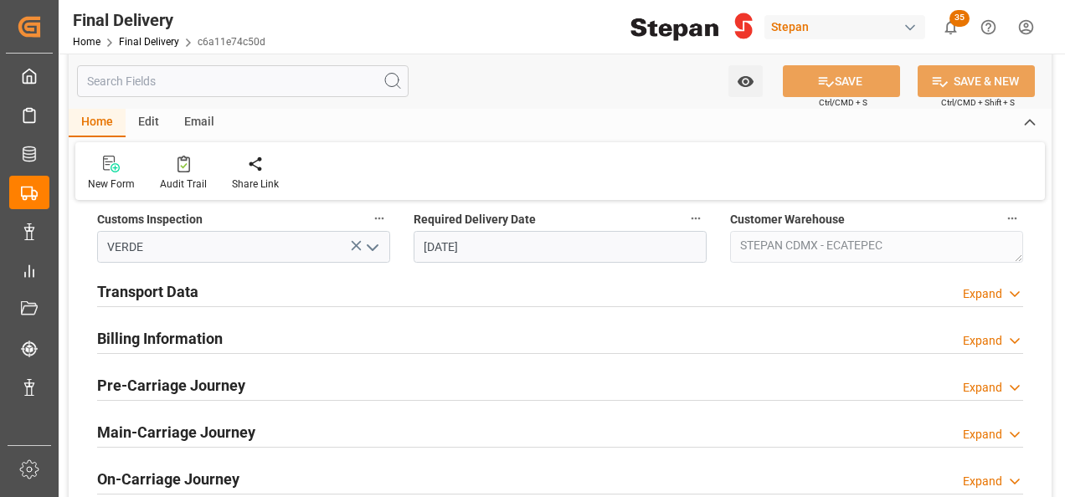
click at [219, 290] on div "Transport Data Expand" at bounding box center [560, 291] width 926 height 32
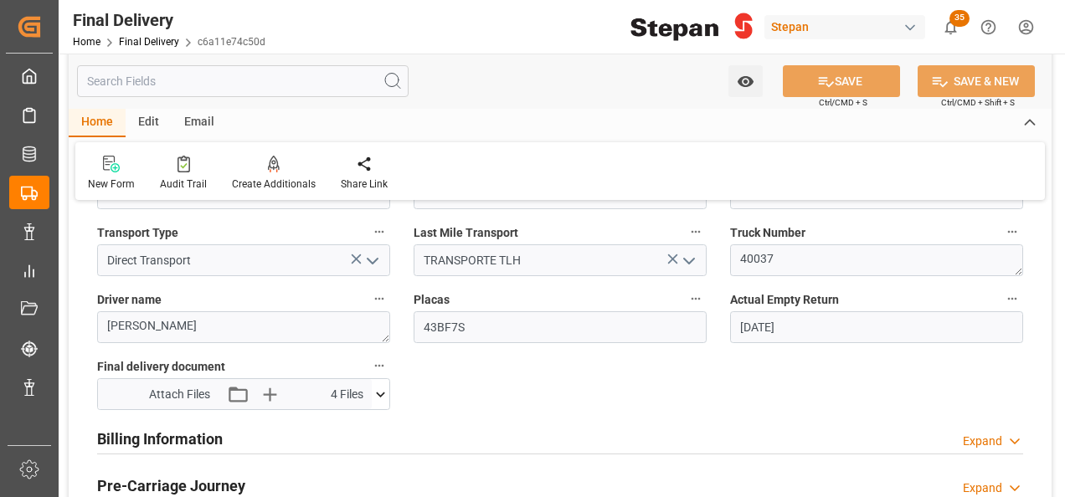
scroll to position [837, 0]
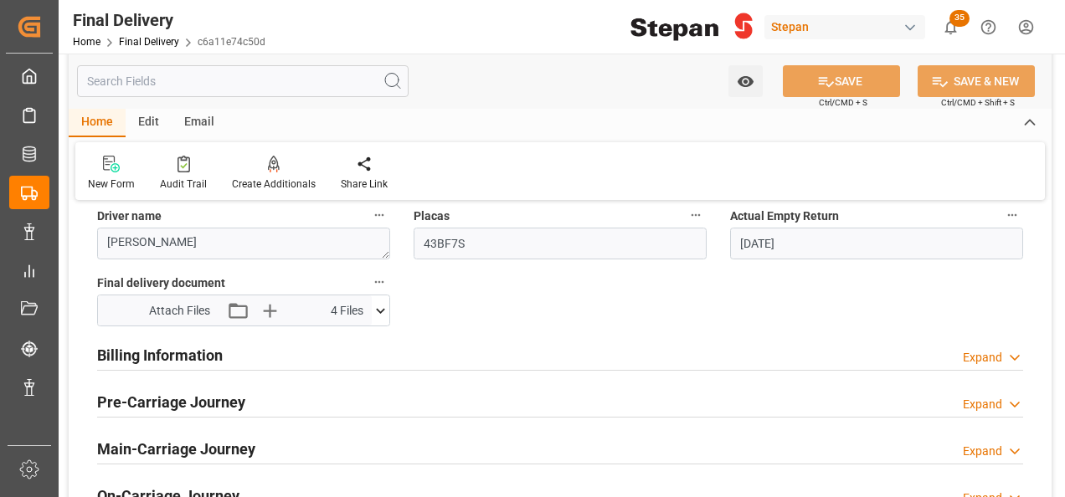
click at [187, 357] on h2 "Billing Information" at bounding box center [160, 355] width 126 height 23
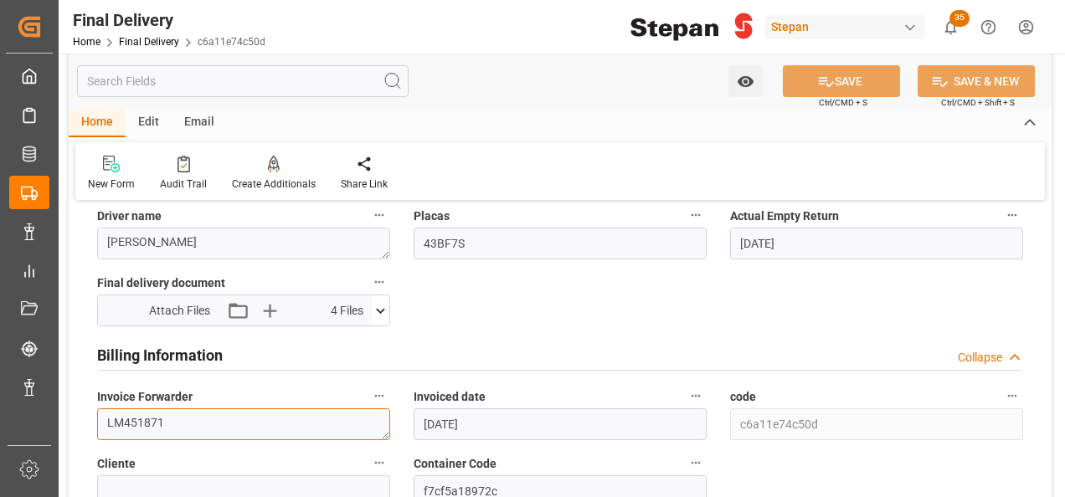
click at [189, 414] on textarea "LM451871" at bounding box center [243, 424] width 293 height 32
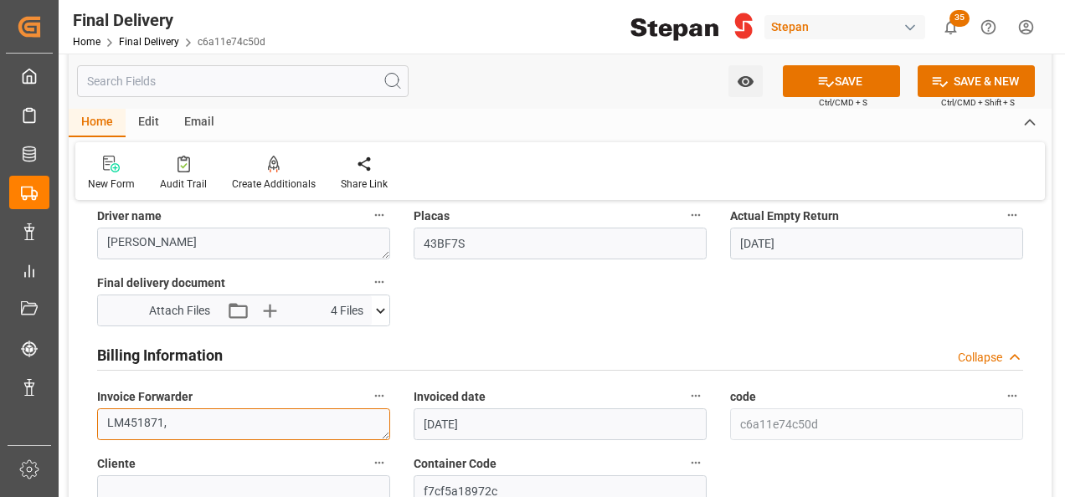
paste textarea "LM453055 y LM453056"
type textarea "LM451871,LM453055 y LM453056"
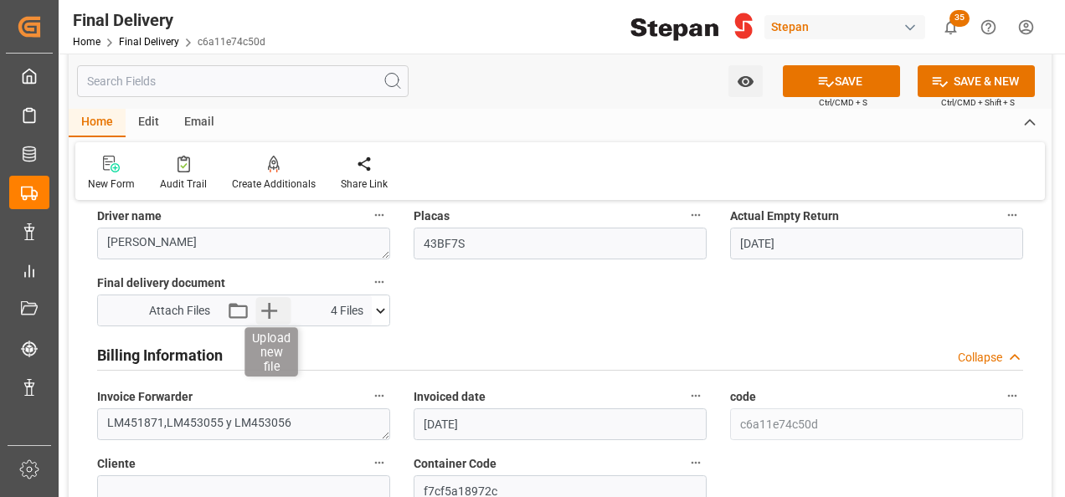
click at [264, 315] on icon "button" at bounding box center [269, 310] width 27 height 27
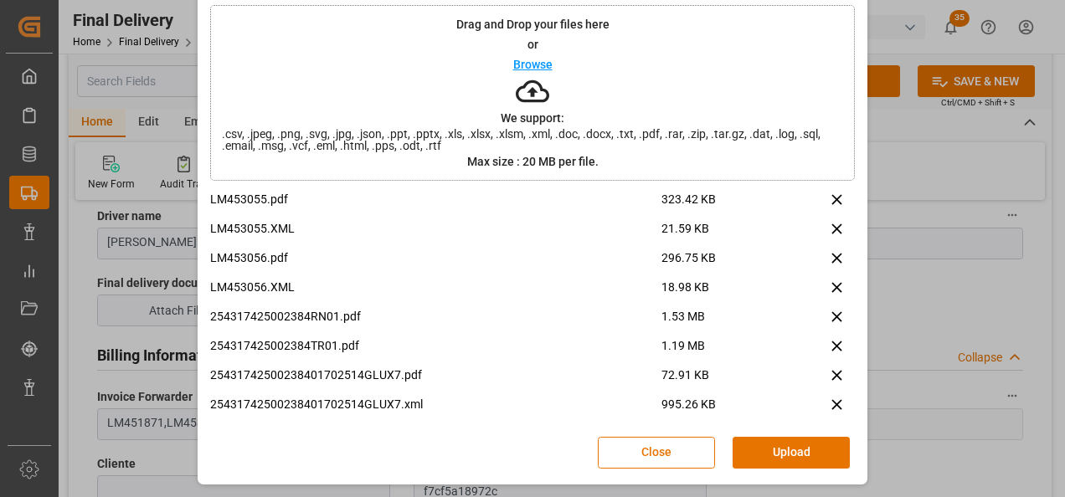
scroll to position [335, 0]
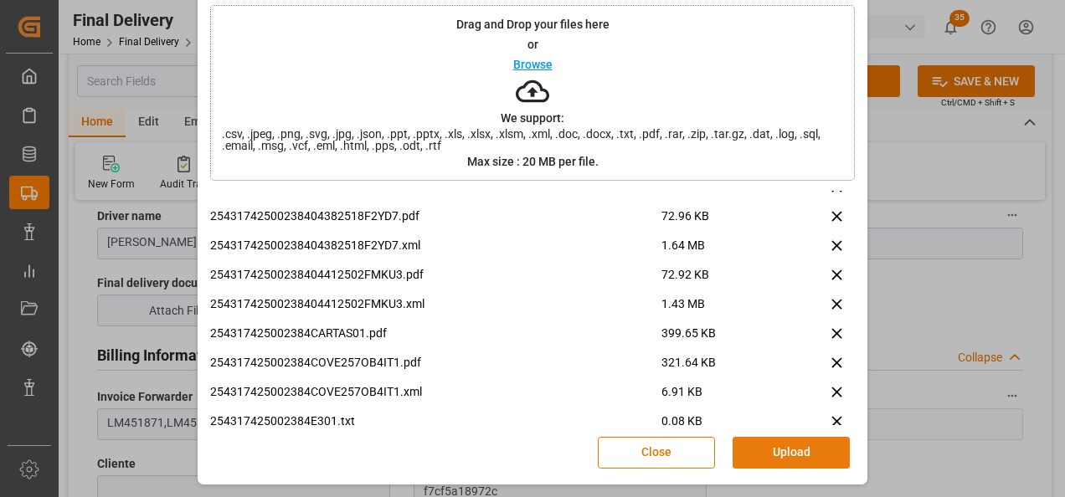
click at [768, 454] on button "Upload" at bounding box center [790, 453] width 117 height 32
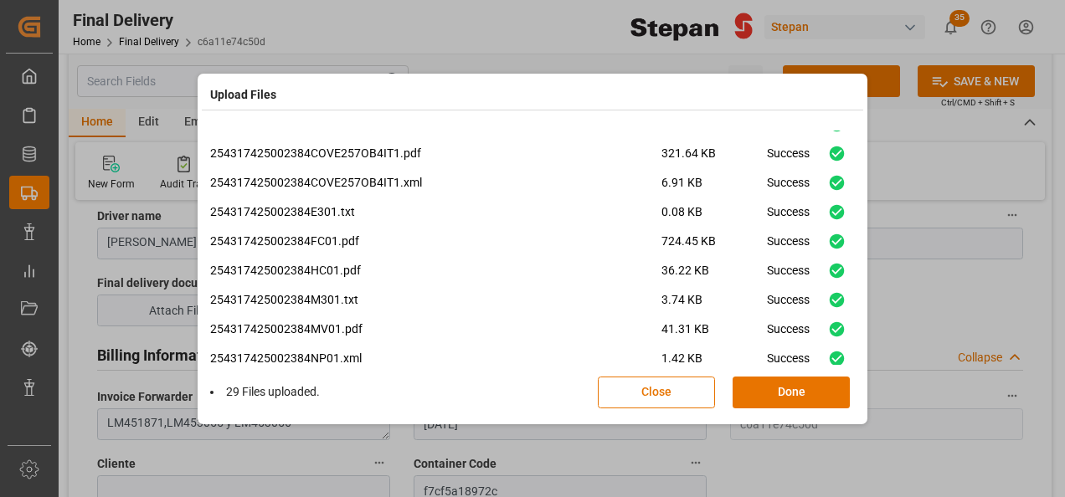
scroll to position [627, 0]
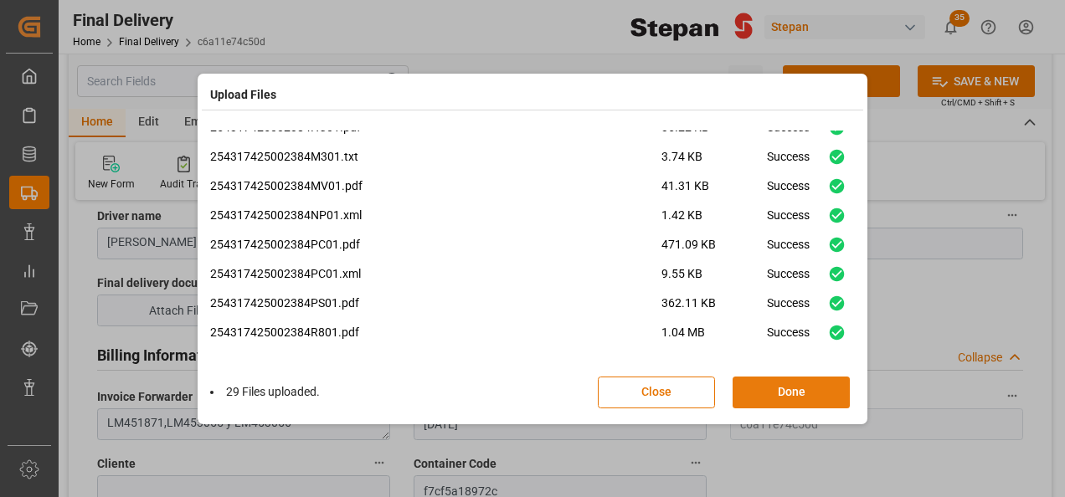
click at [788, 390] on button "Done" at bounding box center [790, 393] width 117 height 32
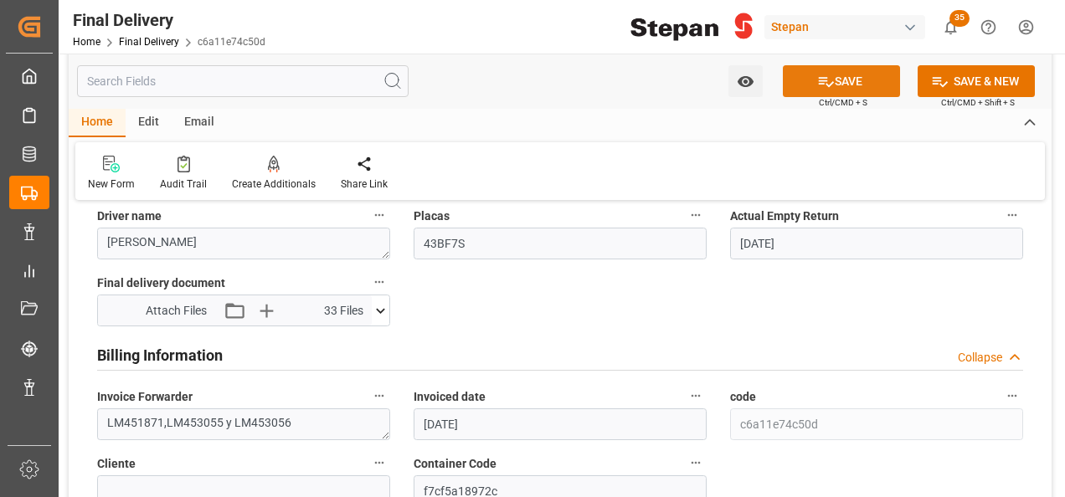
click at [832, 75] on button "SAVE" at bounding box center [841, 81] width 117 height 32
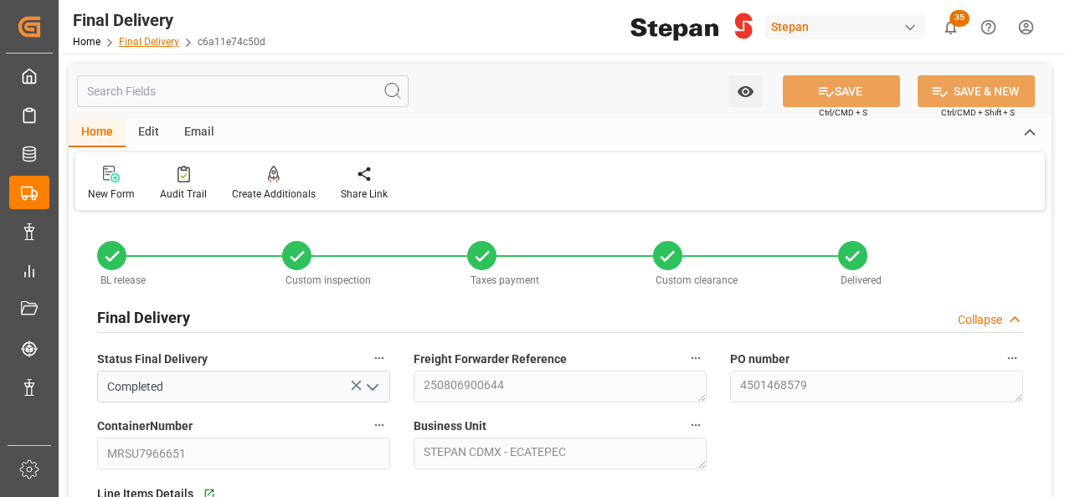
click at [150, 44] on link "Final Delivery" at bounding box center [149, 42] width 60 height 12
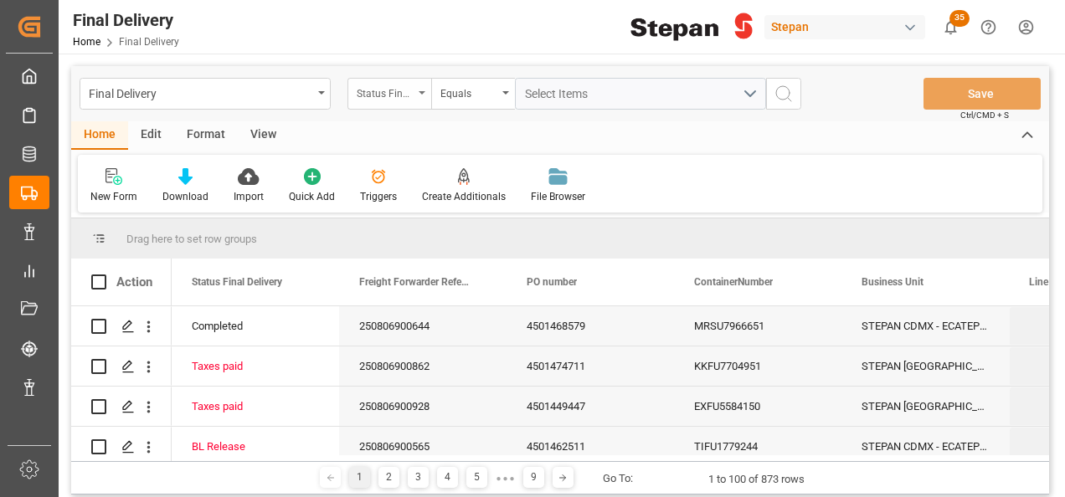
click at [419, 87] on div "Status Final Delivery" at bounding box center [389, 94] width 84 height 32
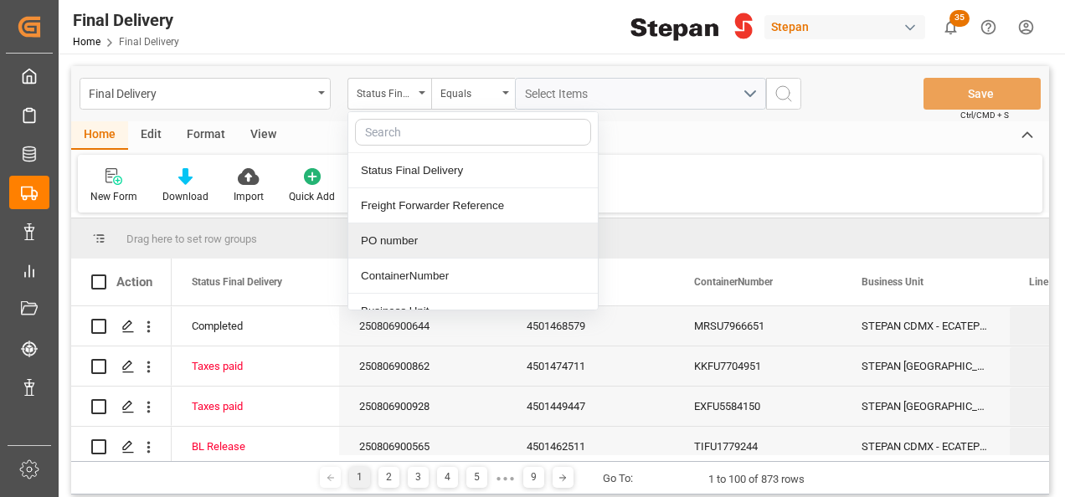
click at [405, 242] on div "PO number" at bounding box center [472, 240] width 249 height 35
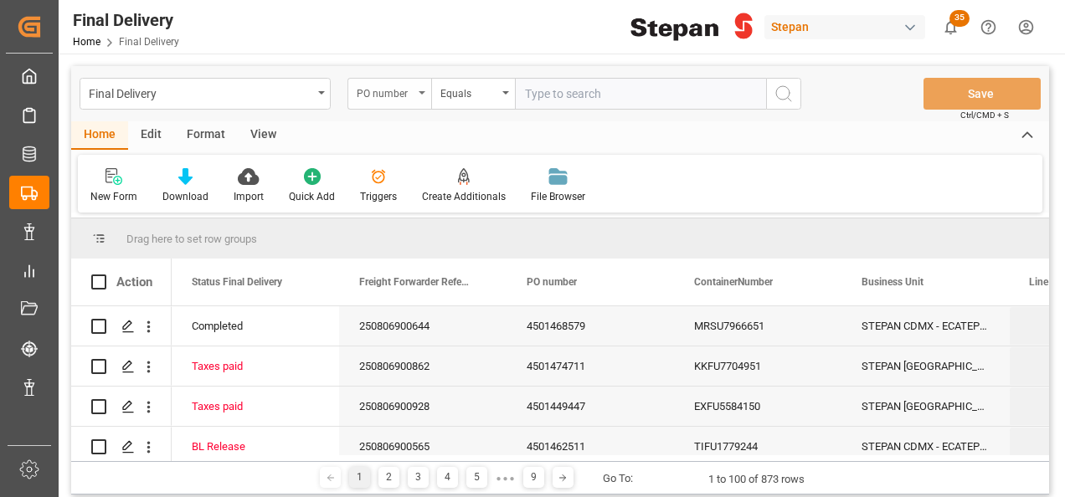
click at [419, 92] on icon "open menu" at bounding box center [421, 92] width 7 height 3
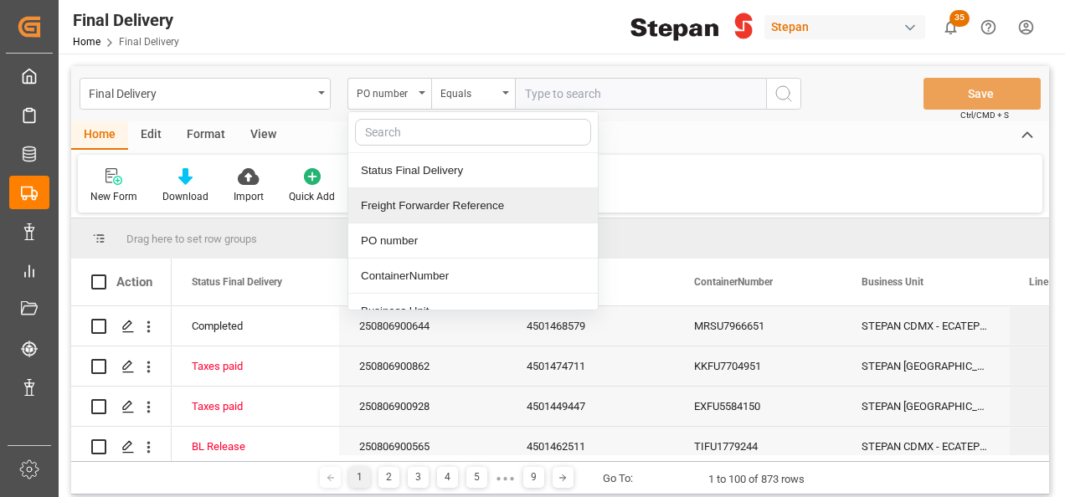
click at [407, 205] on div "Freight Forwarder Reference" at bounding box center [472, 205] width 249 height 35
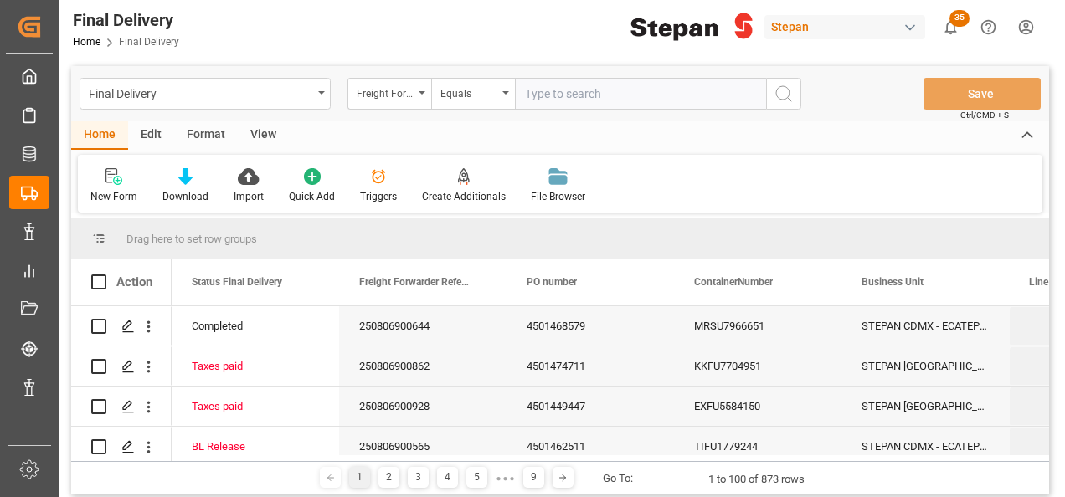
click at [540, 86] on input "text" at bounding box center [640, 94] width 251 height 32
paste input "250806900565"
type input "250806900565"
click at [788, 90] on circle "search button" at bounding box center [782, 92] width 13 height 13
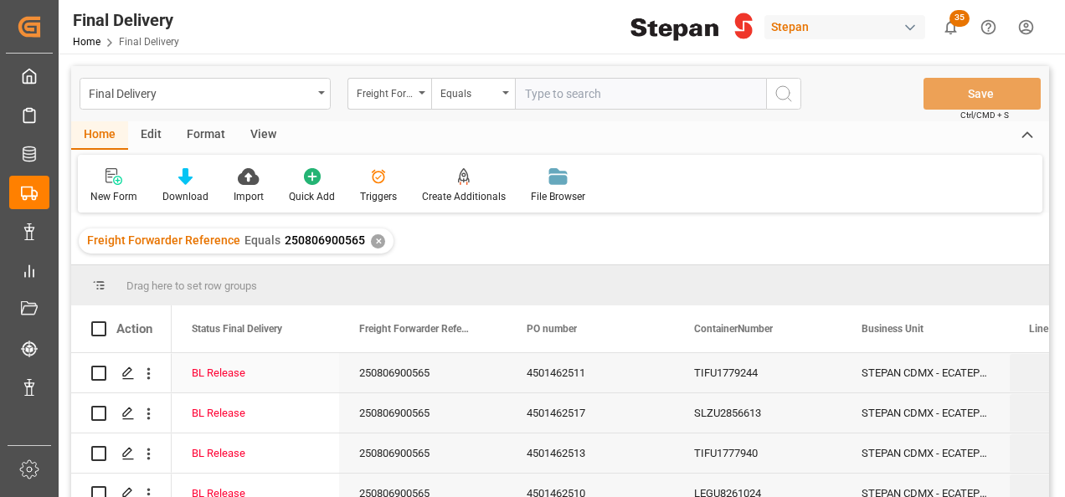
click at [311, 366] on div "BL Release" at bounding box center [255, 373] width 127 height 38
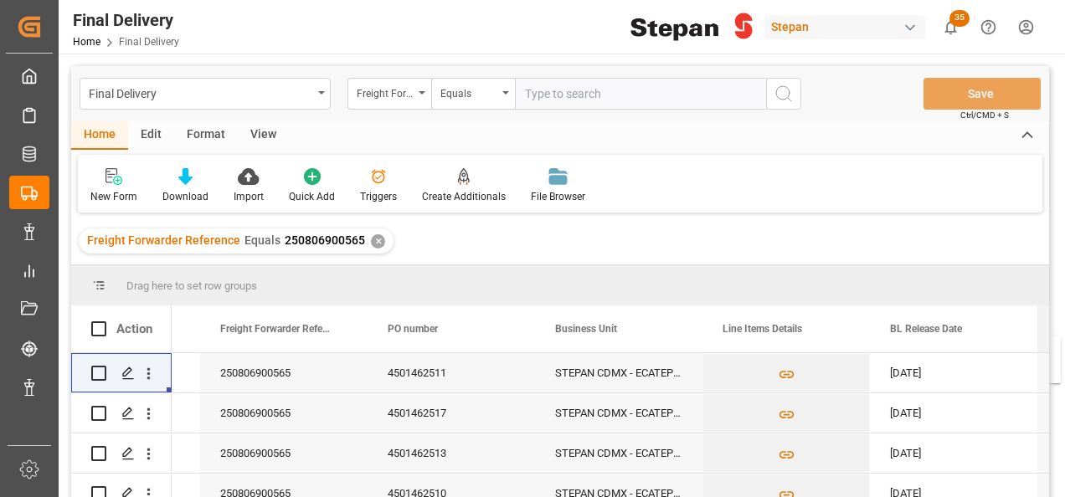
scroll to position [0, 218]
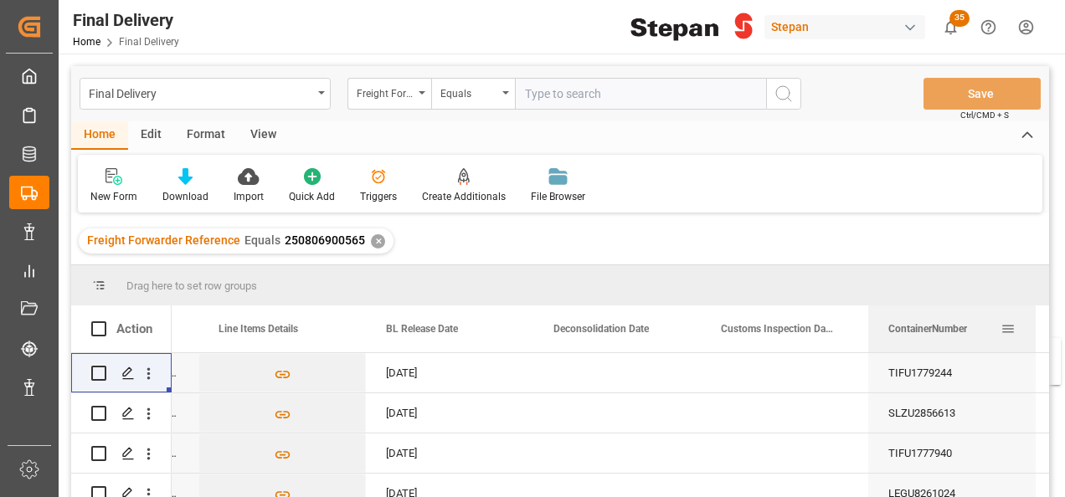
drag, startPoint x: 718, startPoint y: 336, endPoint x: 992, endPoint y: 348, distance: 274.0
click at [992, 348] on div "ContainerNumber" at bounding box center [944, 328] width 112 height 47
click at [773, 326] on span "Customs Inspection Date" at bounding box center [777, 329] width 112 height 12
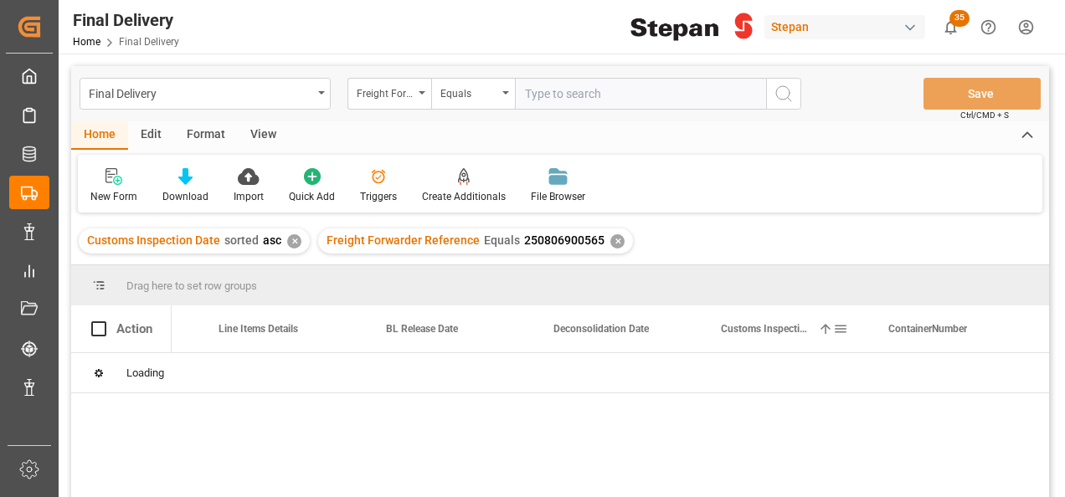
click at [825, 326] on span at bounding box center [825, 328] width 15 height 15
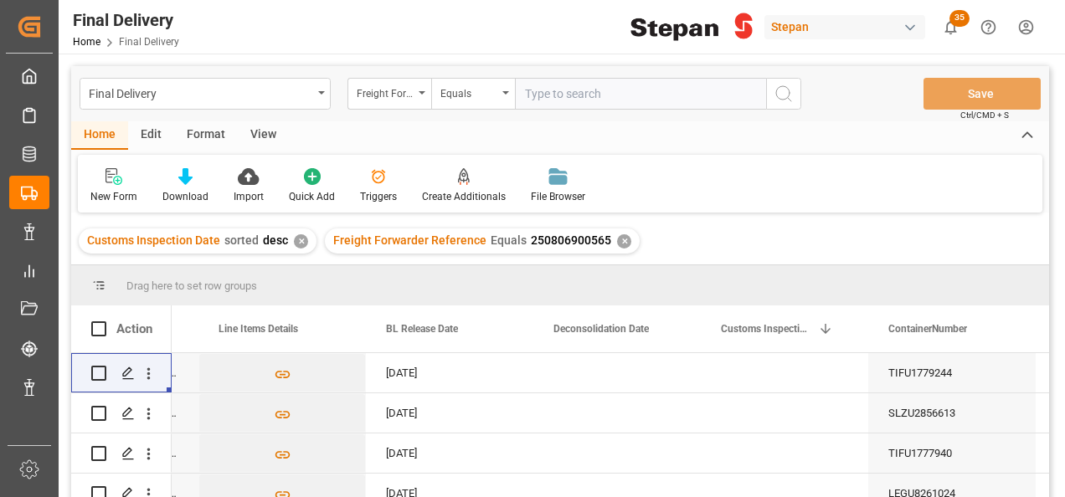
click at [302, 240] on div "✕" at bounding box center [301, 241] width 14 height 14
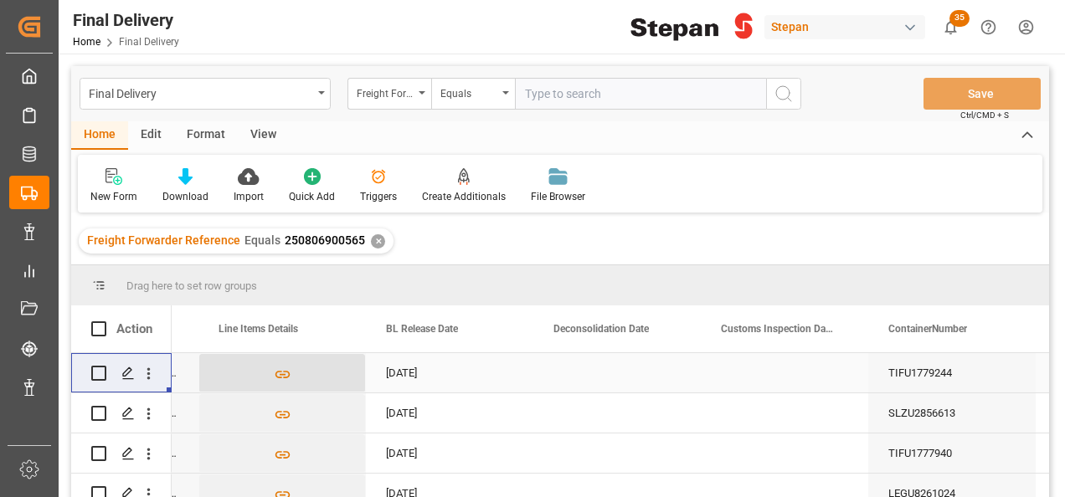
click at [236, 363] on button "Press SPACE to select this row." at bounding box center [282, 373] width 166 height 38
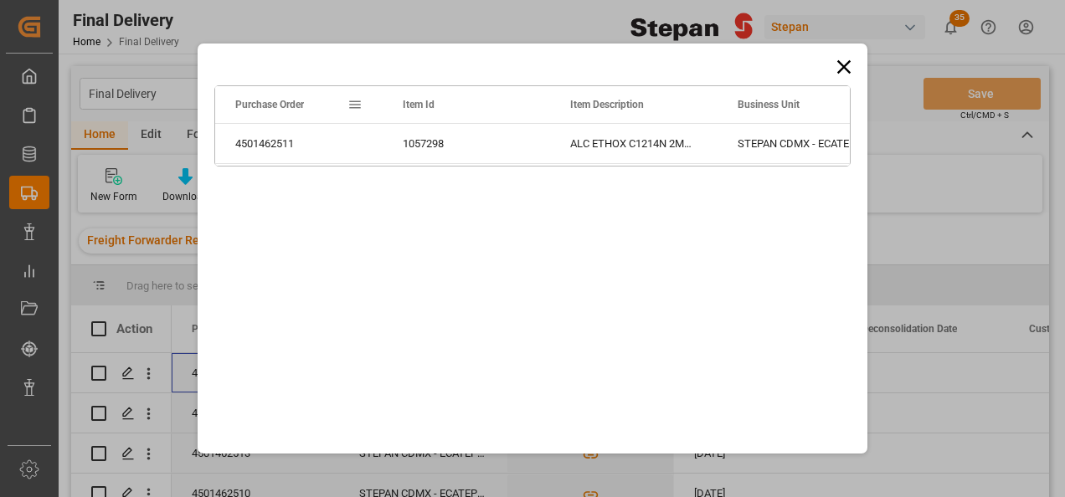
click at [829, 69] on div "Drag here to set row groups Drag here to set column labels Purchase Order Item …" at bounding box center [533, 249] width 670 height 410
click at [844, 66] on icon at bounding box center [843, 66] width 13 height 13
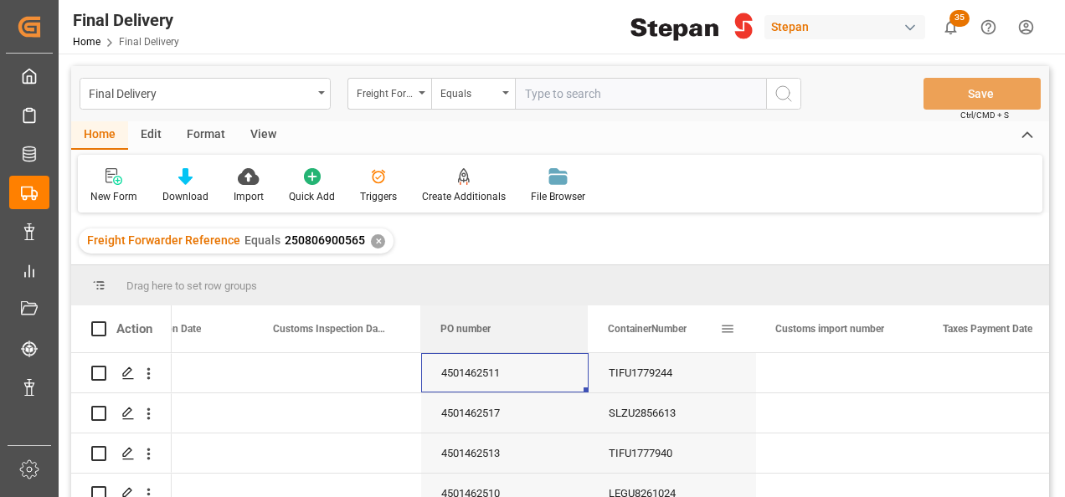
drag, startPoint x: 259, startPoint y: 335, endPoint x: 656, endPoint y: 341, distance: 396.8
